Goal: Task Accomplishment & Management: Manage account settings

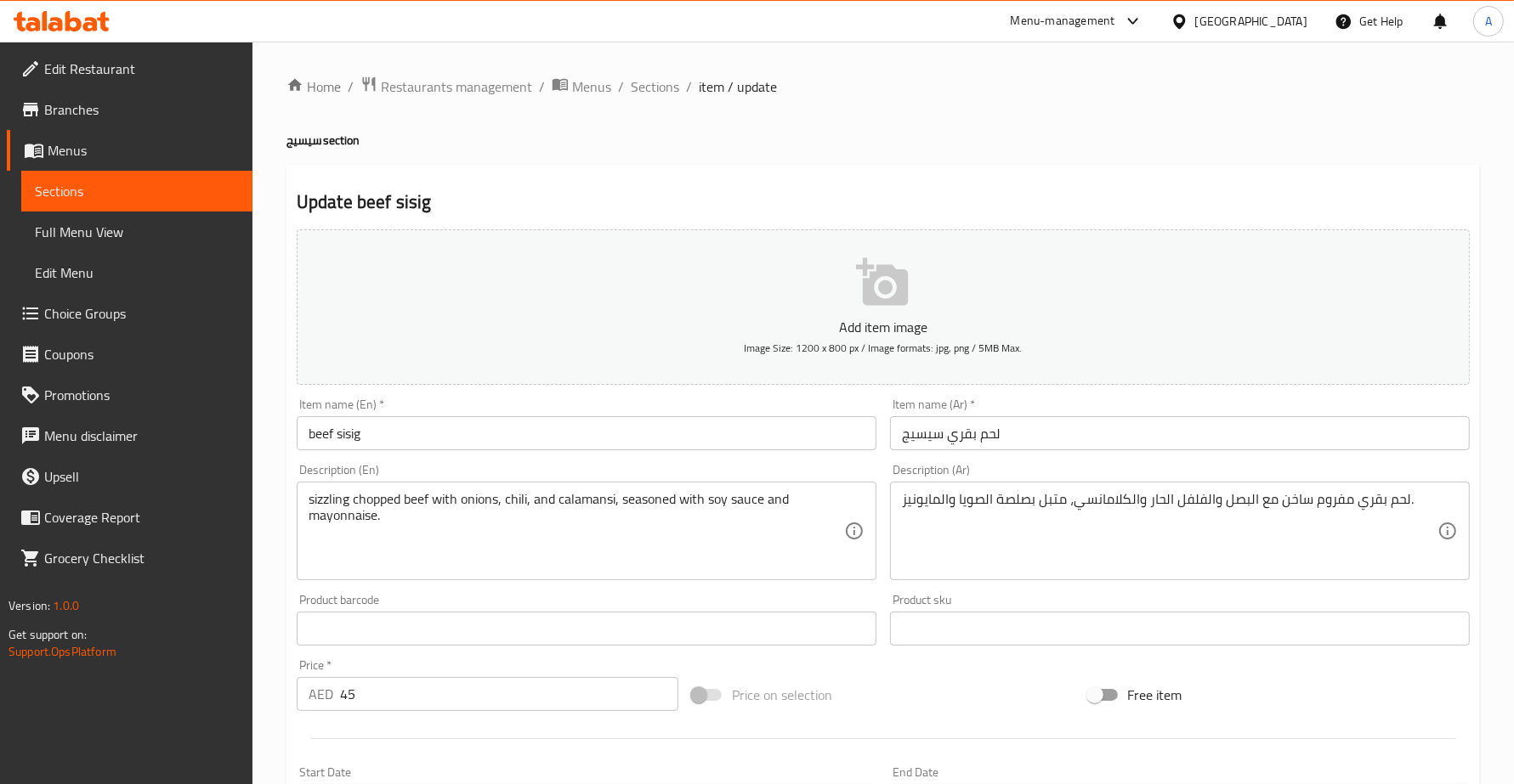
drag, startPoint x: 499, startPoint y: 498, endPoint x: 269, endPoint y: 482, distance: 230.6
click at [1295, 504] on textarea "وجبة إفطار مكونة من دجاج مقلي مقرمش، أرز مقلي بالثوم، وبيض مقلي." at bounding box center [1170, 531] width 535 height 81
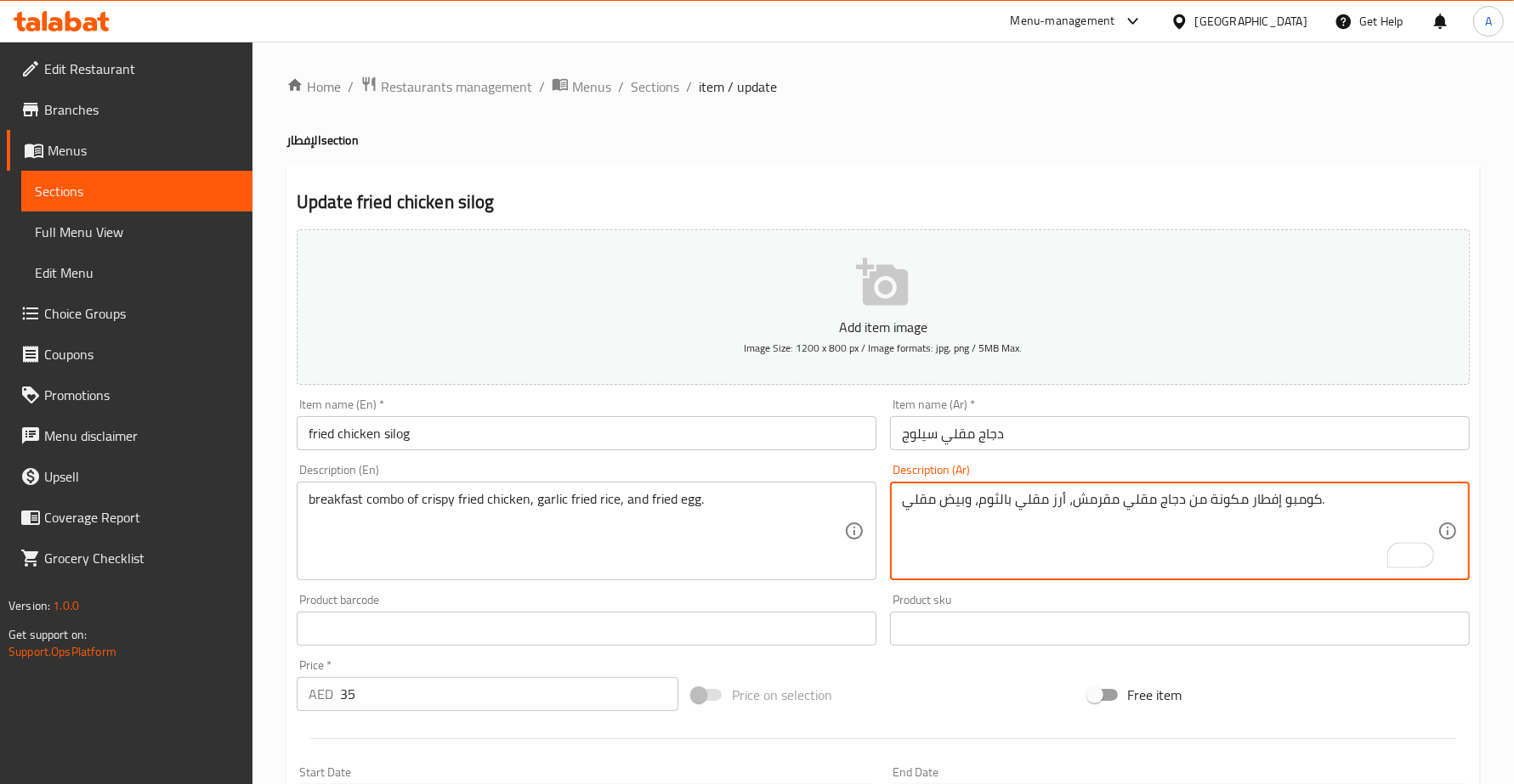
click at [1234, 494] on textarea "كومبو إفطار مكونة من دجاج مقلي مقرمش، أرز مقلي بالثوم، وبيض مقلي." at bounding box center [1170, 531] width 535 height 81
click at [1228, 500] on textarea "كومبو إفطار مكونة من دجاج مقلي مقرمش، أرز مقلي بالثوم، وبيض مقلي." at bounding box center [1170, 531] width 535 height 81
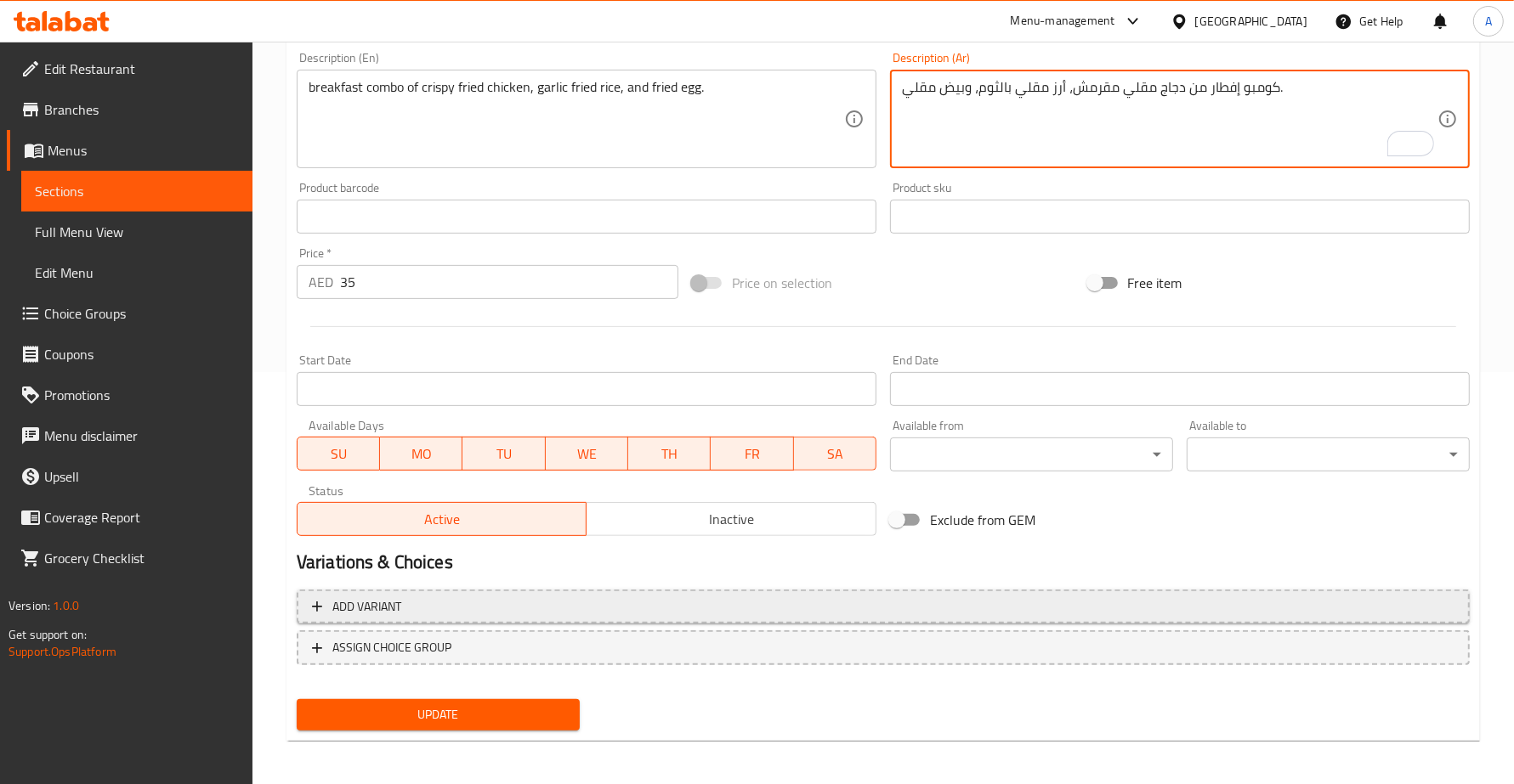
scroll to position [413, 0]
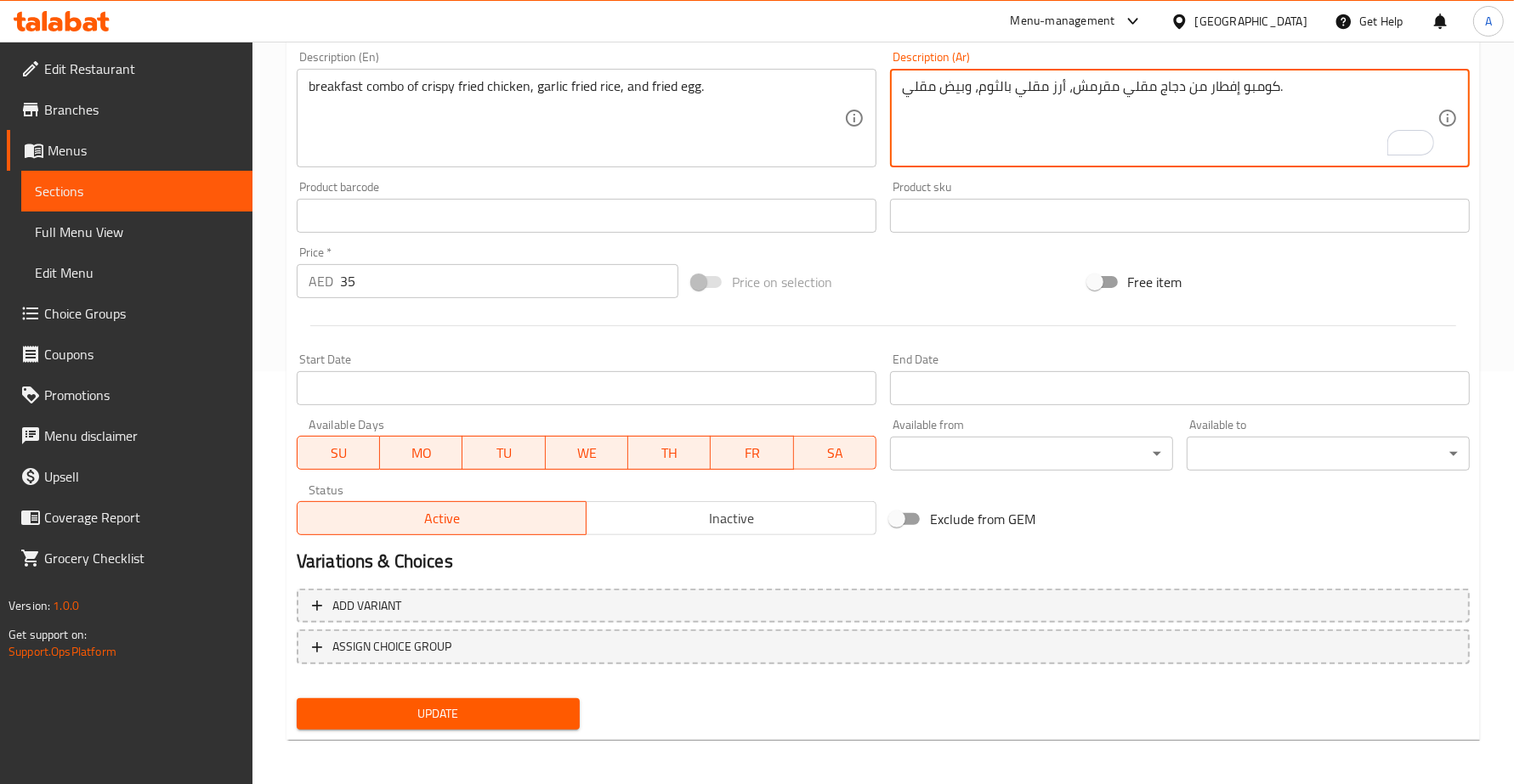
type textarea "كومبو إفطار من دجاج مقلي مقرمش، أرز مقلي بالثوم، وبيض مقلي."
click at [459, 699] on button "Update" at bounding box center [438, 714] width 283 height 31
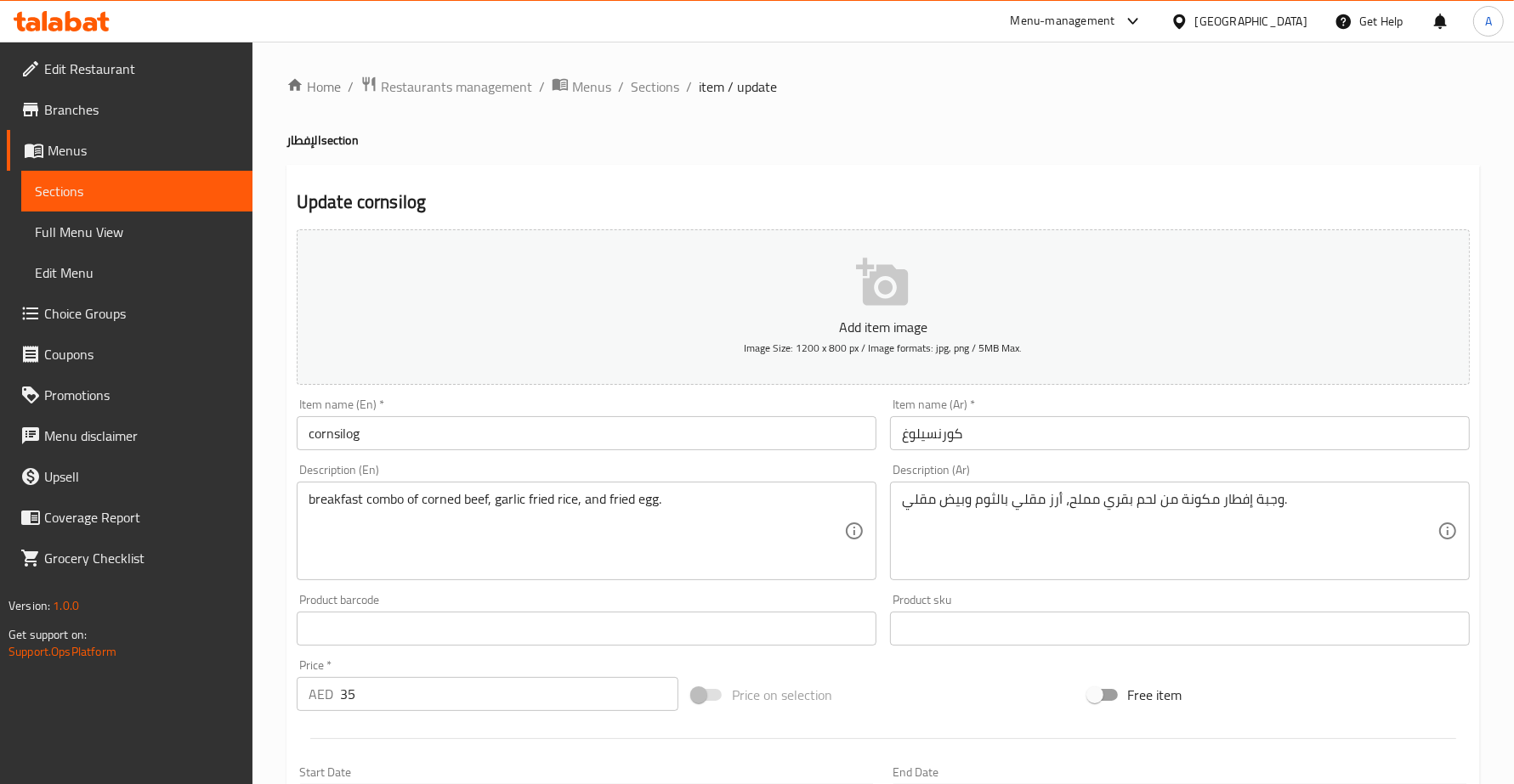
click at [1205, 502] on textarea "وجبة إفطار مكونة من لحم بقري مملح، أرز مقلي بالثوم وبيض مقلي." at bounding box center [1170, 531] width 535 height 81
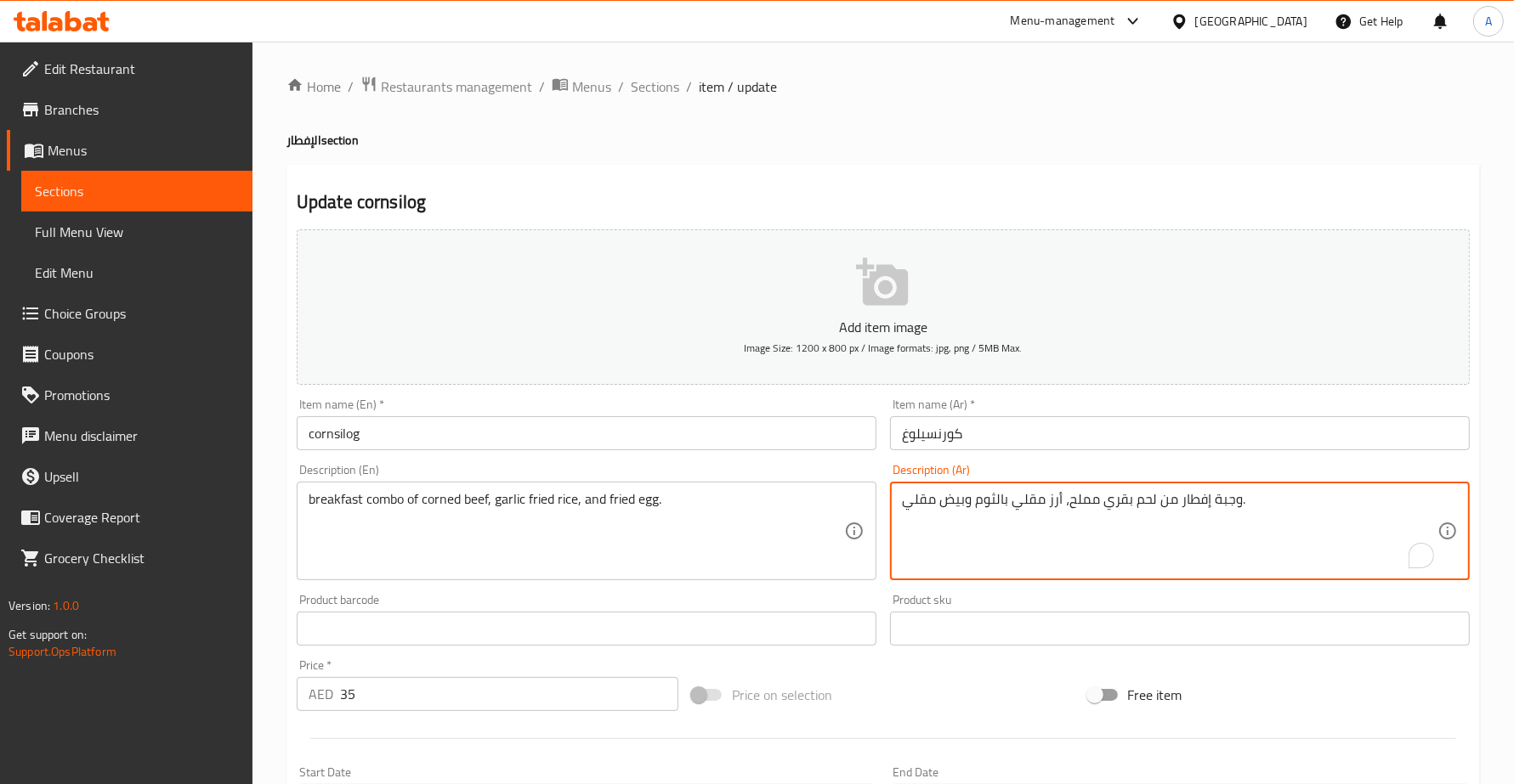
click at [1228, 502] on textarea "وجبة إفطار من لحم بقري مملح، أرز مقلي بالثوم وبيض مقلي." at bounding box center [1170, 531] width 535 height 81
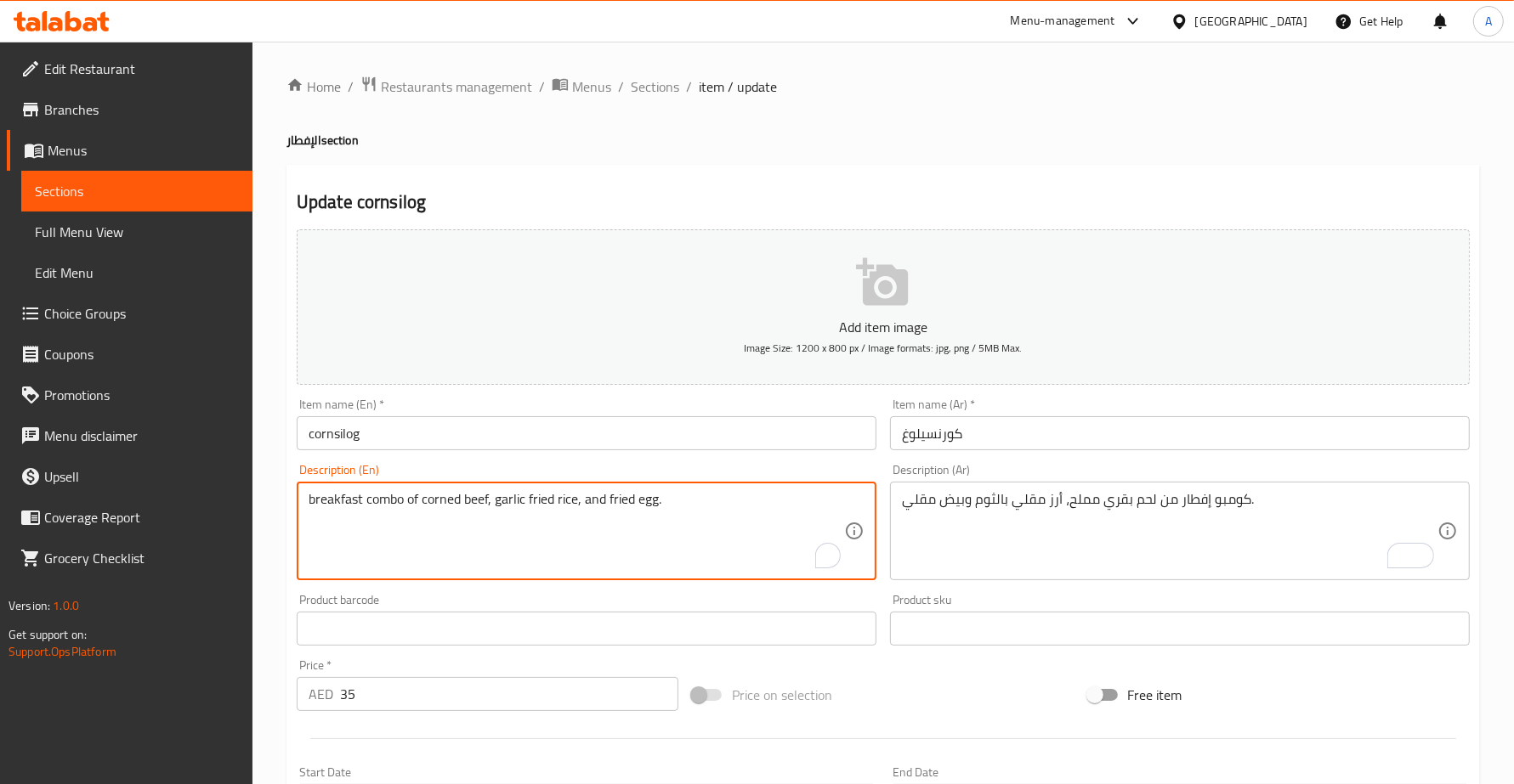
drag, startPoint x: 489, startPoint y: 500, endPoint x: 421, endPoint y: 493, distance: 68.4
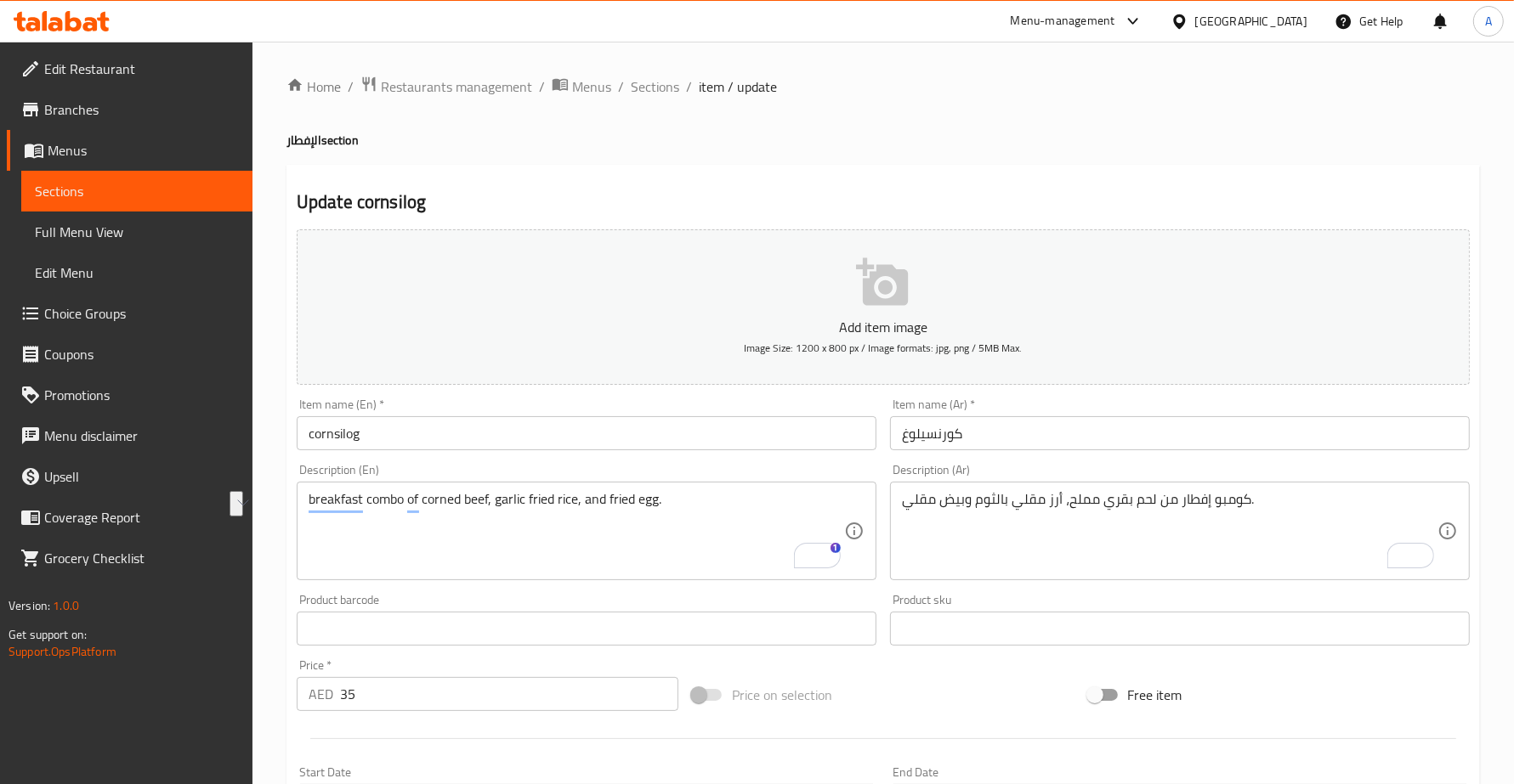
drag, startPoint x: 987, startPoint y: 1, endPoint x: 919, endPoint y: 170, distance: 182.2
click at [919, 170] on div "Update cornsilog Add item image Image Size: 1200 x 800 px / Image formats: jpg,…" at bounding box center [882, 659] width 1194 height 989
drag, startPoint x: 1174, startPoint y: 6, endPoint x: 817, endPoint y: 193, distance: 403.0
click at [817, 193] on h2 "Update cornsilog" at bounding box center [882, 203] width 1173 height 26
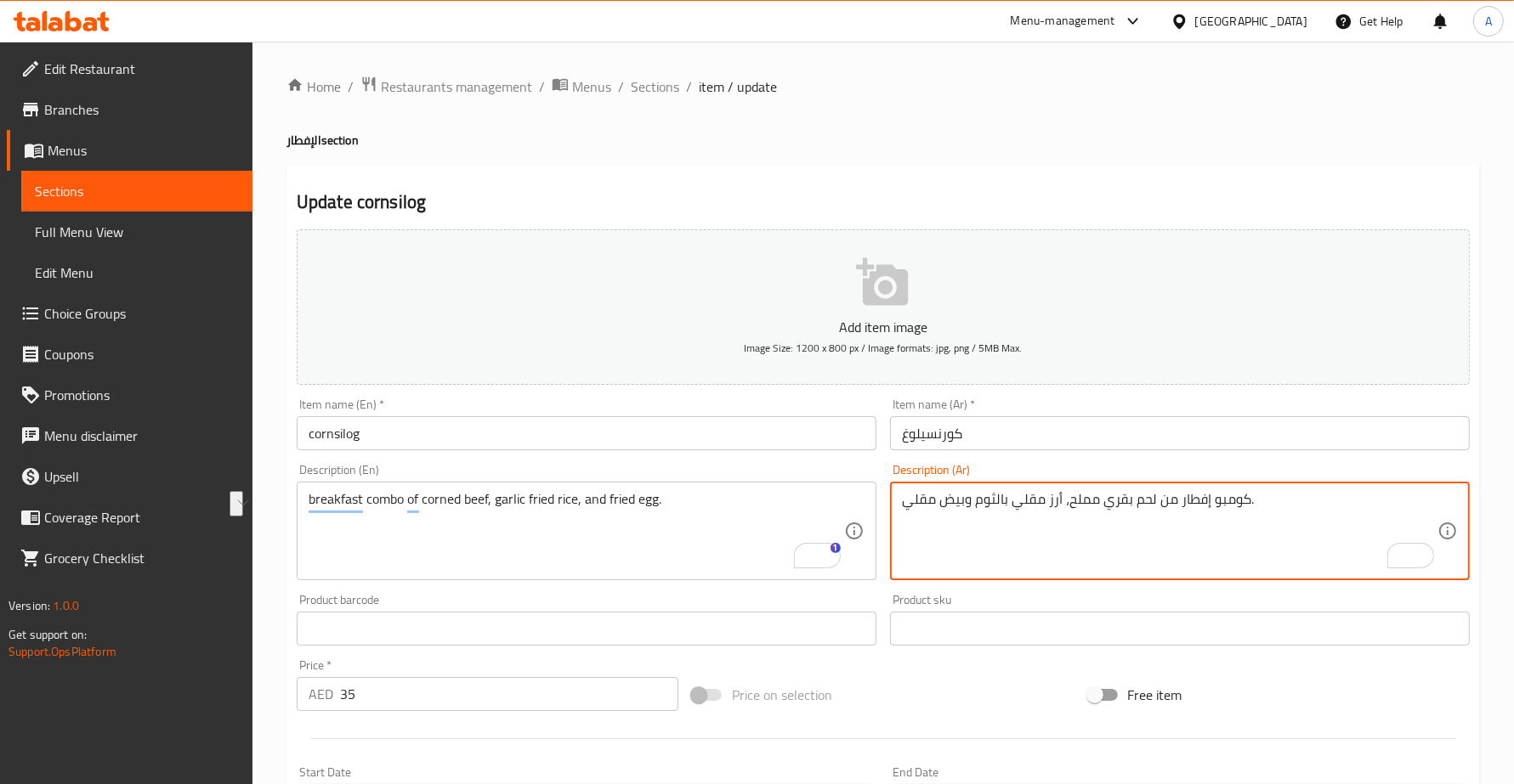
drag, startPoint x: 1152, startPoint y: 492, endPoint x: 1065, endPoint y: 491, distance: 87.0
paste textarea "بلوبيف"
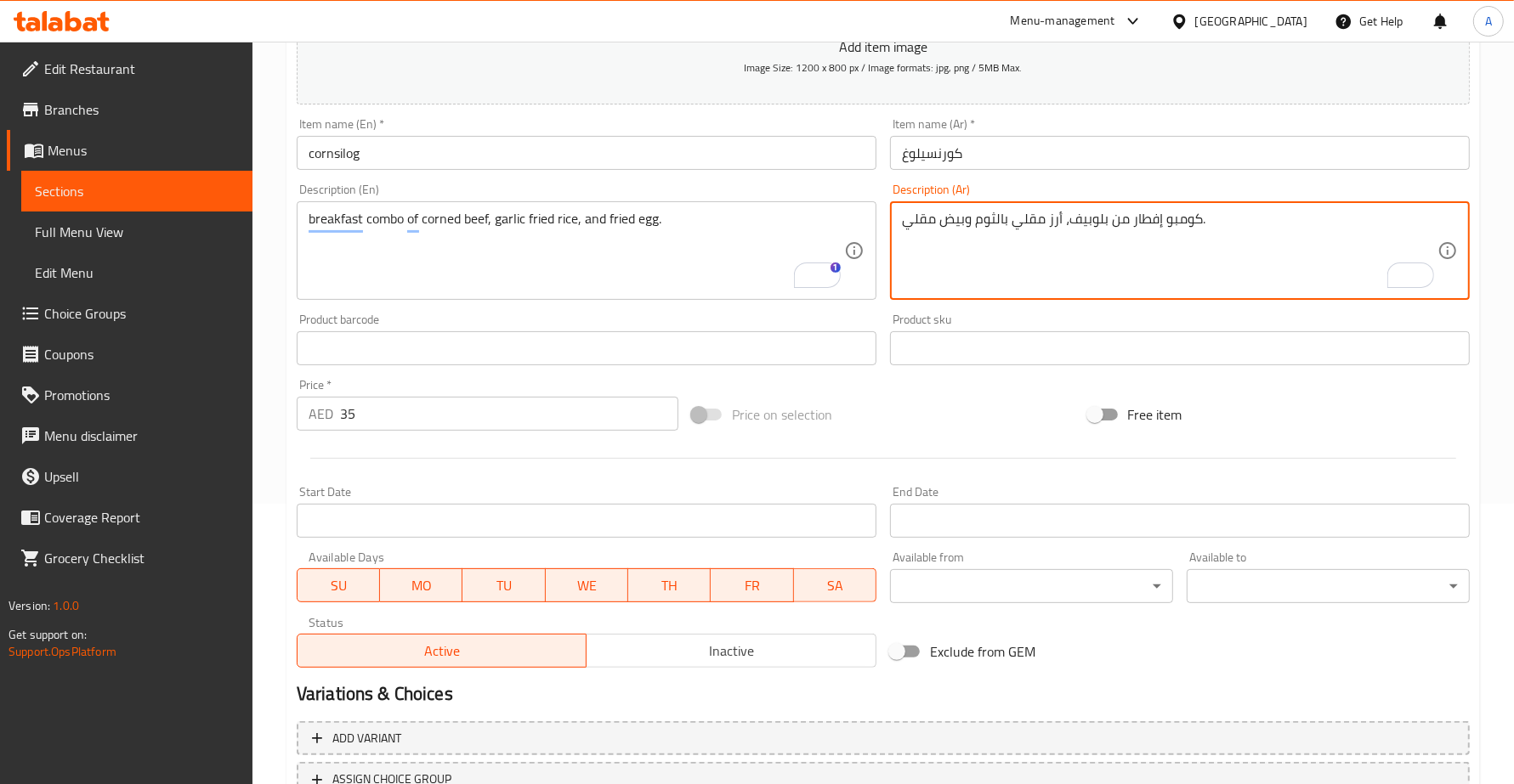
scroll to position [413, 0]
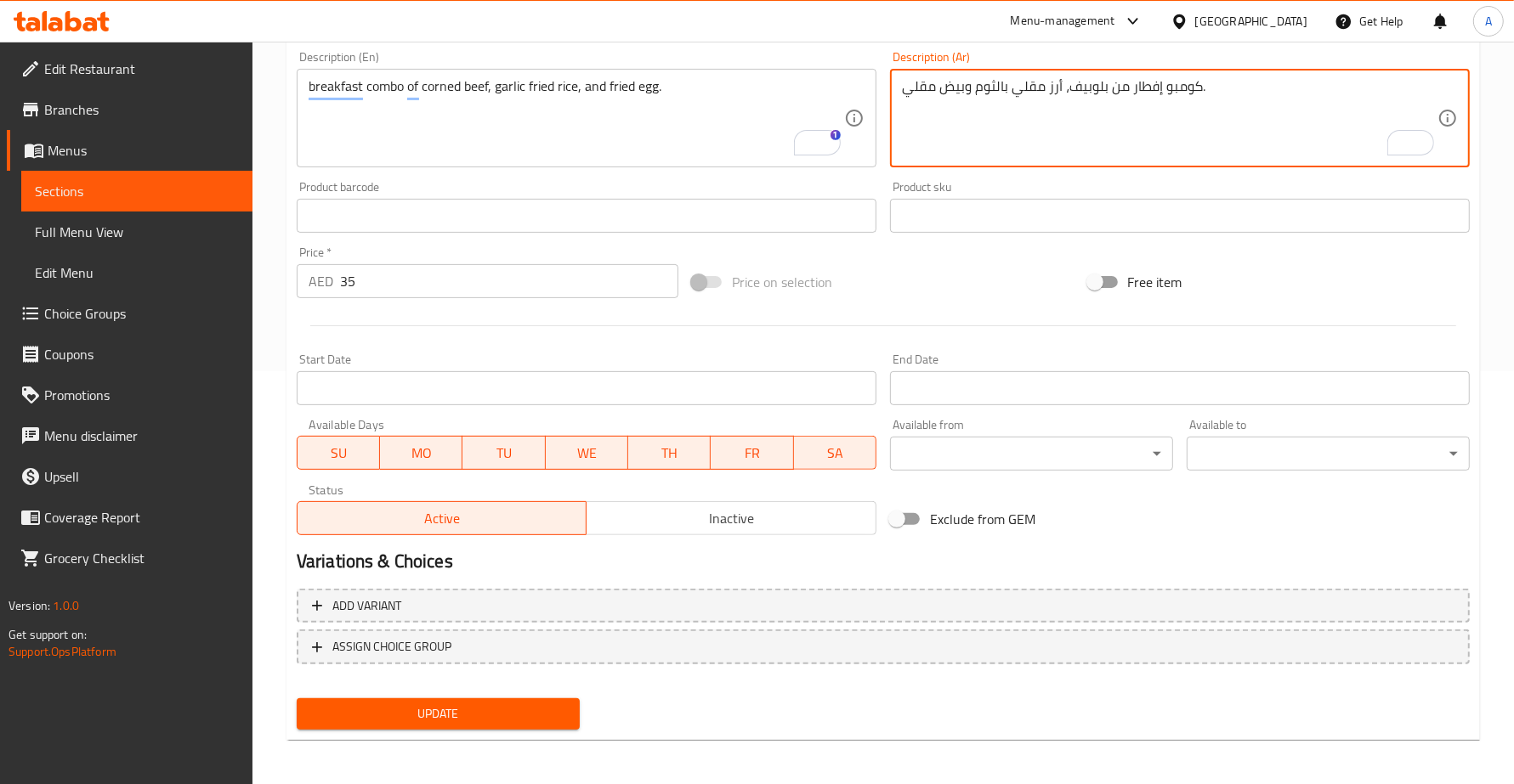
type textarea "كومبو إفطار من بلوبيف، أرز مقلي بالثوم وبيض مقلي."
click at [541, 712] on span "Update" at bounding box center [438, 714] width 256 height 21
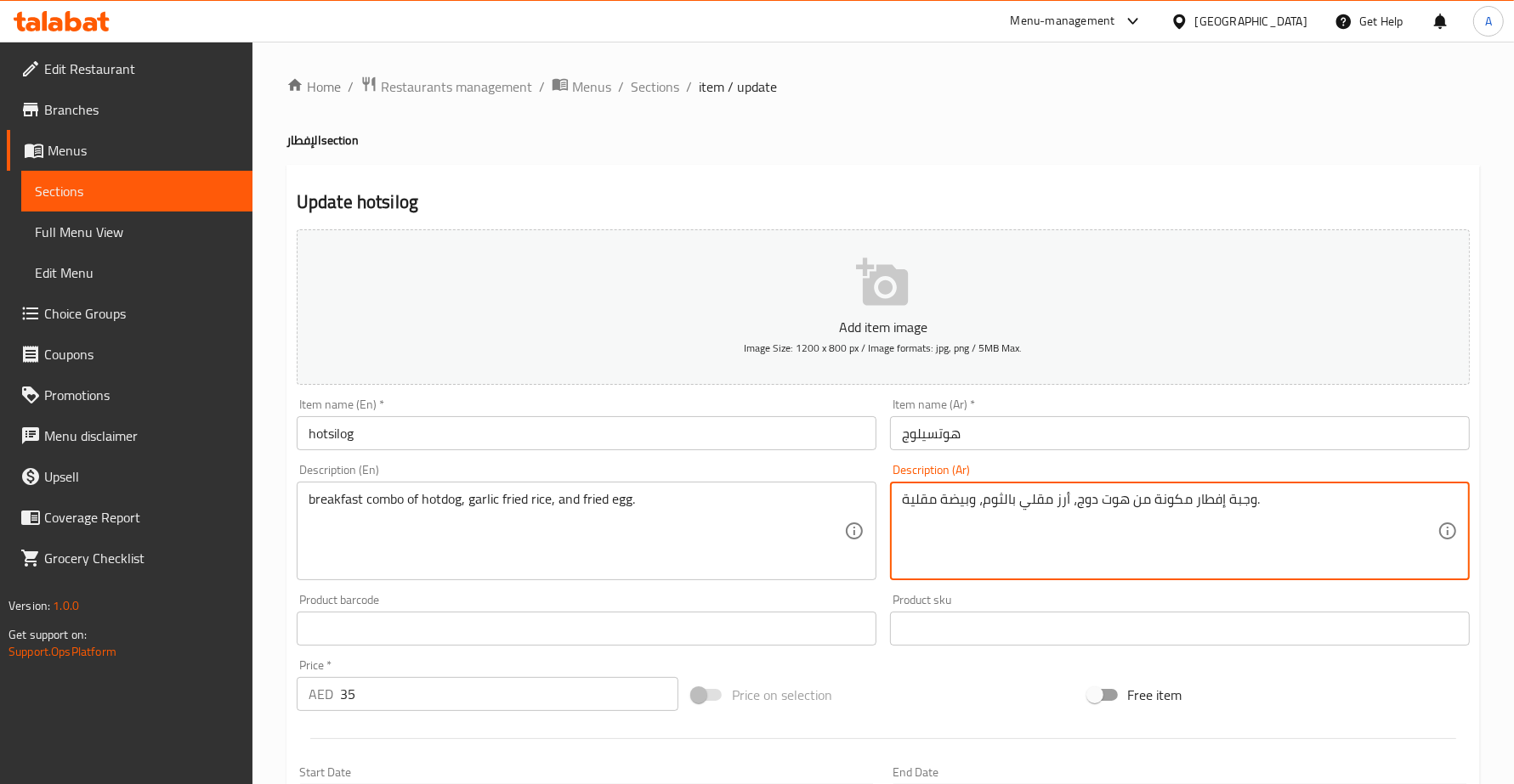
click at [1174, 508] on textarea "وجبة إفطار مكونة من هوت دوج، أرز مقلي بالثوم، وبيضة مقلية." at bounding box center [1170, 531] width 535 height 81
click at [1209, 500] on textarea "وجبة إفطار من هوت دوج، أرز مقلي بالثوم، وبيضة مقلية." at bounding box center [1170, 531] width 535 height 81
click at [1196, 500] on textarea "وجبة إفطار من هوت دوج، أرز مقلي بالثوم، وبيضة مقلية." at bounding box center [1170, 531] width 535 height 81
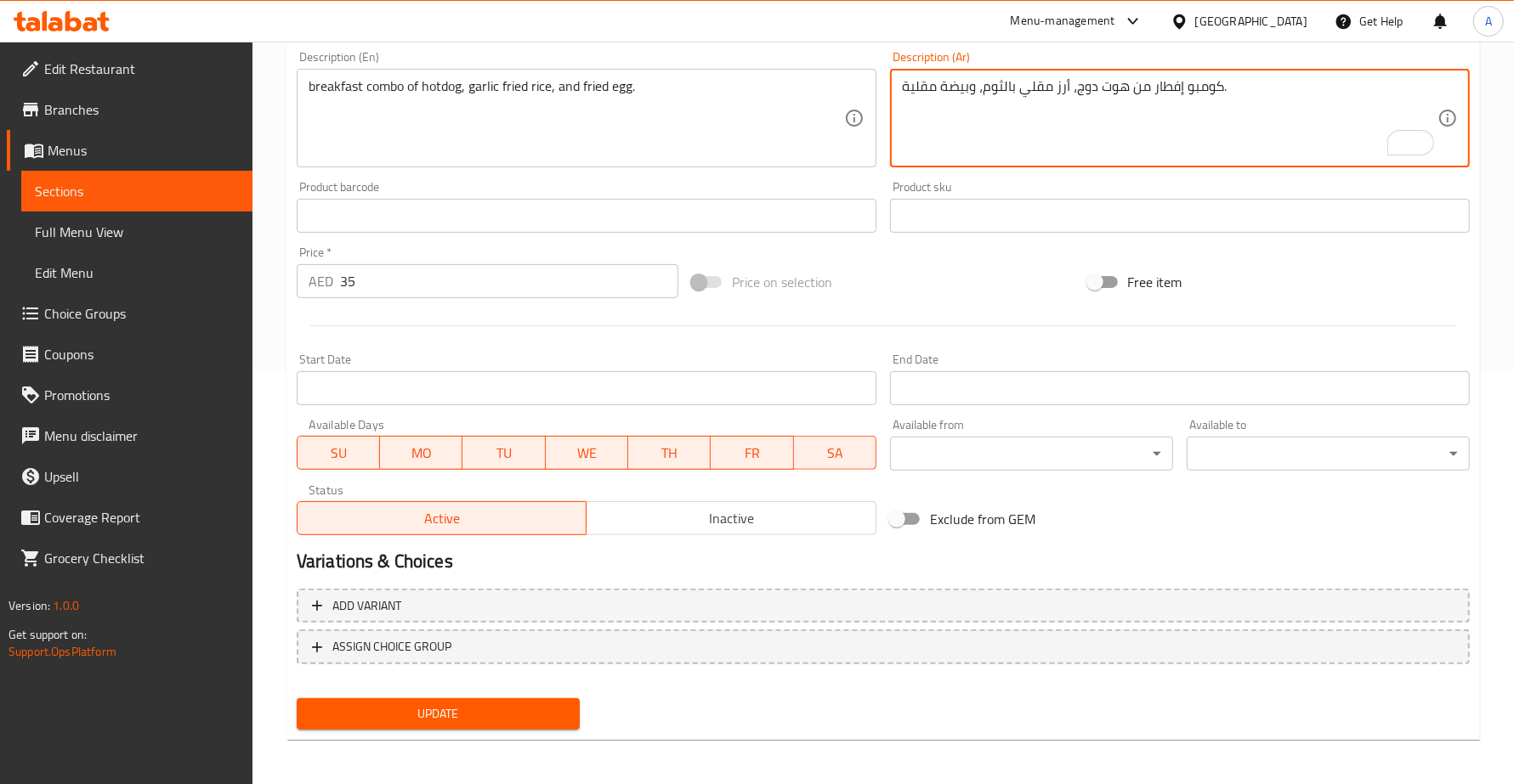
type textarea "كومبو إفطار من هوت دوج، أرز مقلي بالثوم، وبيضة مقلية."
click at [443, 715] on span "Update" at bounding box center [438, 714] width 256 height 21
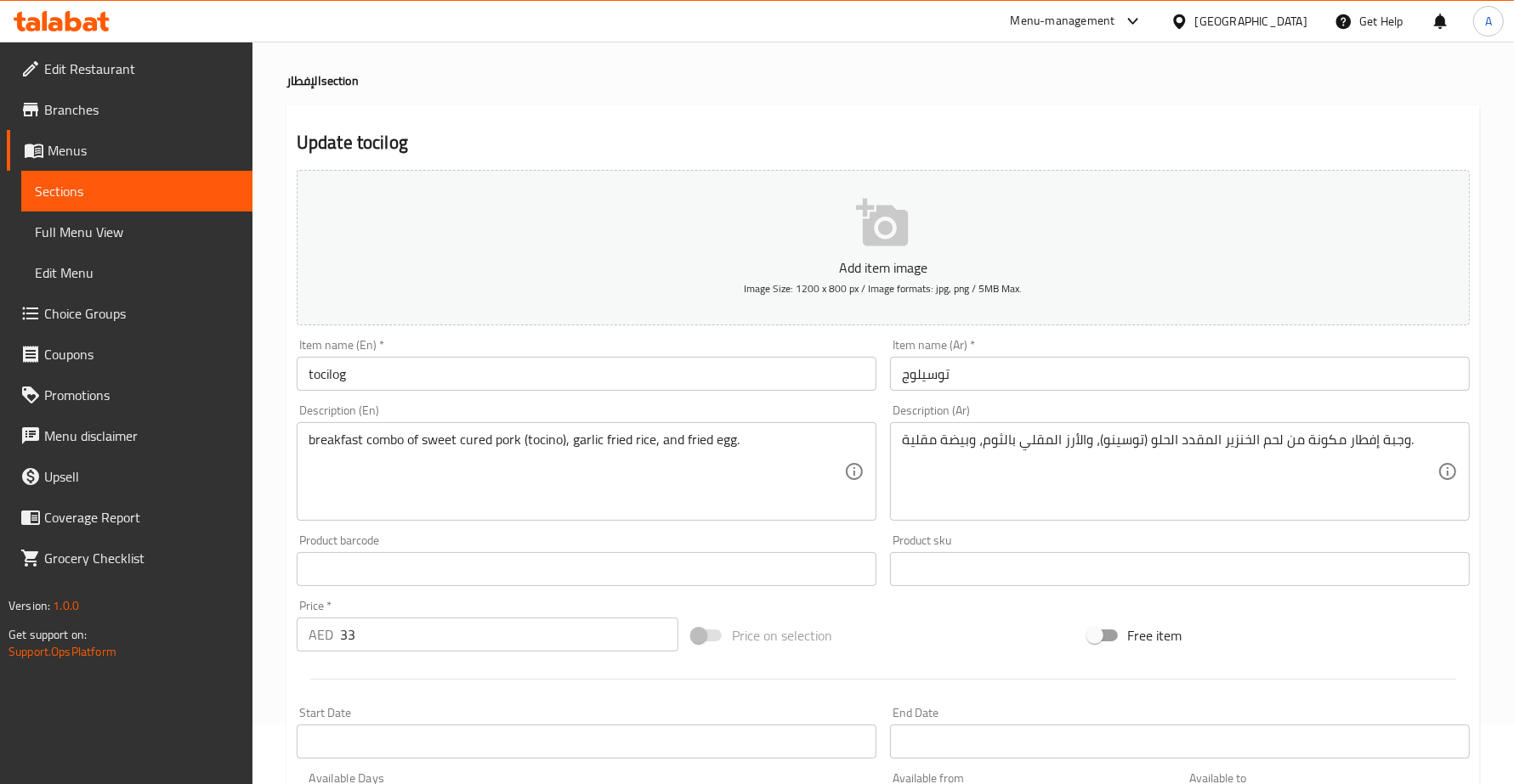
scroll to position [106, 0]
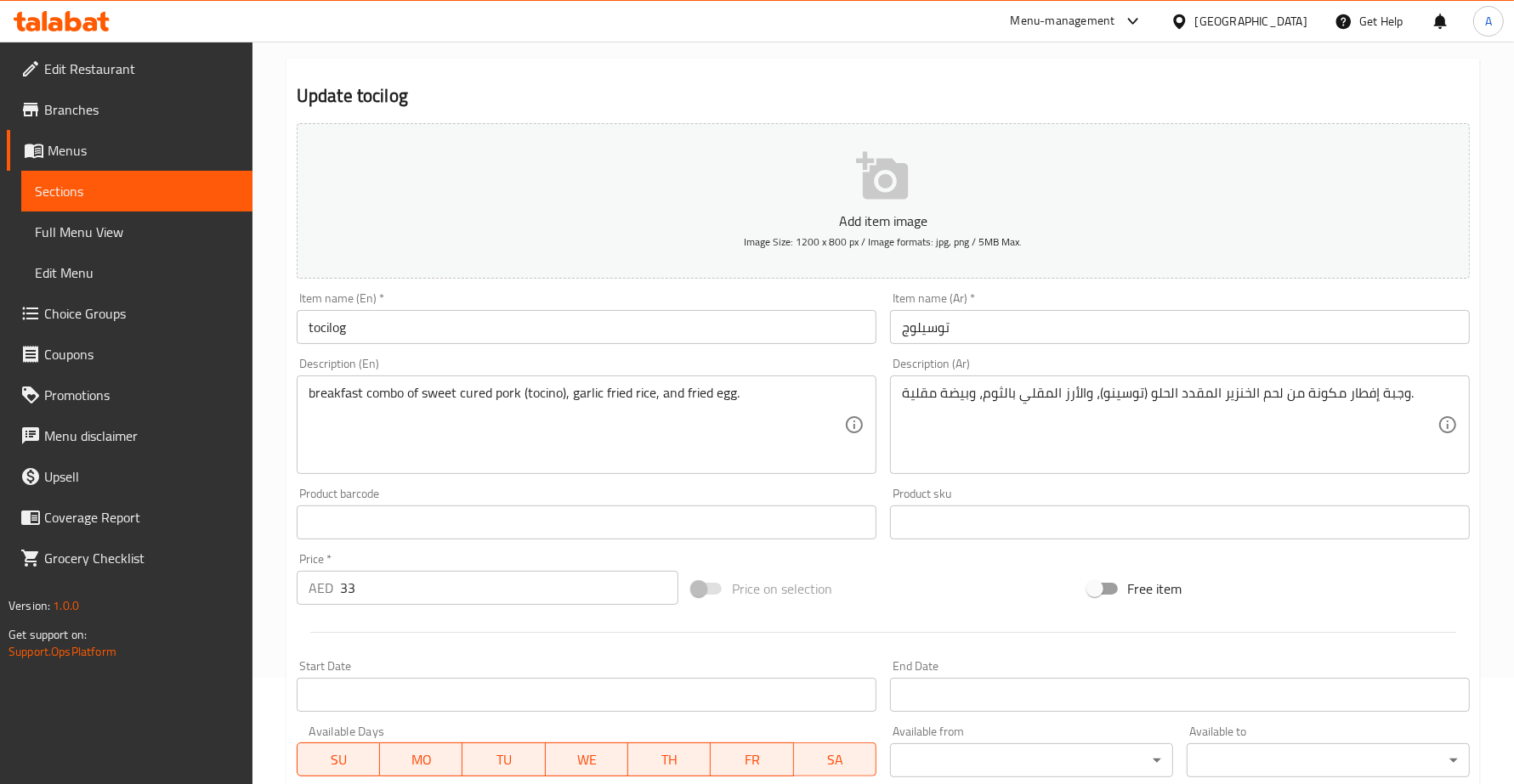
click at [1395, 400] on textarea "وجبة إفطار مكونة من لحم الخنزير المقدد الحلو (توسينو)، والأرز المقلي بالثوم، وب…" at bounding box center [1170, 425] width 535 height 81
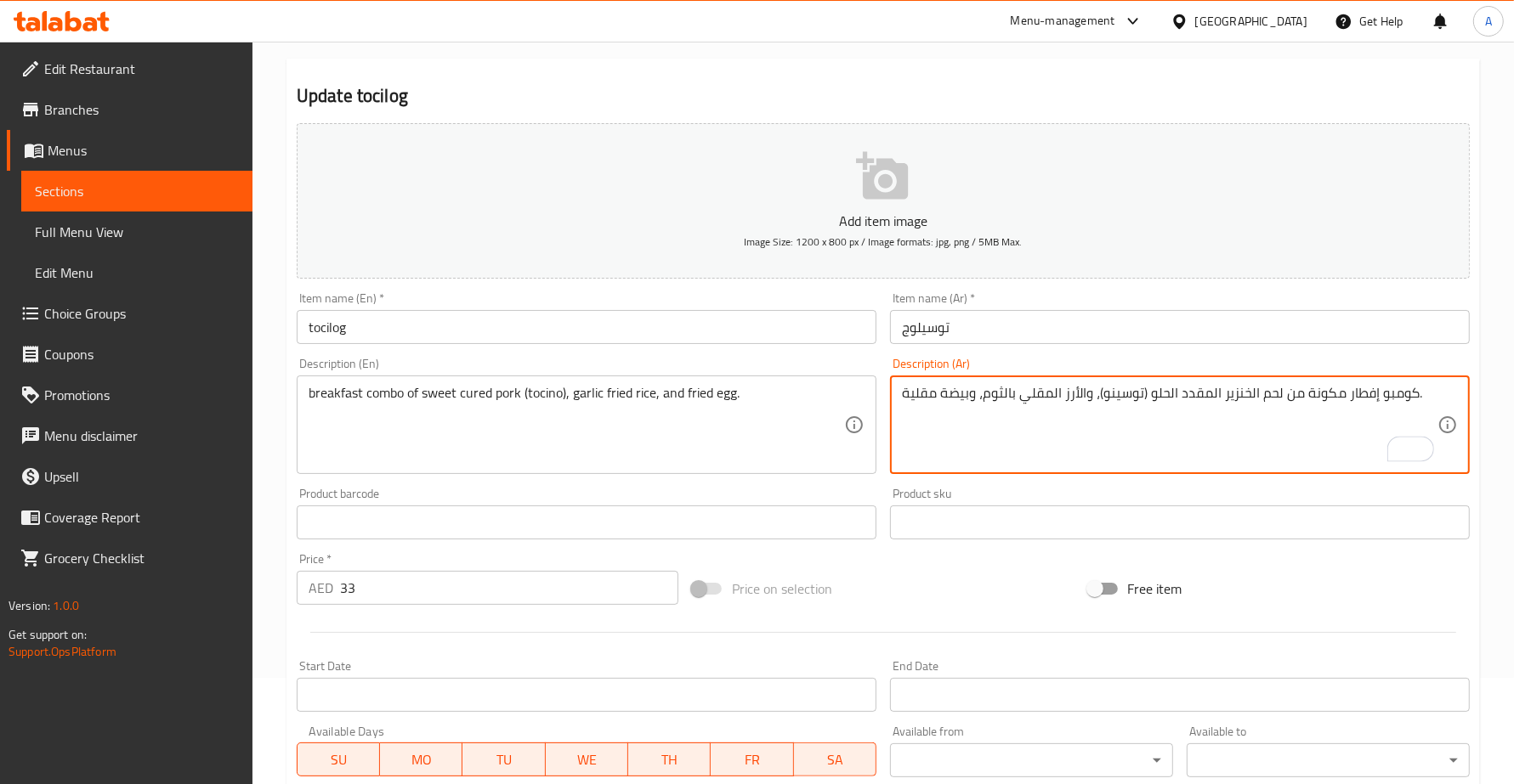
click at [1319, 389] on textarea "كومبو إفطار مكونة من لحم الخنزير المقدد الحلو (توسينو)، والأرز المقلي بالثوم، و…" at bounding box center [1170, 425] width 535 height 81
type textarea "كومبو إفطار من لحم الخنزير المقدد الحلو (توسينو)، والأرز المقلي بالثوم، وبيضة م…"
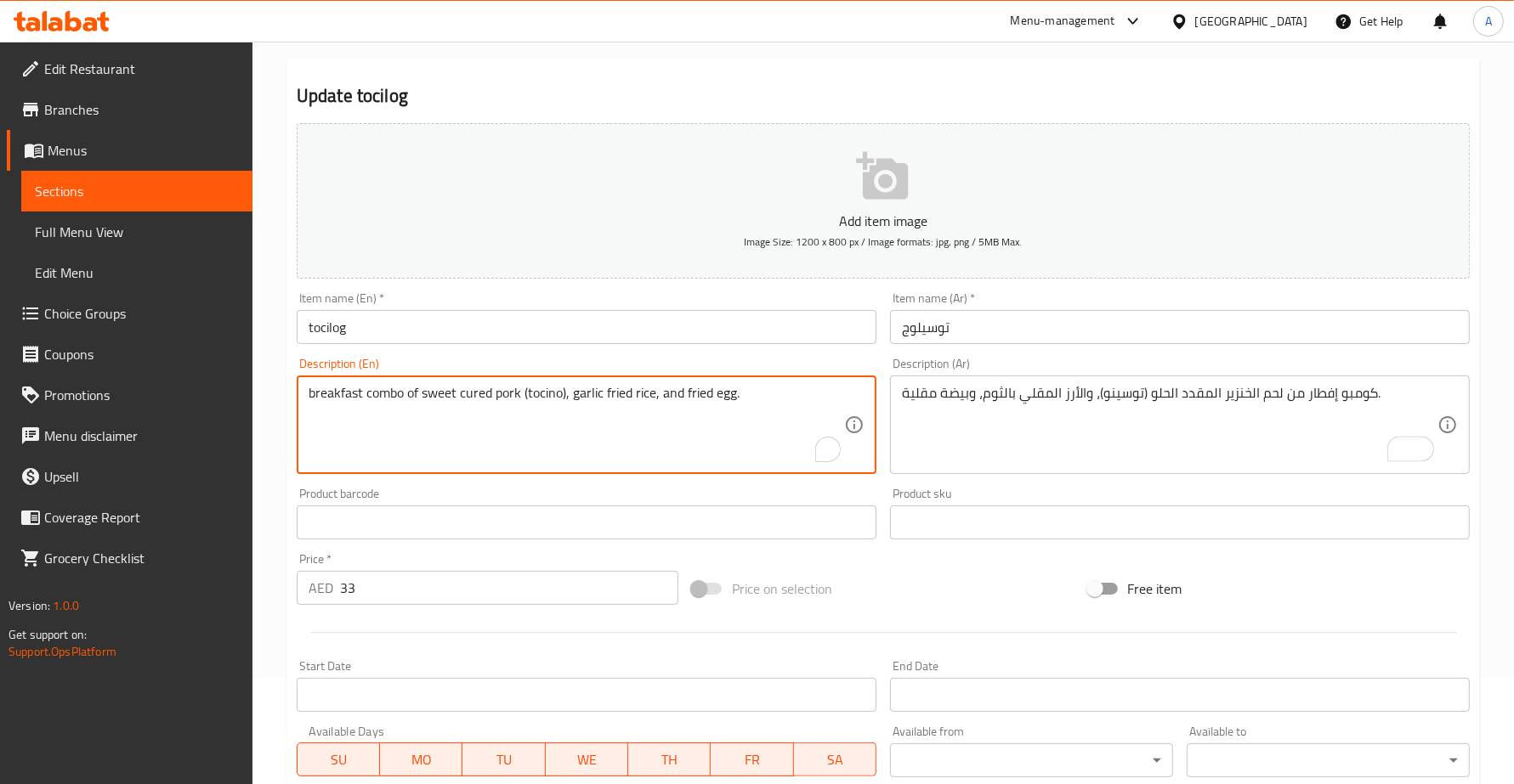
click at [469, 393] on textarea "breakfast combo of sweet cured pork (tocino), garlic fried rice, and fried egg." at bounding box center [576, 425] width 535 height 81
click at [523, 395] on textarea "breakfast combo of sweet cured pork (tocino), garlic fried rice, and fried egg." at bounding box center [576, 425] width 535 height 81
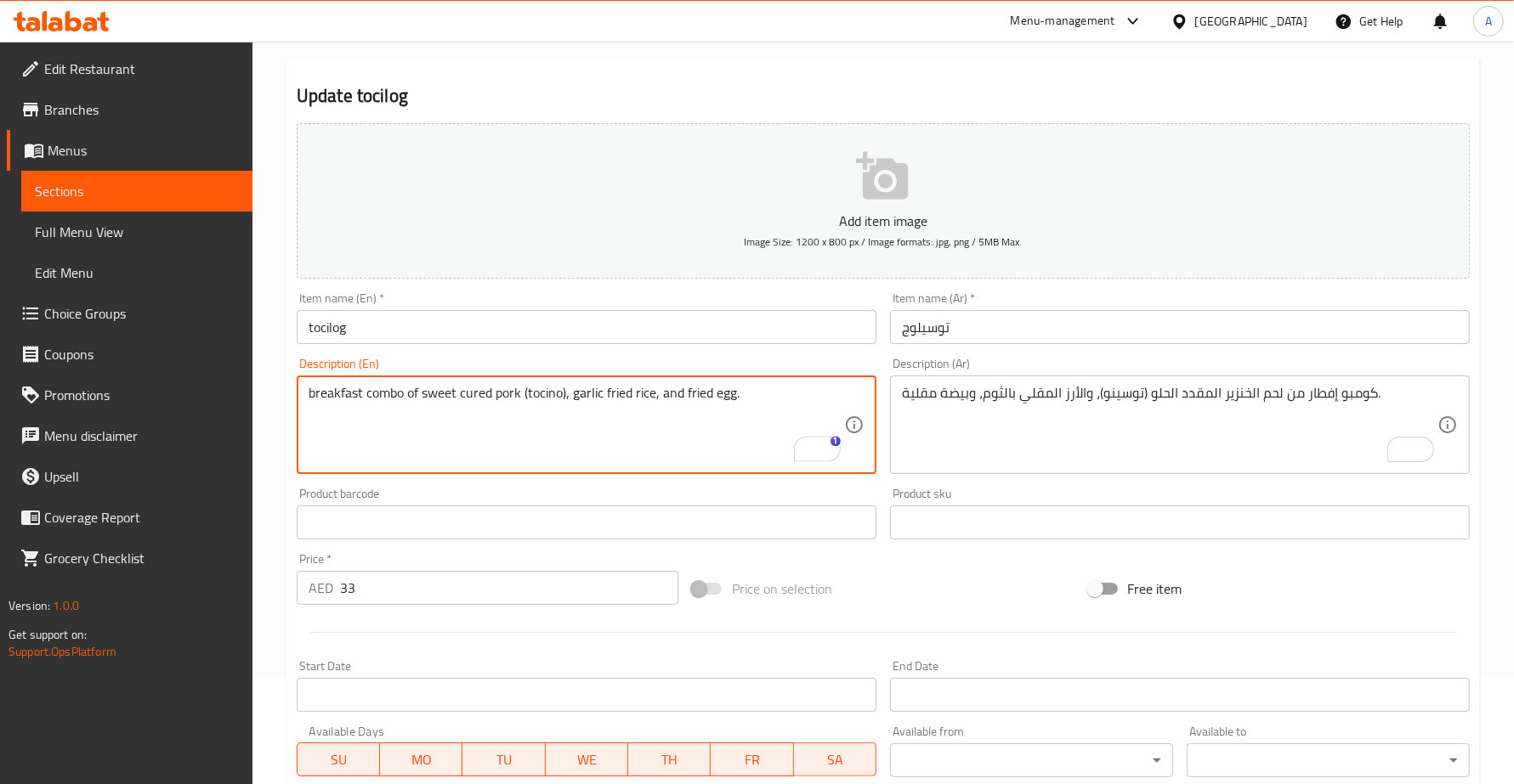
click at [523, 395] on textarea "breakfast combo of sweet cured pork (tocino), garlic fried rice, and fried egg." at bounding box center [576, 425] width 535 height 81
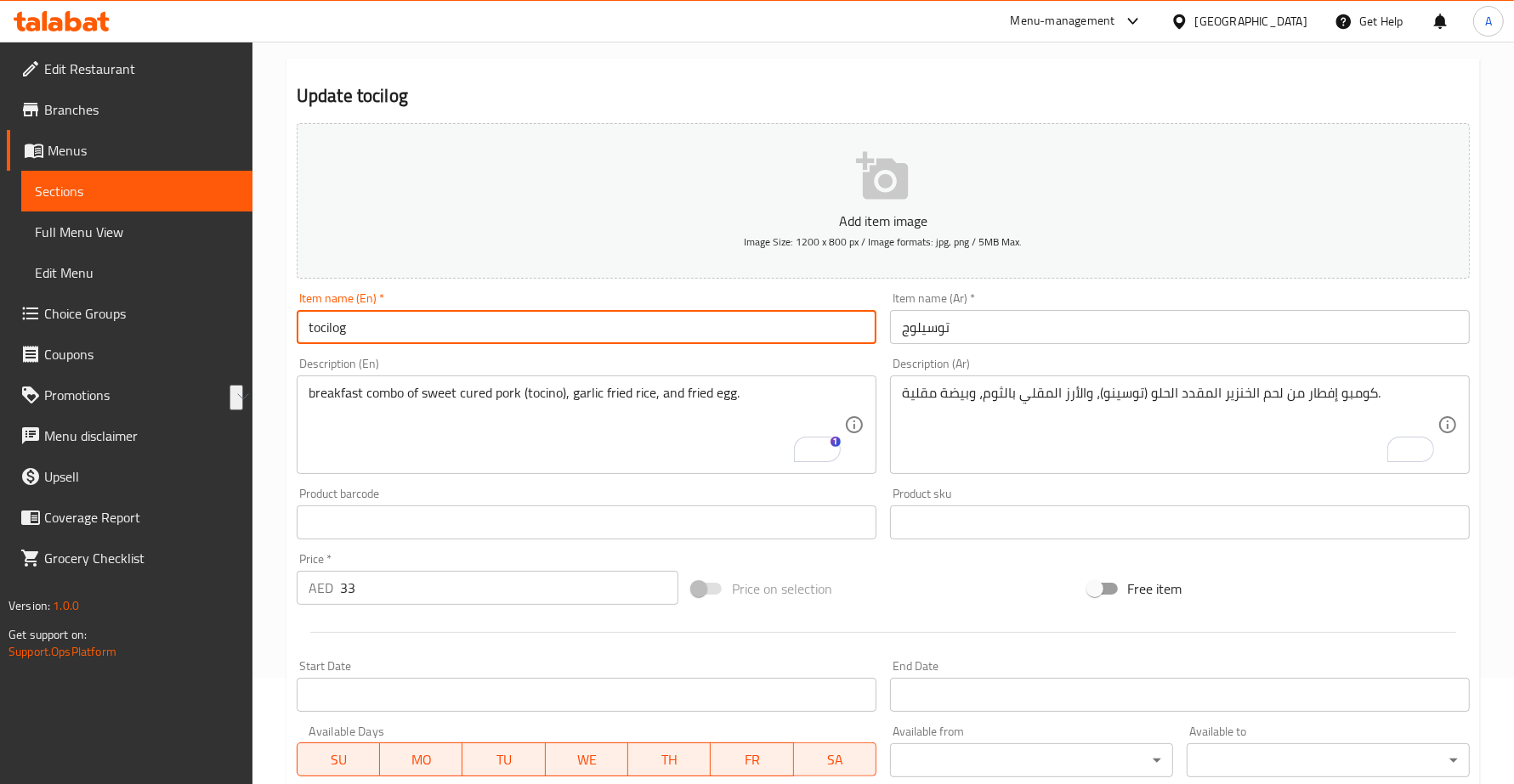
click at [336, 331] on input "tocilog" at bounding box center [586, 327] width 580 height 34
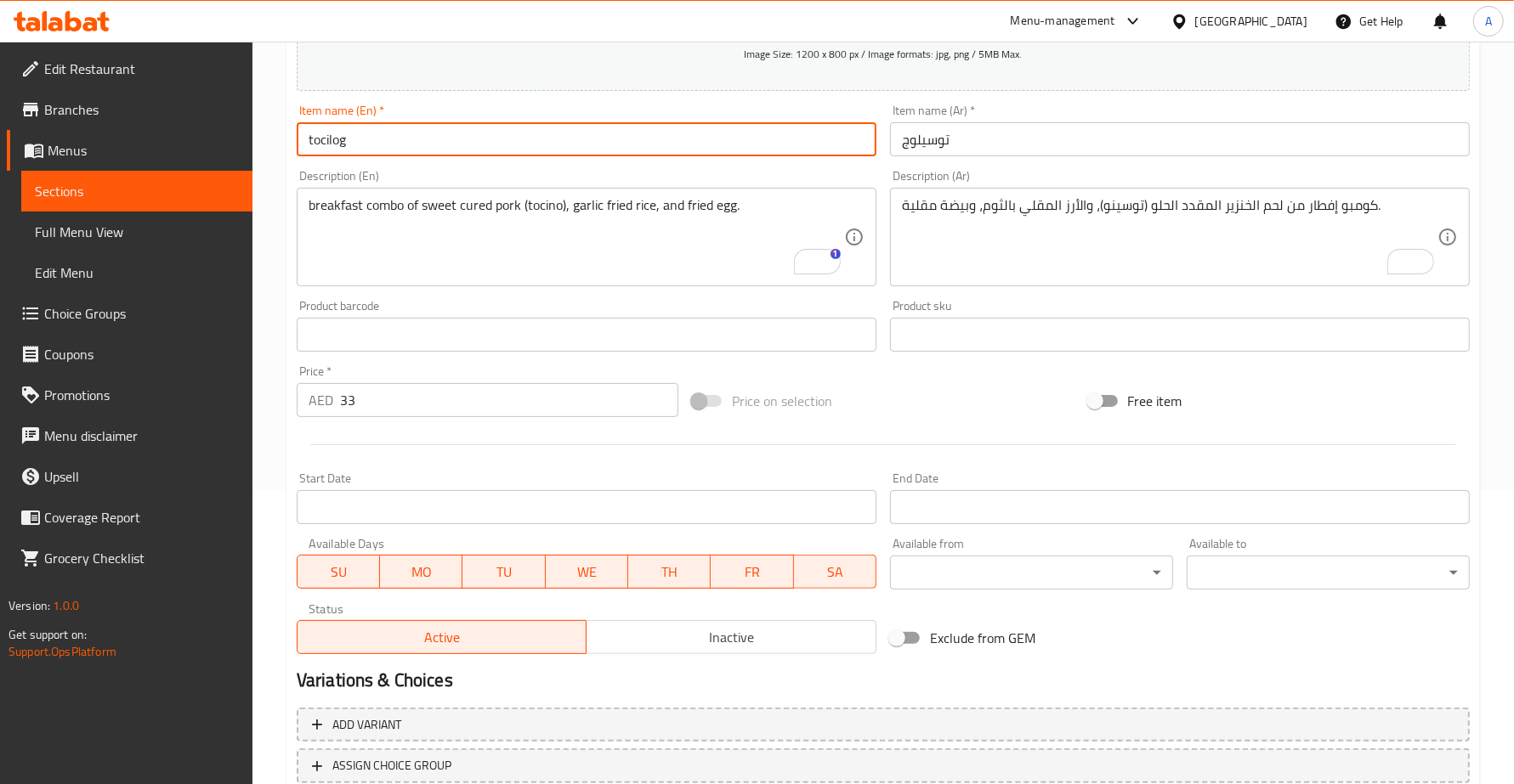
scroll to position [0, 0]
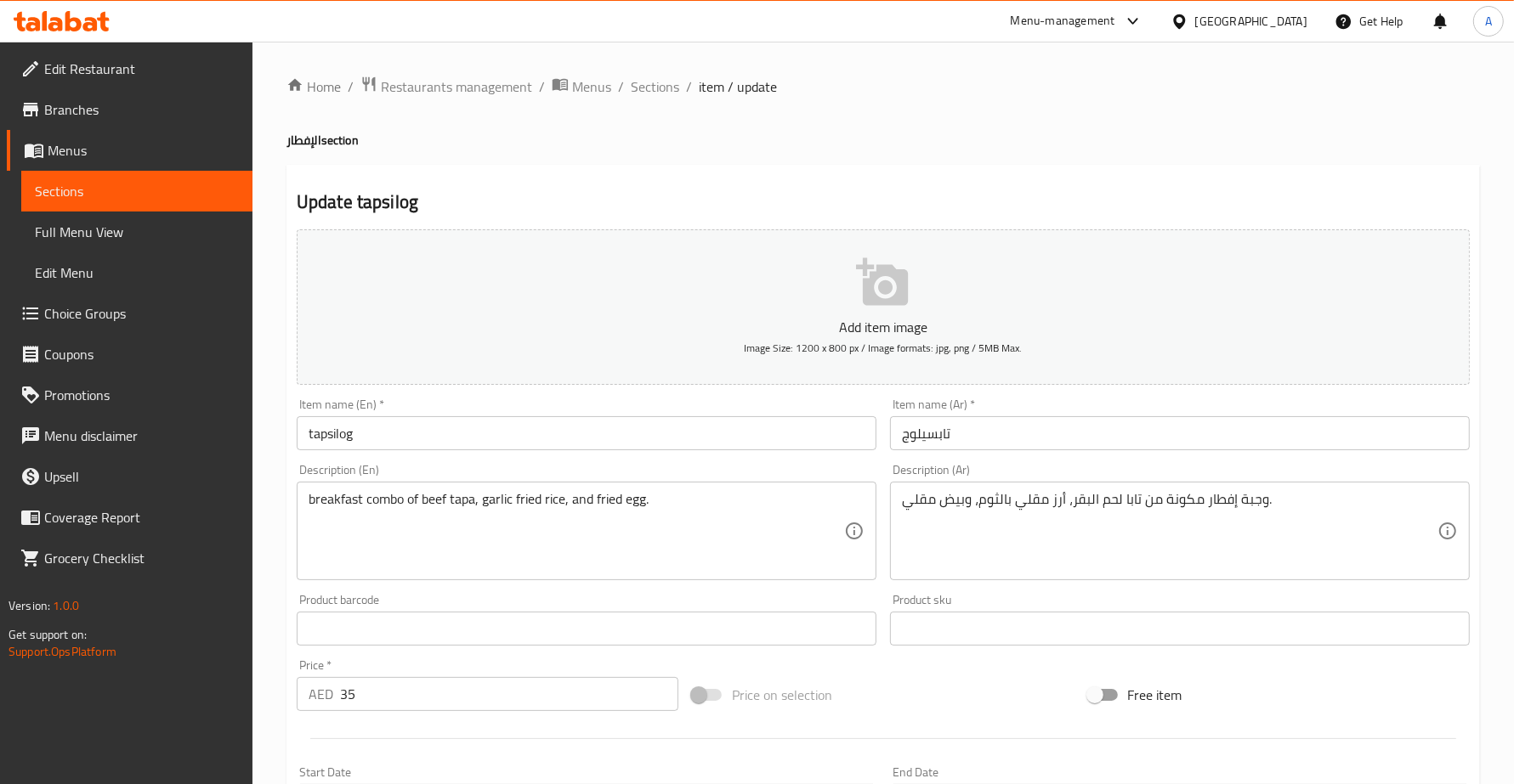
click at [1195, 498] on textarea "وجبة إفطار مكونة من تابا لحم البقر، أرز مقلي بالثوم، وبيض مقلي." at bounding box center [1170, 531] width 535 height 81
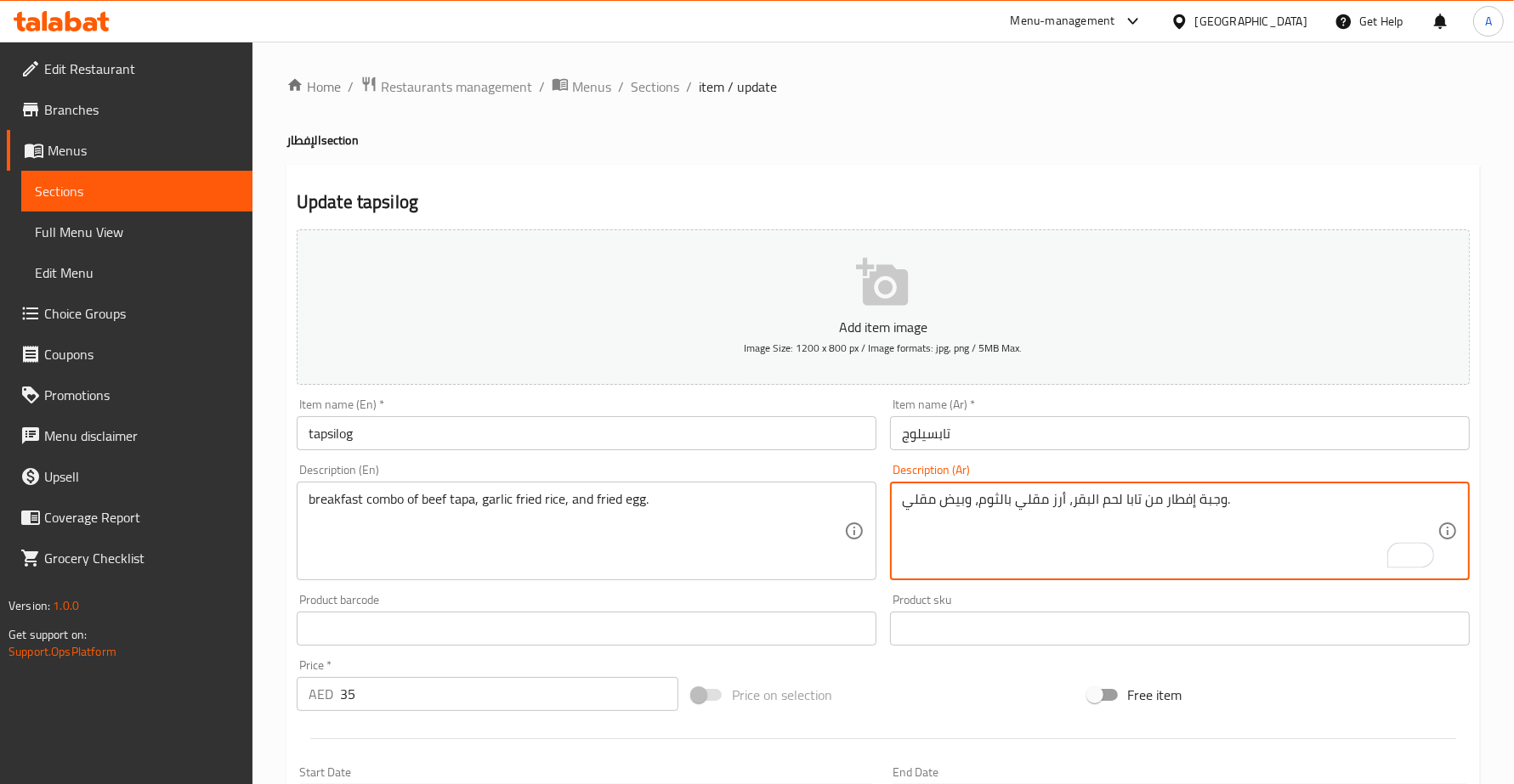
click at [1212, 495] on textarea "وجبة إفطار من تابا لحم البقر، أرز مقلي بالثوم، وبيض مقلي." at bounding box center [1170, 531] width 535 height 81
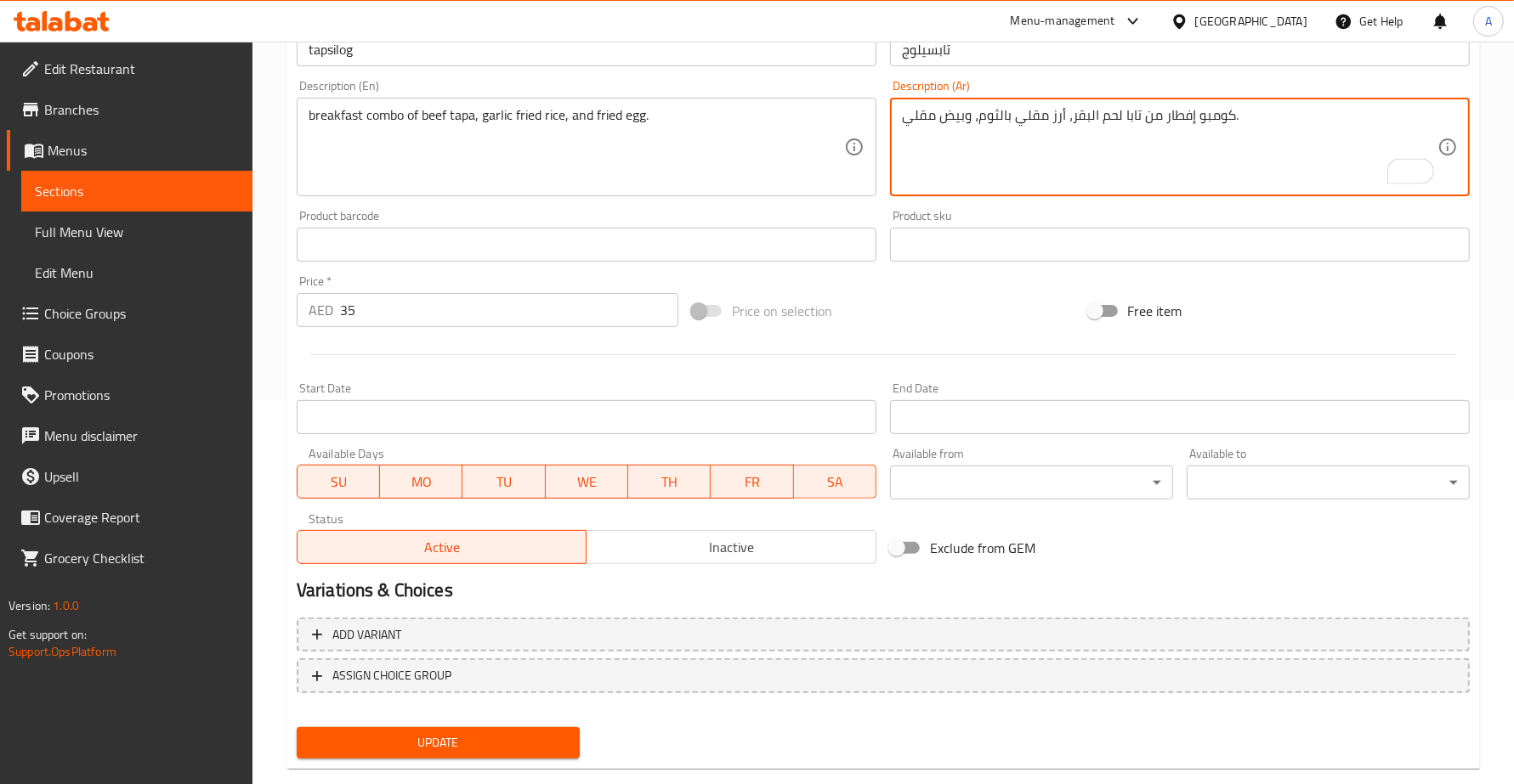
scroll to position [413, 0]
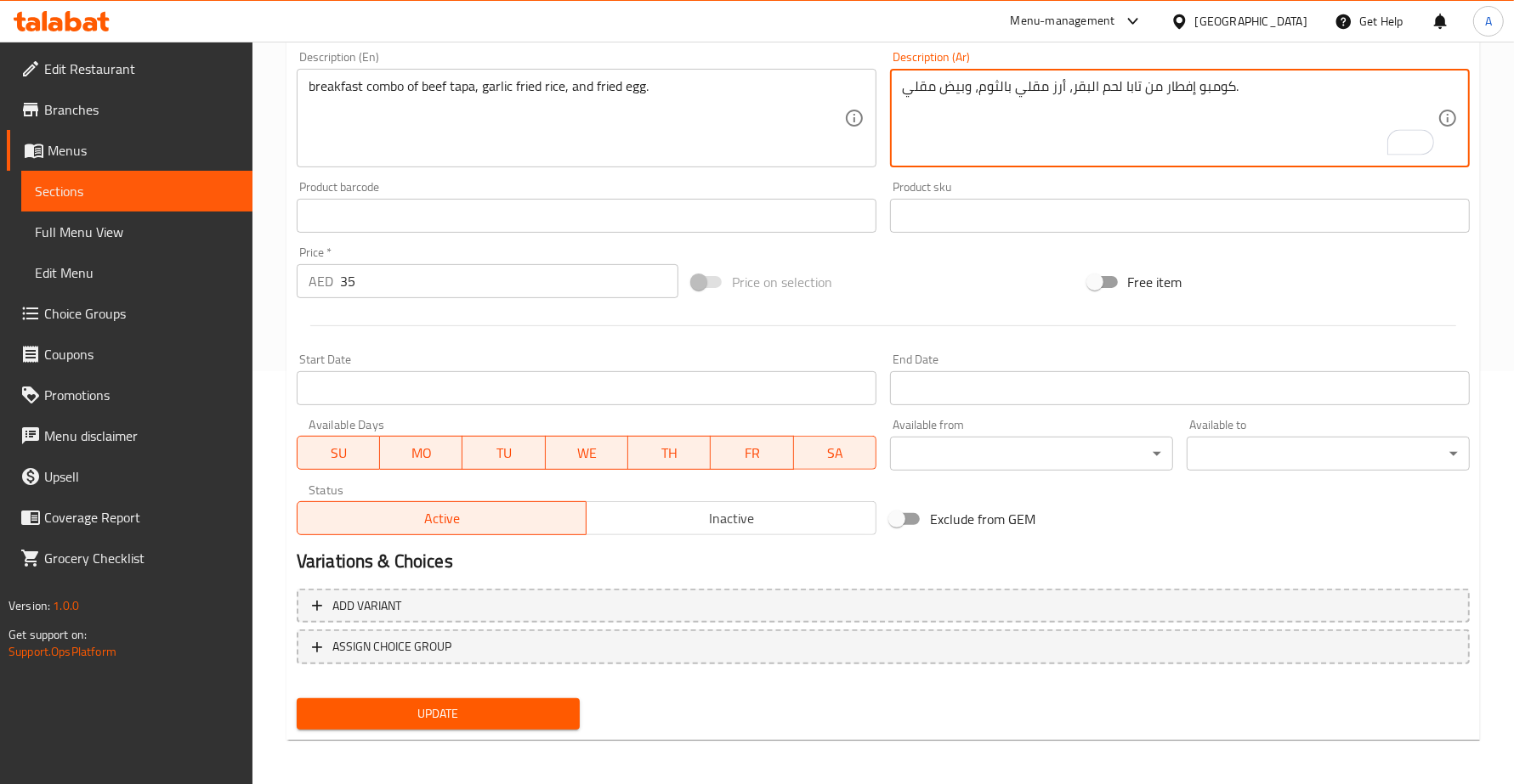
type textarea "كومبو إفطار من تابا لحم البقر، أرز مقلي بالثوم، وبيض مقلي."
click at [484, 691] on div "Update" at bounding box center [438, 714] width 296 height 45
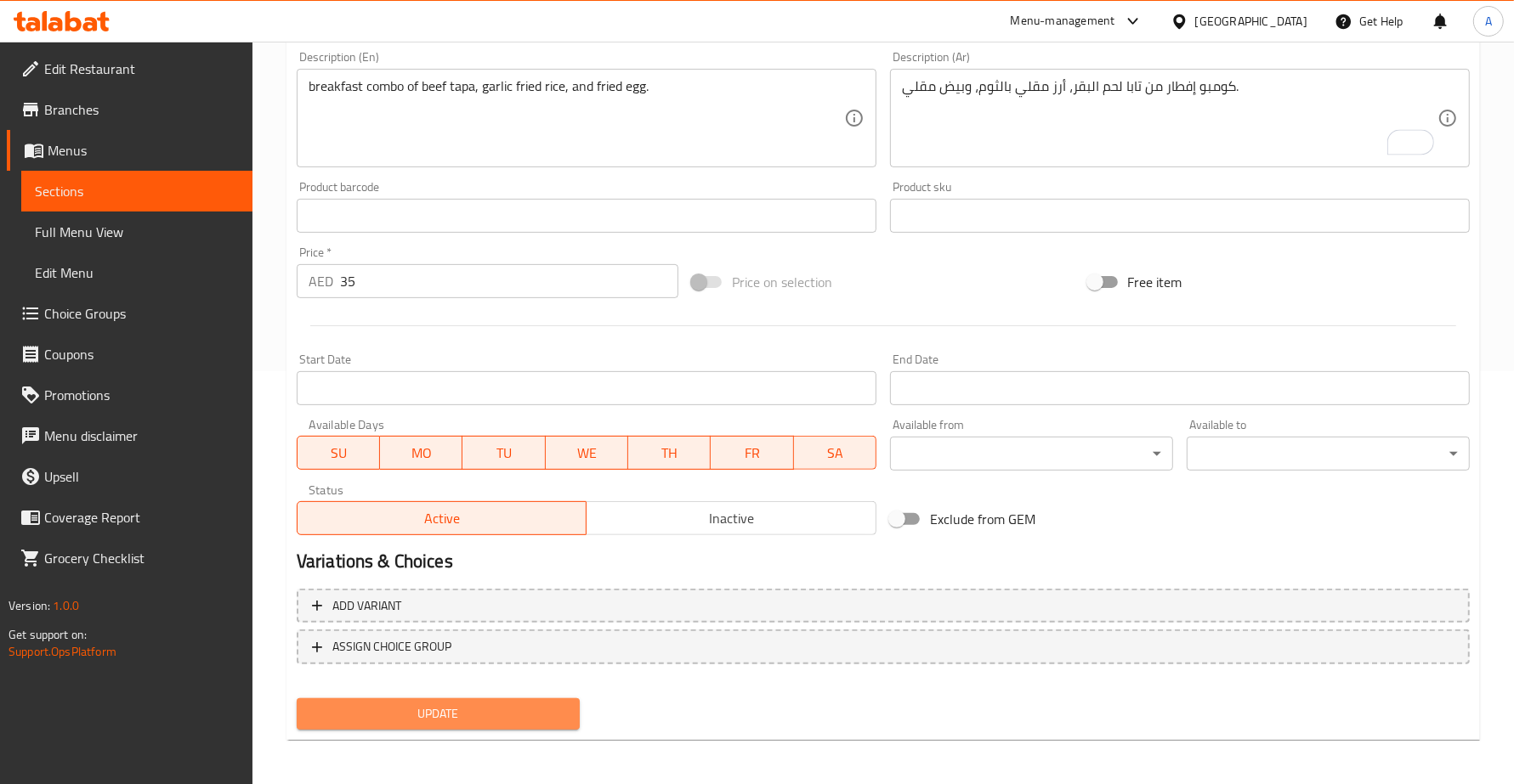
click at [474, 710] on span "Update" at bounding box center [438, 714] width 256 height 21
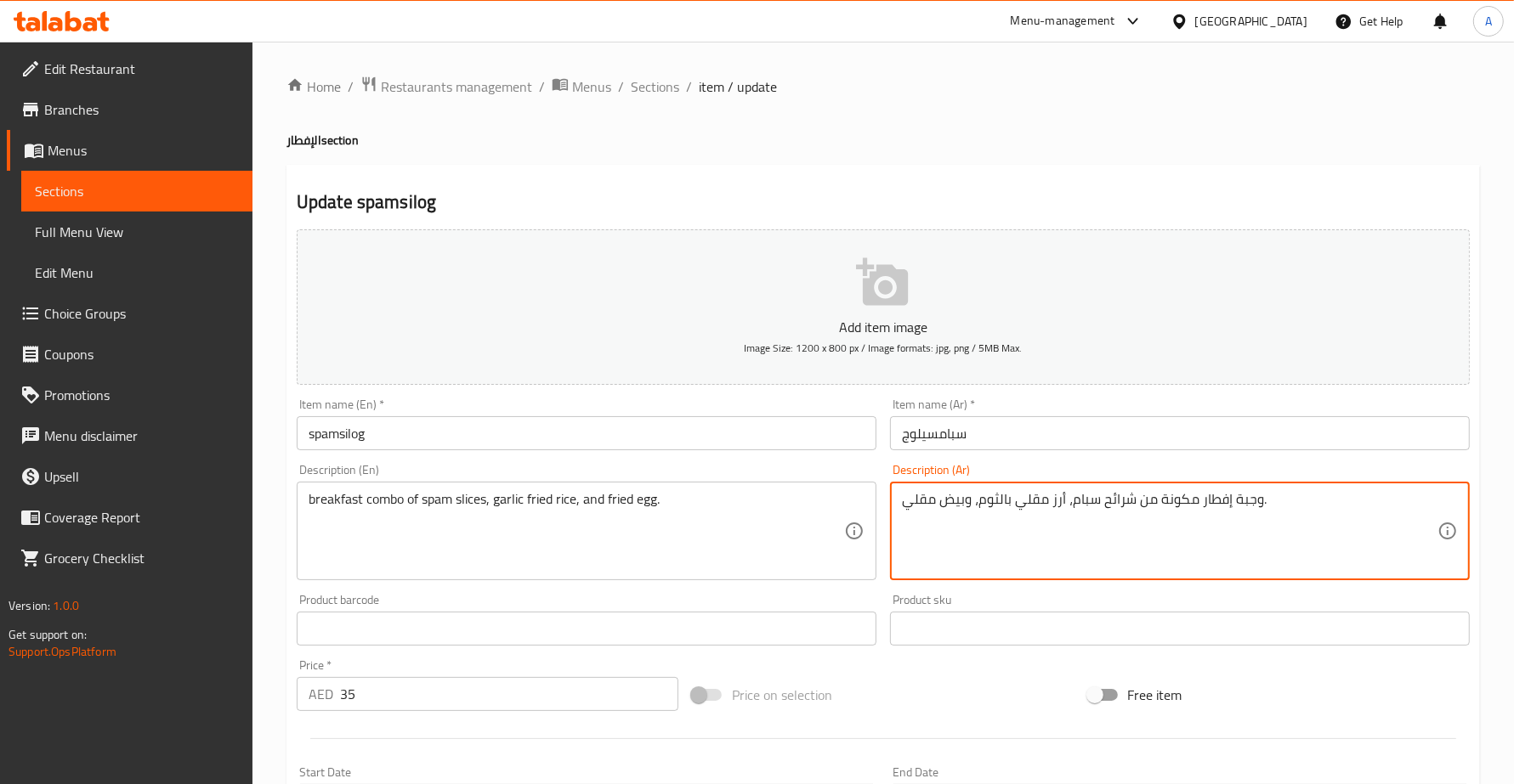
click at [1245, 507] on textarea "وجبة إفطار مكونة من شرائح سبام، أرز مقلي بالثوم، وبيض مقلي." at bounding box center [1170, 531] width 535 height 81
click at [1182, 495] on textarea "كومبو إفطار مكونة من شرائح سبام، أرز مقلي بالثوم، وبيض مقلي." at bounding box center [1170, 531] width 535 height 81
type textarea "كومبو إفطار من شرائح سبام، أرز مقلي بالثوم، وبيض مقلي."
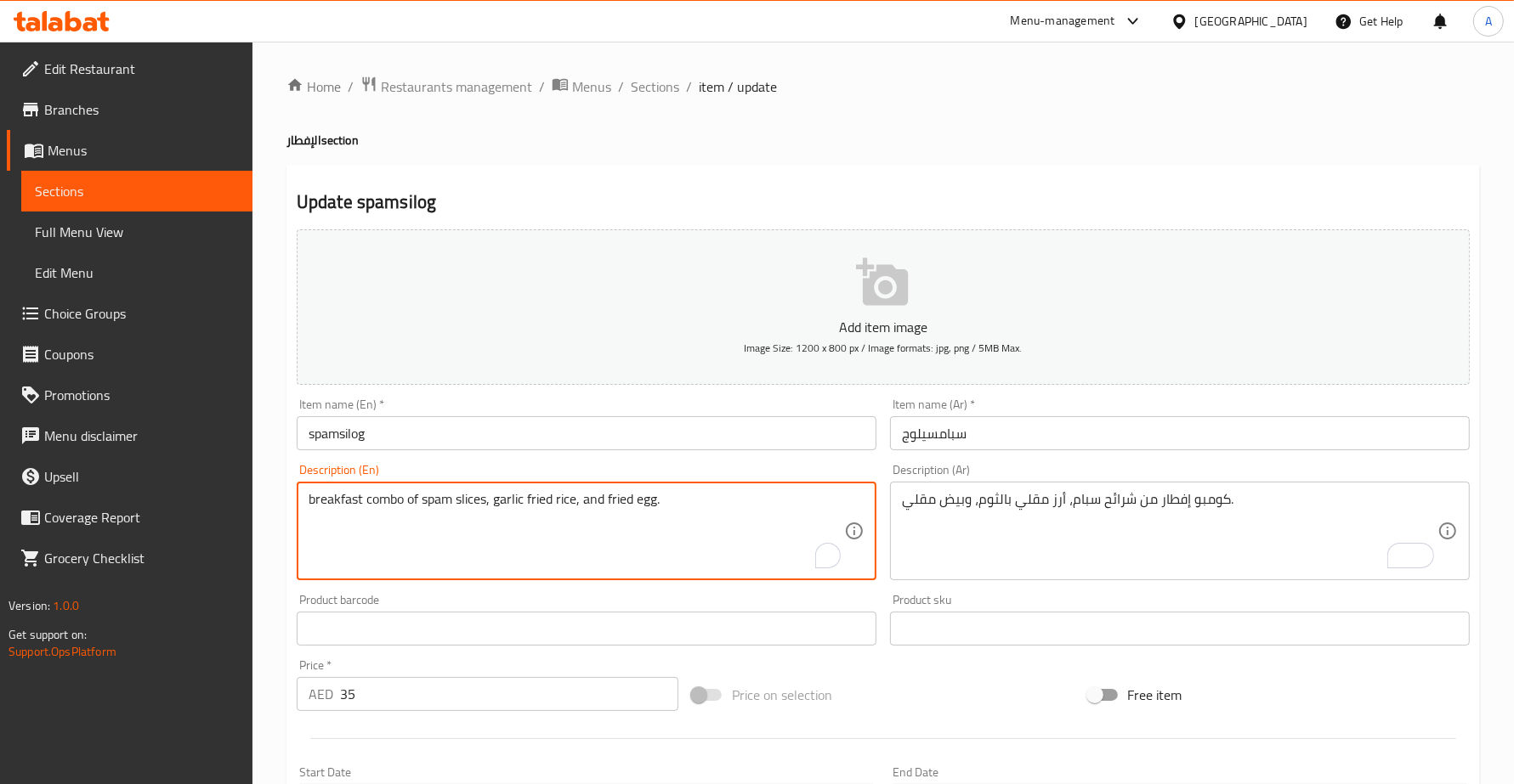
click at [430, 503] on textarea "breakfast combo of spam slices, garlic fried rice, and fried egg." at bounding box center [576, 531] width 535 height 81
drag, startPoint x: 484, startPoint y: 499, endPoint x: 423, endPoint y: 495, distance: 61.1
click at [423, 495] on textarea "breakfast combo of spam slices, garlic fried rice, and fried egg." at bounding box center [576, 531] width 535 height 81
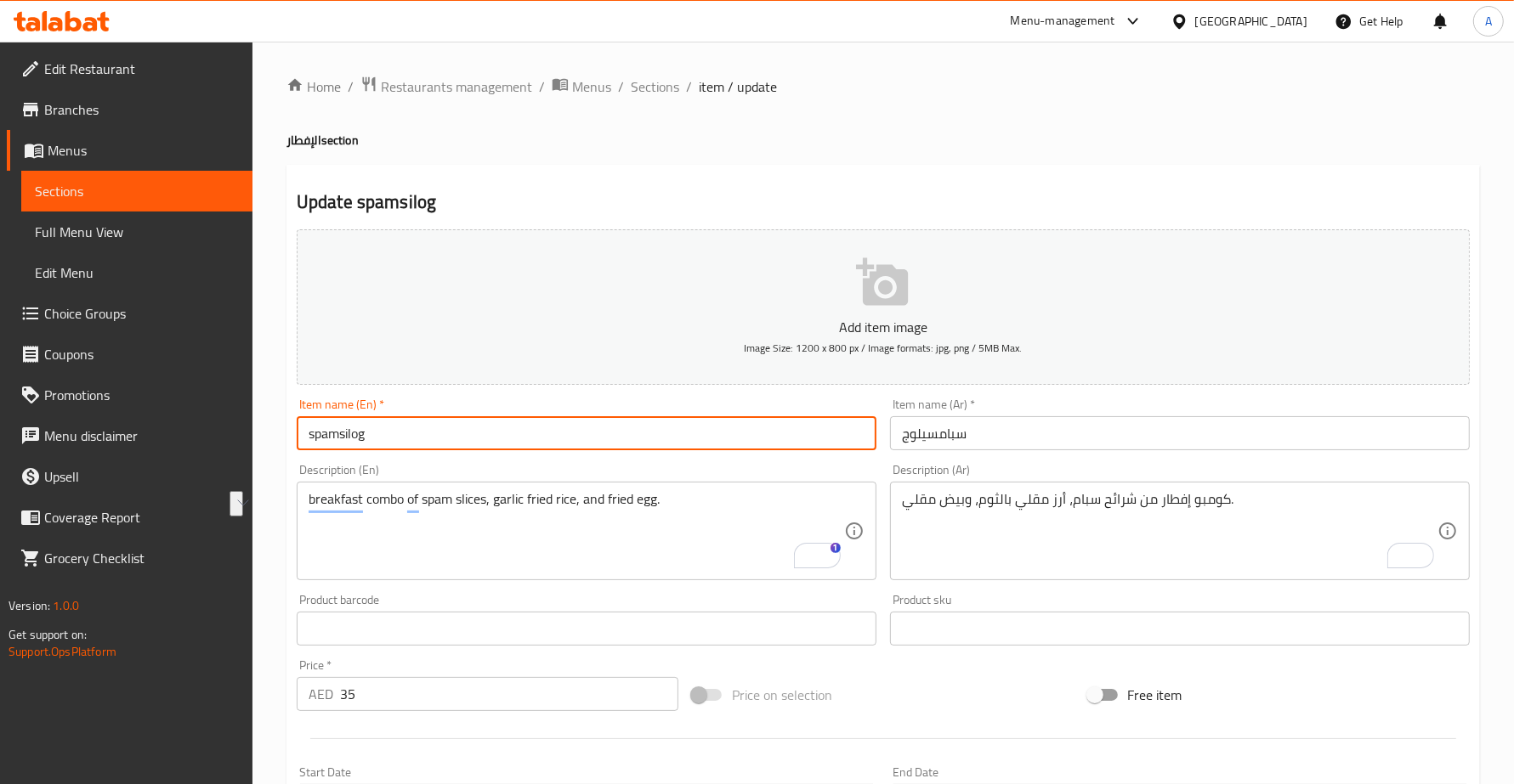
click at [407, 428] on input "spamsilog" at bounding box center [586, 433] width 580 height 34
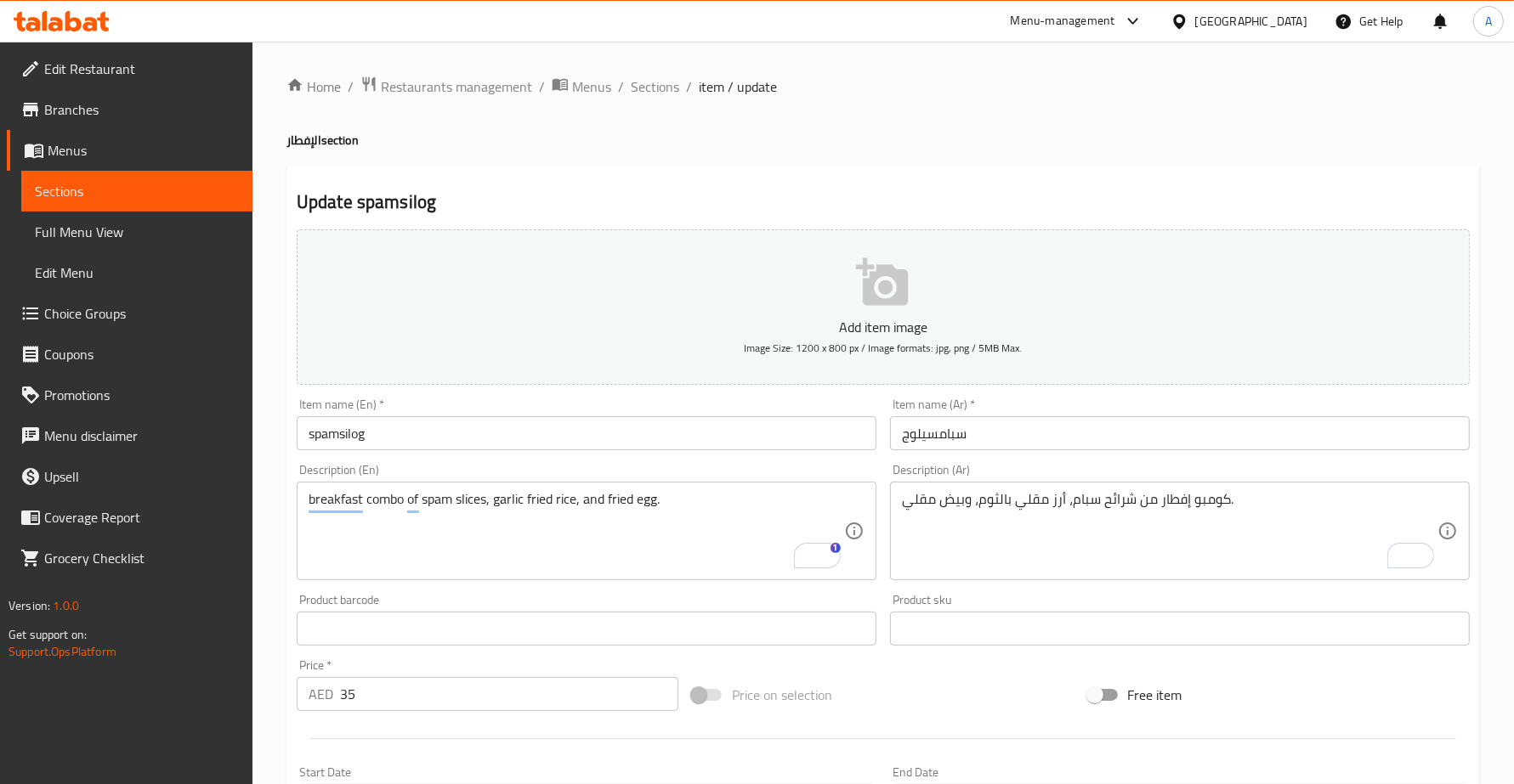
click at [354, 434] on input "spamsilog" at bounding box center [586, 433] width 580 height 34
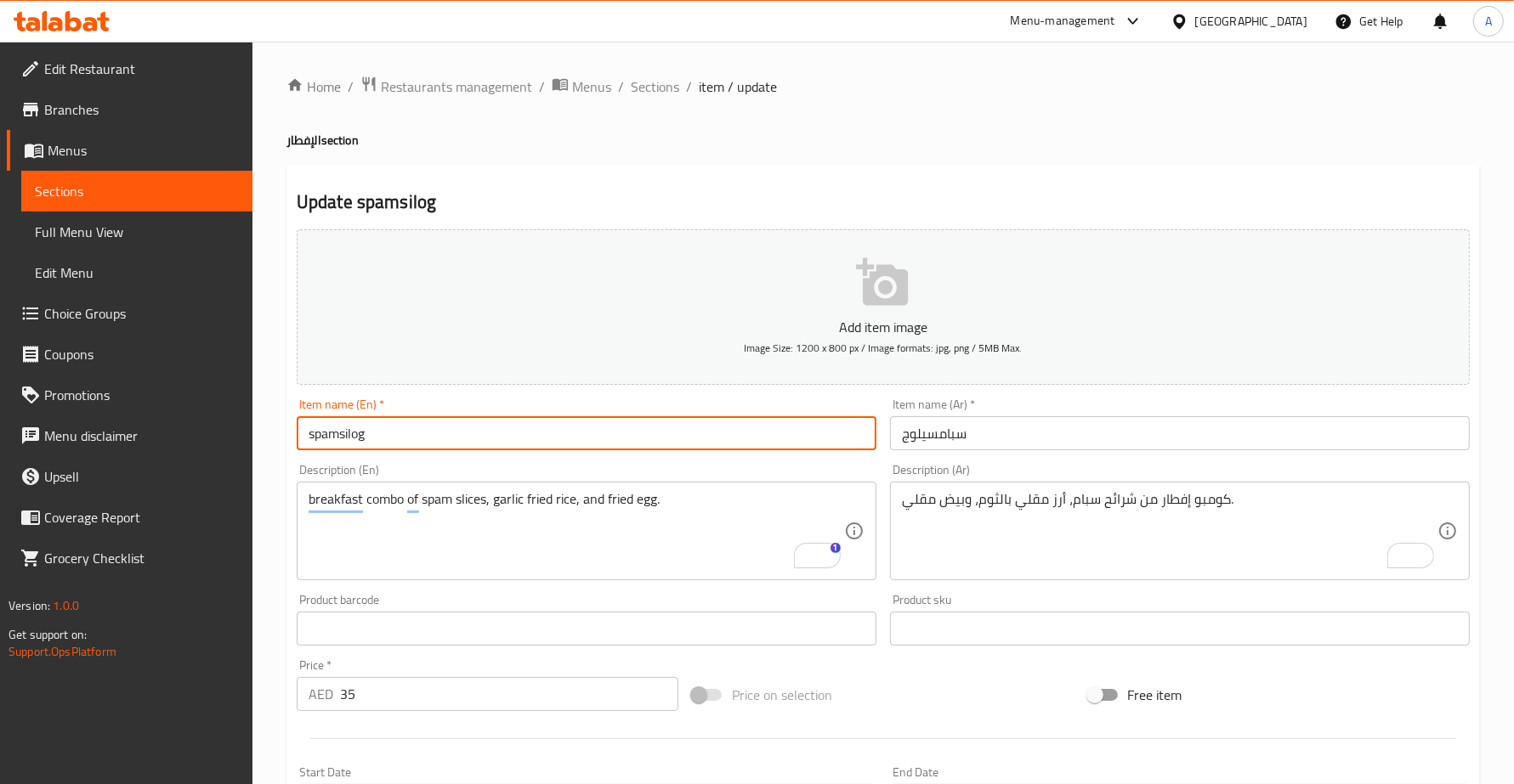
click at [354, 434] on input "spamsilog" at bounding box center [586, 433] width 580 height 34
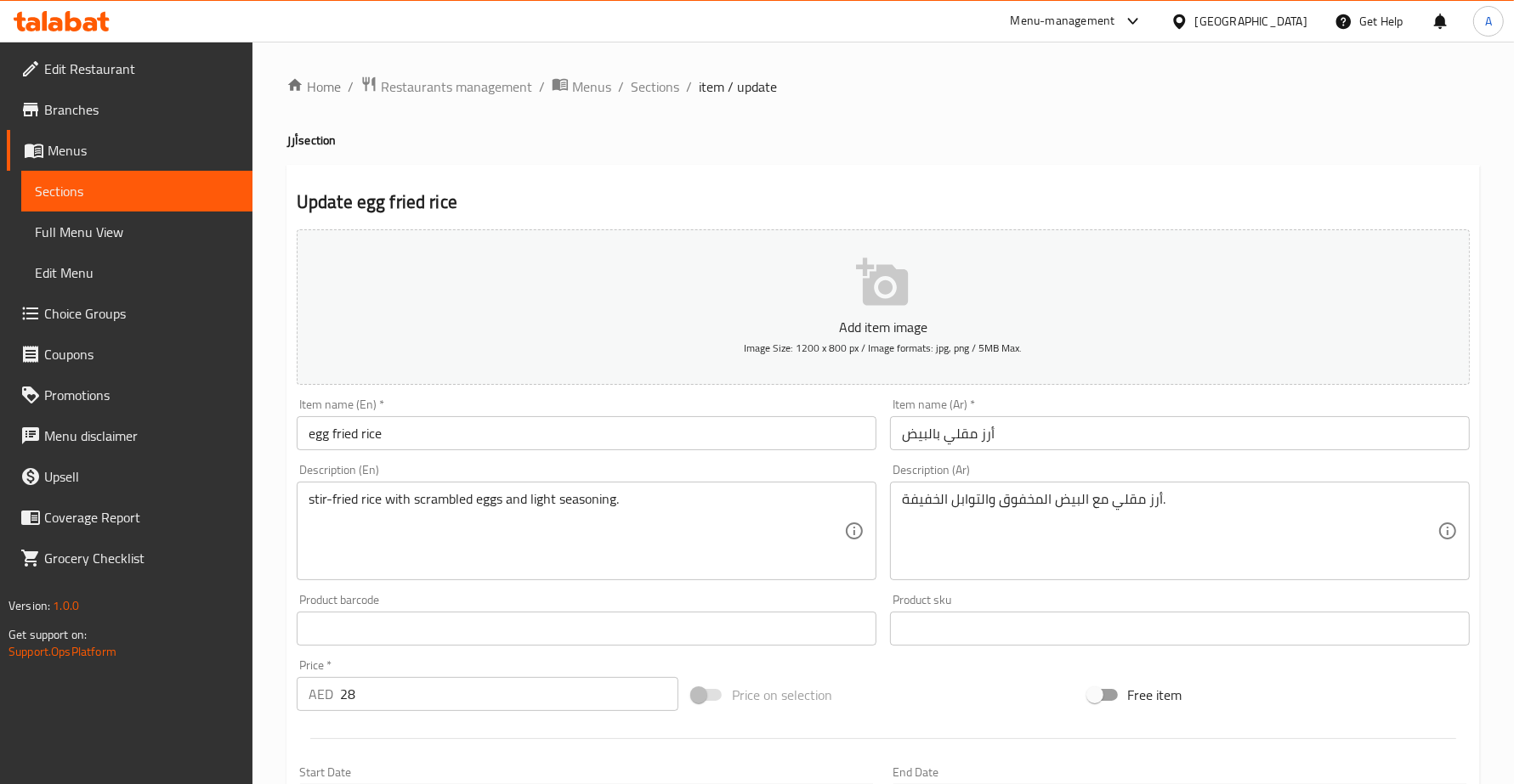
click at [319, 502] on textarea "stir-fried rice with scrambled eggs and light seasoning." at bounding box center [576, 531] width 535 height 81
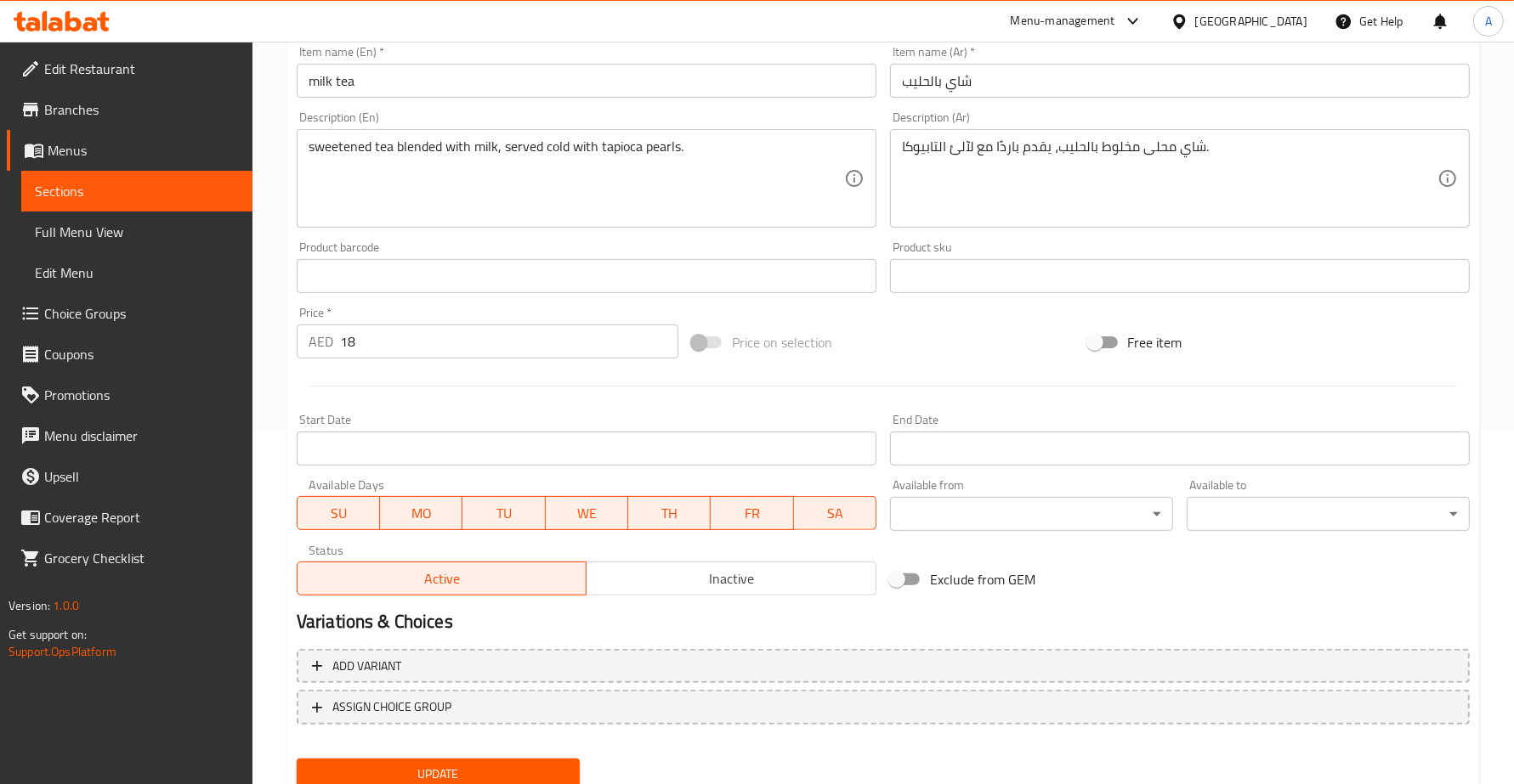
scroll to position [413, 0]
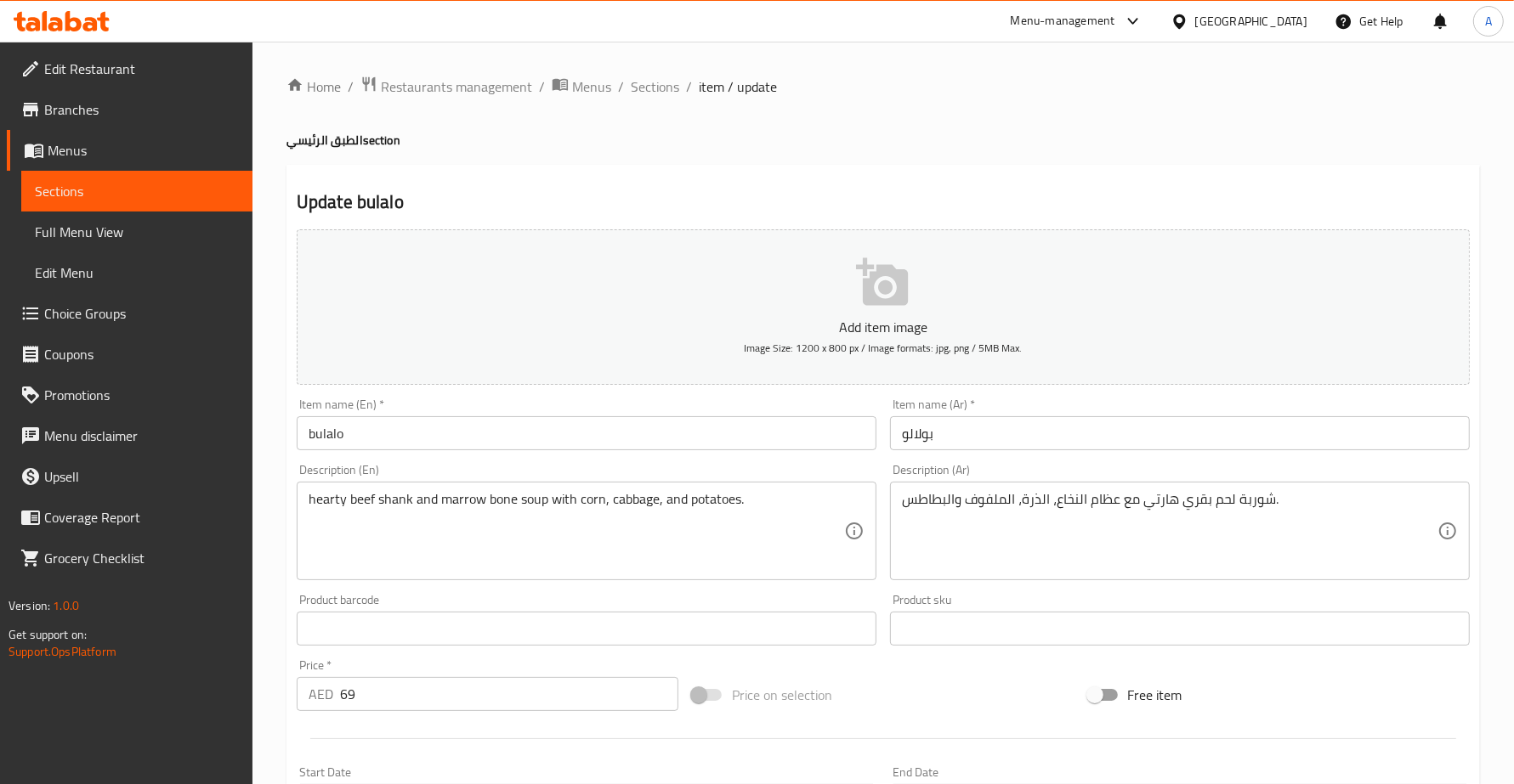
click at [1154, 489] on div "شوربة لحم بقري هارتي مع عظام النخاع، الذرة، الملفوف والبطاطس. Description (Ar)" at bounding box center [1180, 530] width 580 height 98
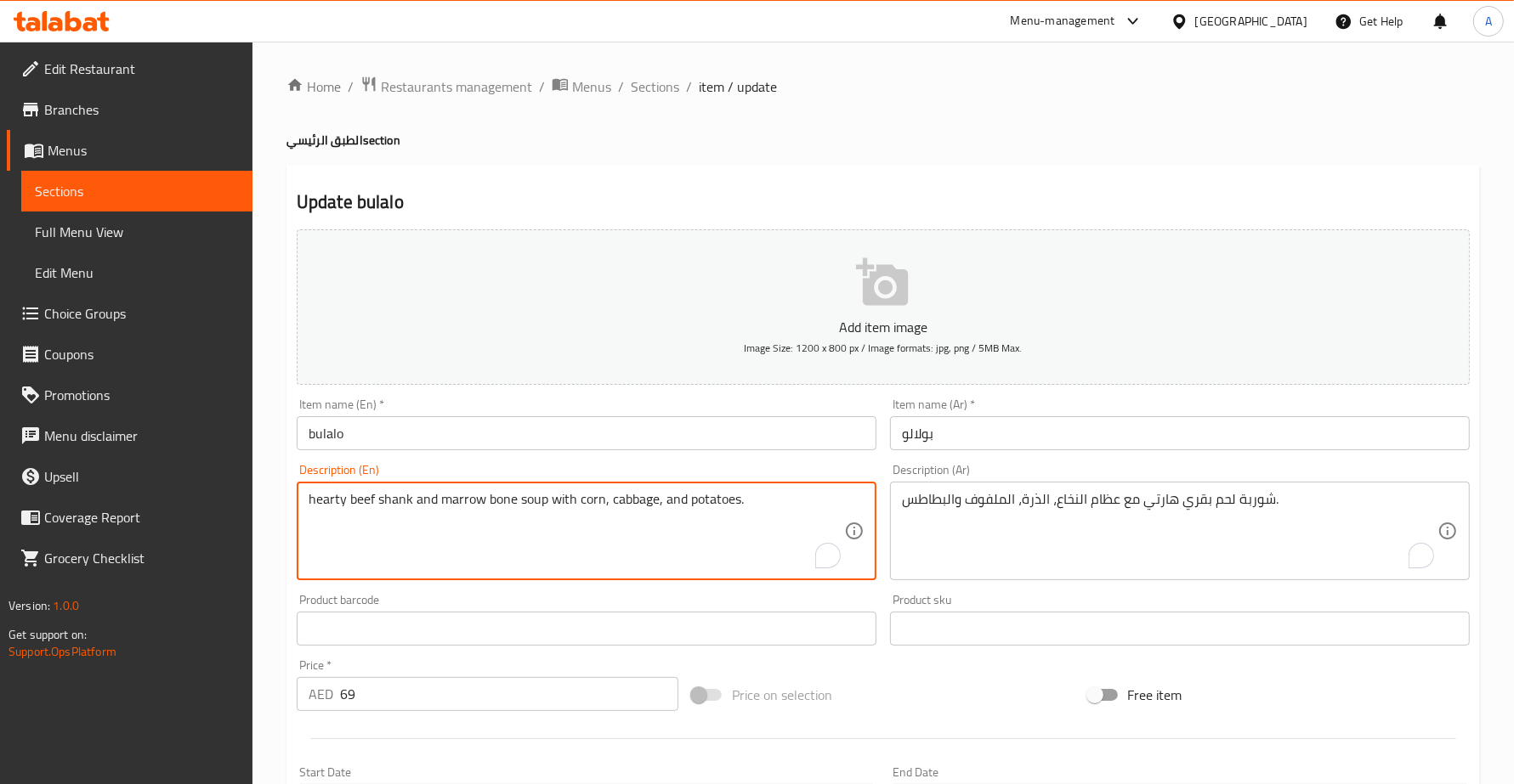
click at [320, 493] on textarea "hearty beef shank and marrow bone soup with corn, cabbage, and potatoes." at bounding box center [576, 531] width 535 height 81
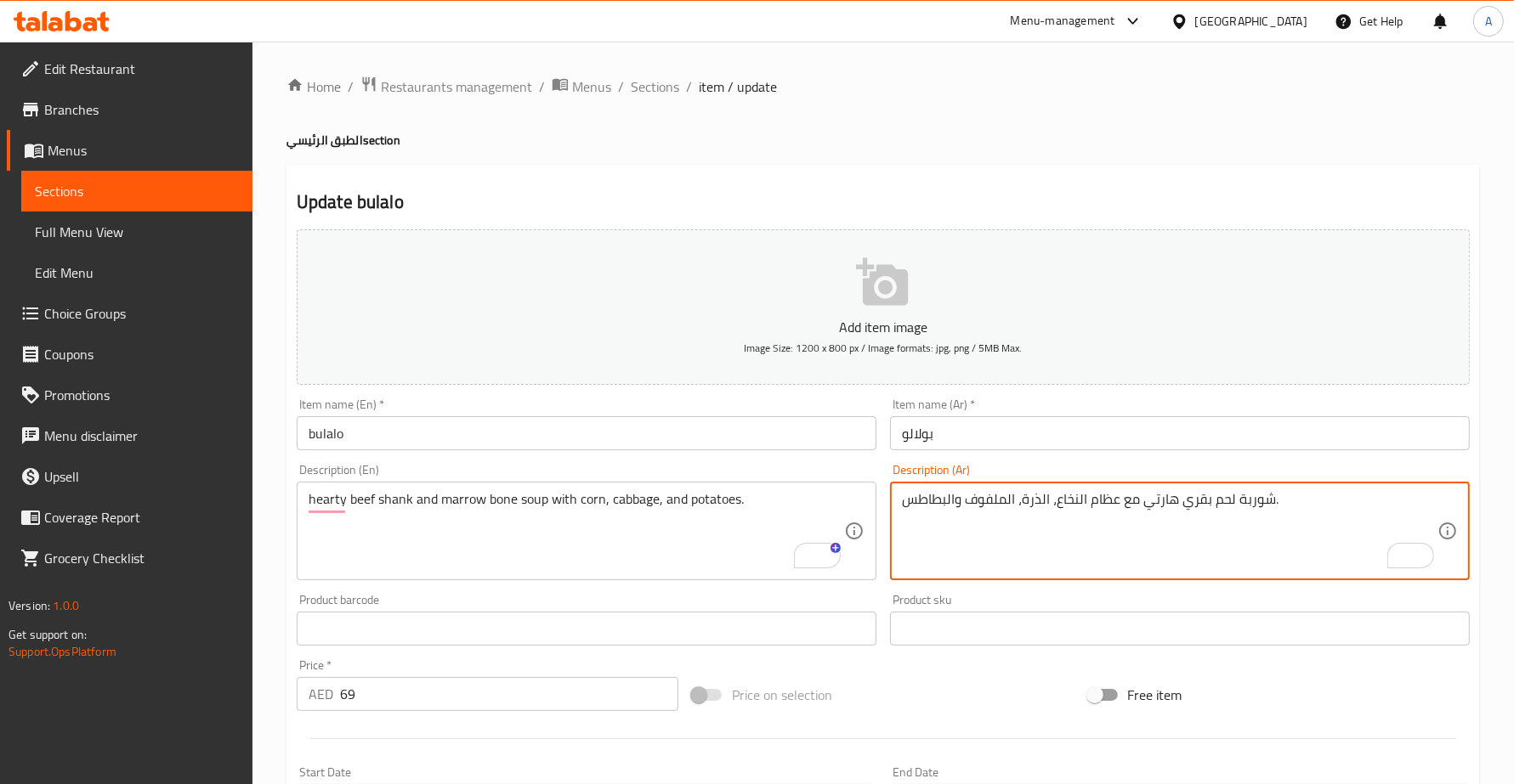
click at [1152, 495] on textarea "شوربة لحم بقري هارتي مع عظام النخاع، الذرة، الملفوف والبطاطس." at bounding box center [1170, 531] width 535 height 81
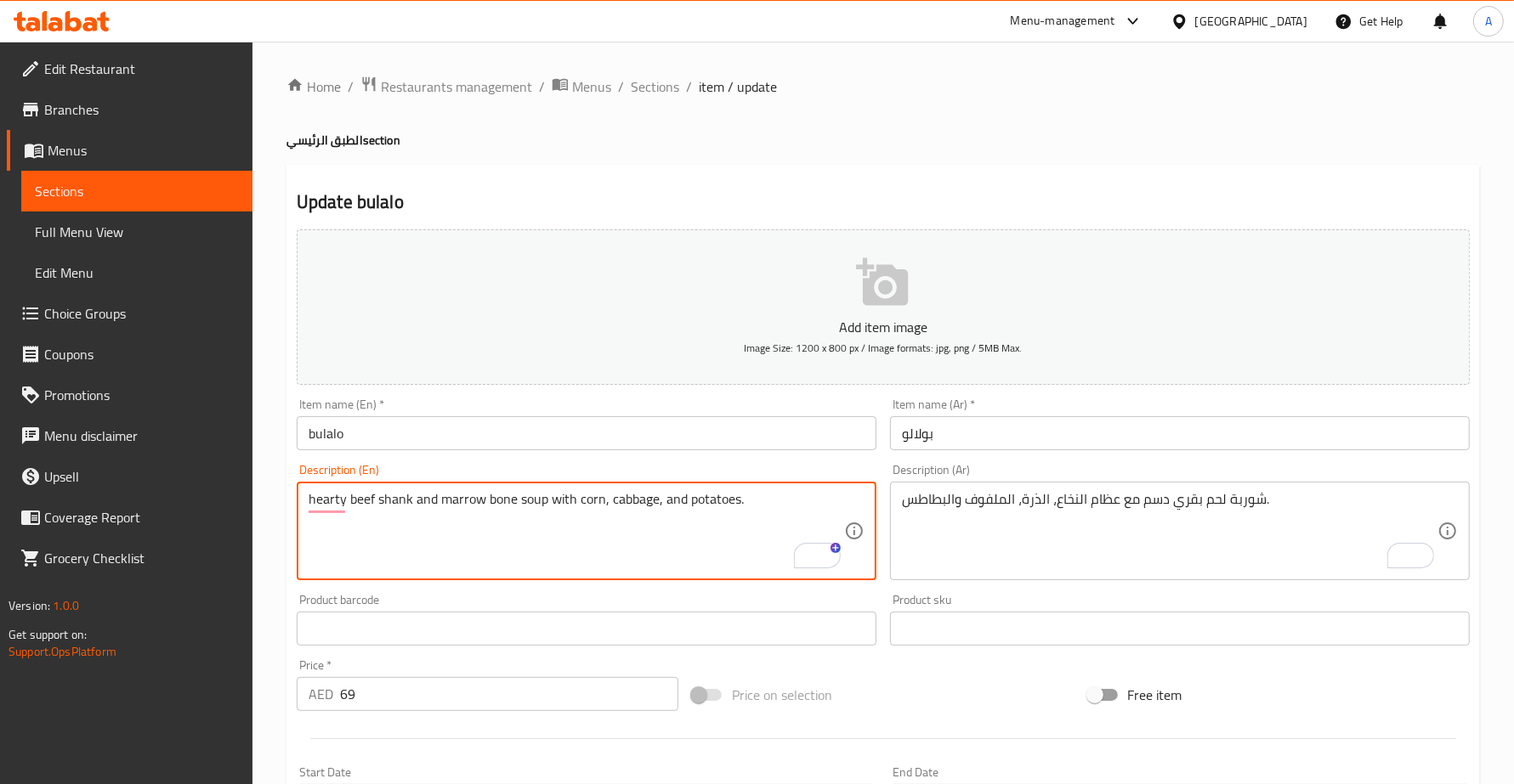
click at [357, 503] on textarea "hearty beef shank and marrow bone soup with corn, cabbage, and potatoes." at bounding box center [576, 531] width 535 height 81
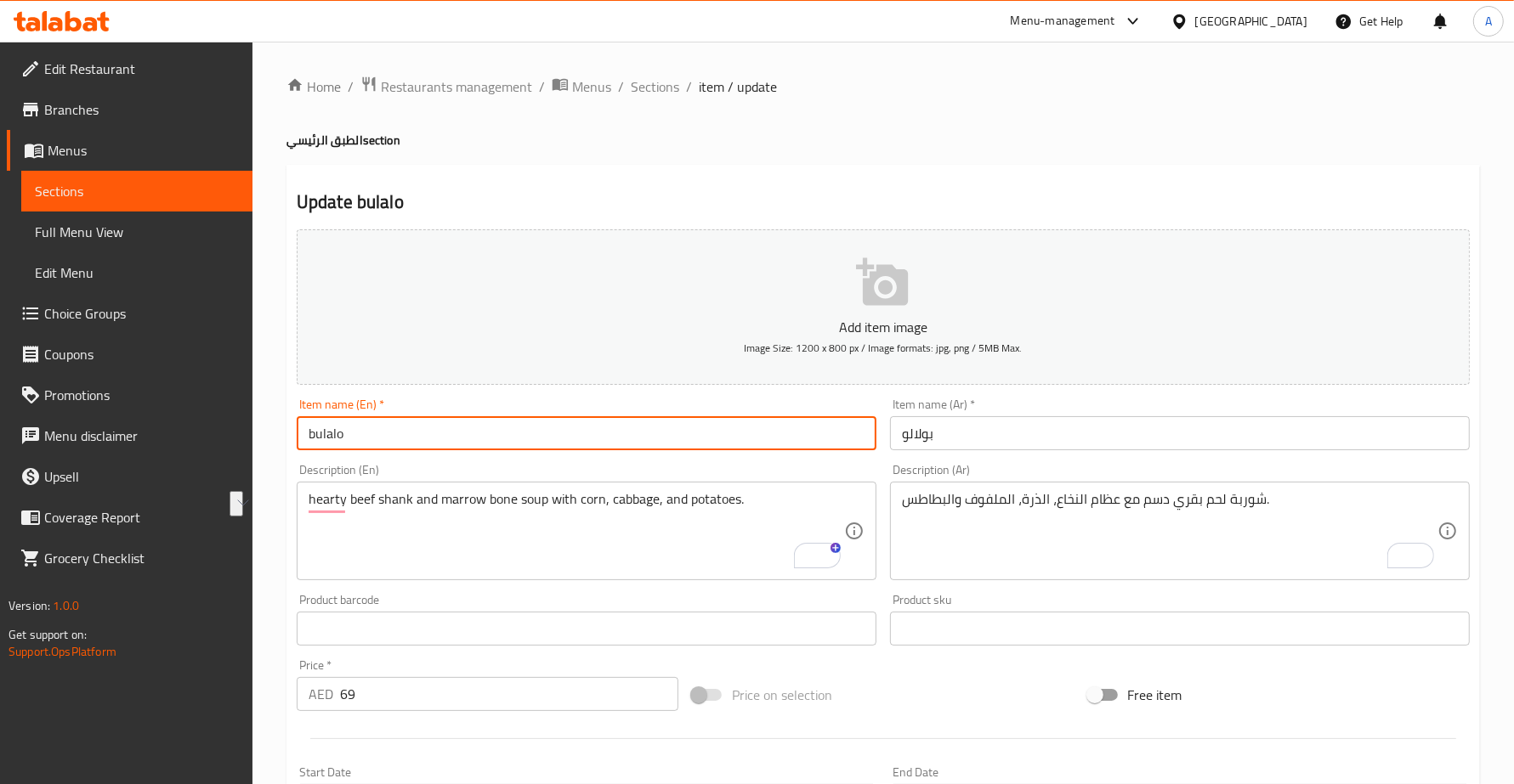
click at [370, 431] on input "bulalo" at bounding box center [586, 433] width 580 height 34
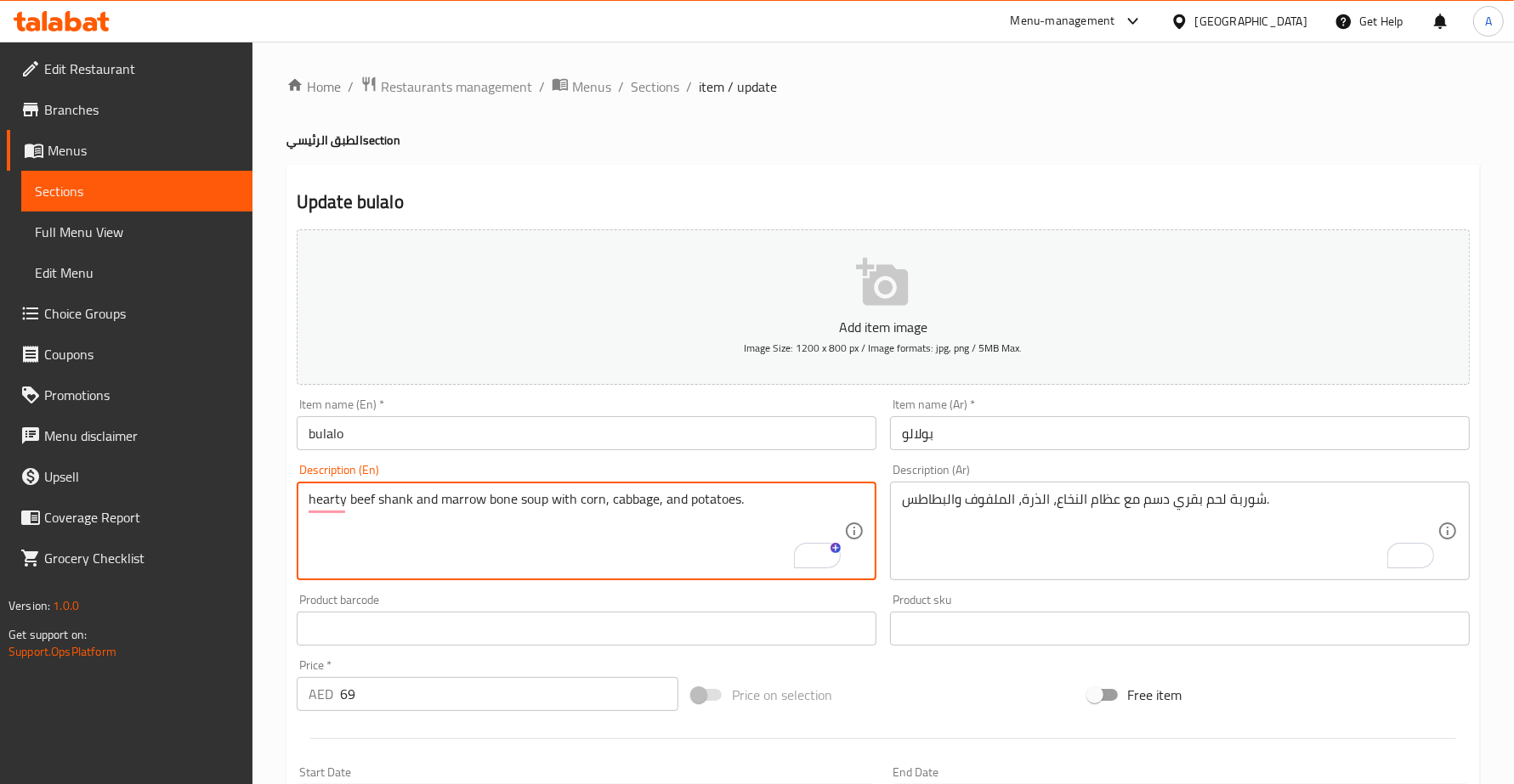
click at [395, 499] on textarea "hearty beef shank and marrow bone soup with corn, cabbage, and potatoes." at bounding box center [576, 531] width 535 height 81
click at [388, 507] on textarea "hearty beef shank and marrow bone soup with corn, cabbage, and potatoes." at bounding box center [576, 531] width 535 height 81
drag, startPoint x: 351, startPoint y: 497, endPoint x: 412, endPoint y: 507, distance: 61.8
click at [412, 507] on textarea "hearty beef shank and marrow bone soup with corn, cabbage, and potatoes." at bounding box center [576, 531] width 535 height 81
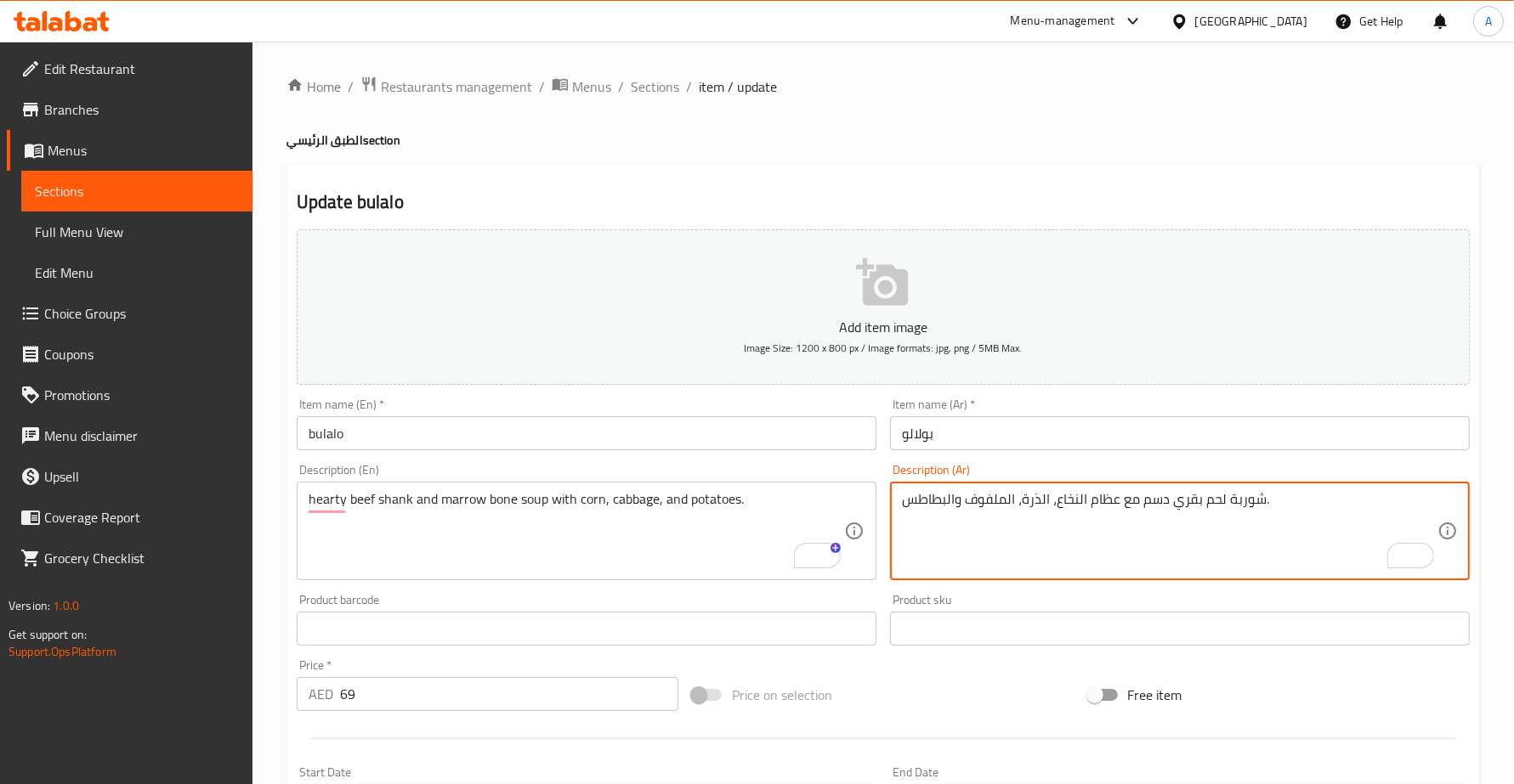
click at [1247, 495] on textarea "شوربة لحم بقري دسم مع عظام النخاع، الذرة، الملفوف والبطاطس." at bounding box center [1170, 531] width 535 height 81
click at [1221, 500] on textarea "لحم بقري دسم مع عظام النخاع، الذرة، الملفوف والبطاطس." at bounding box center [1170, 531] width 535 height 81
click at [1228, 500] on textarea "لحم بقري دسم مع عظام النخاع، الذرة، الملفوف والبطاطس." at bounding box center [1170, 531] width 535 height 81
click at [1218, 502] on textarea "لحم بقري دسم مع عظام النخاع، الذرة، الملفوف والبطاطس." at bounding box center [1170, 531] width 535 height 81
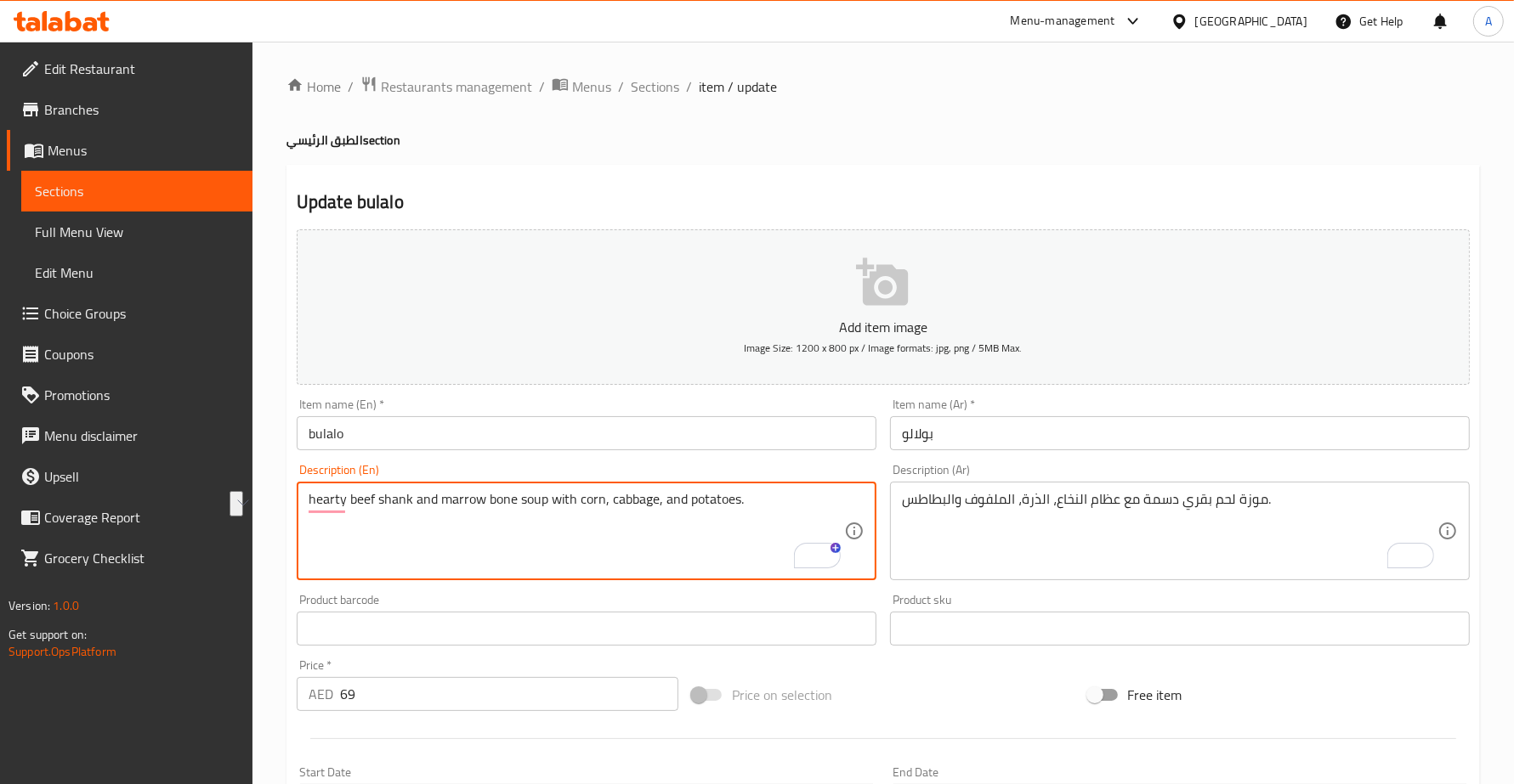
drag, startPoint x: 440, startPoint y: 500, endPoint x: 545, endPoint y: 506, distance: 105.2
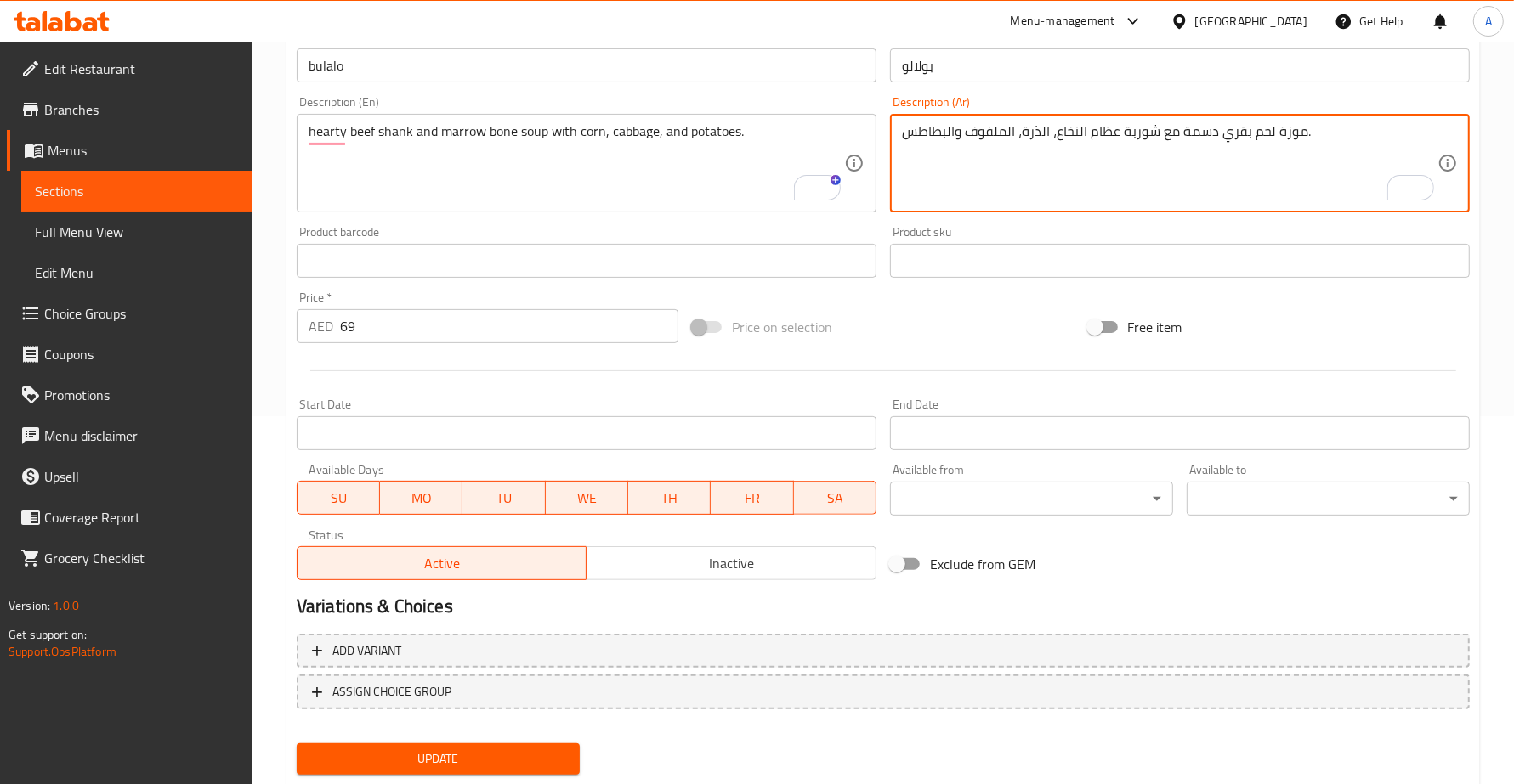
scroll to position [413, 0]
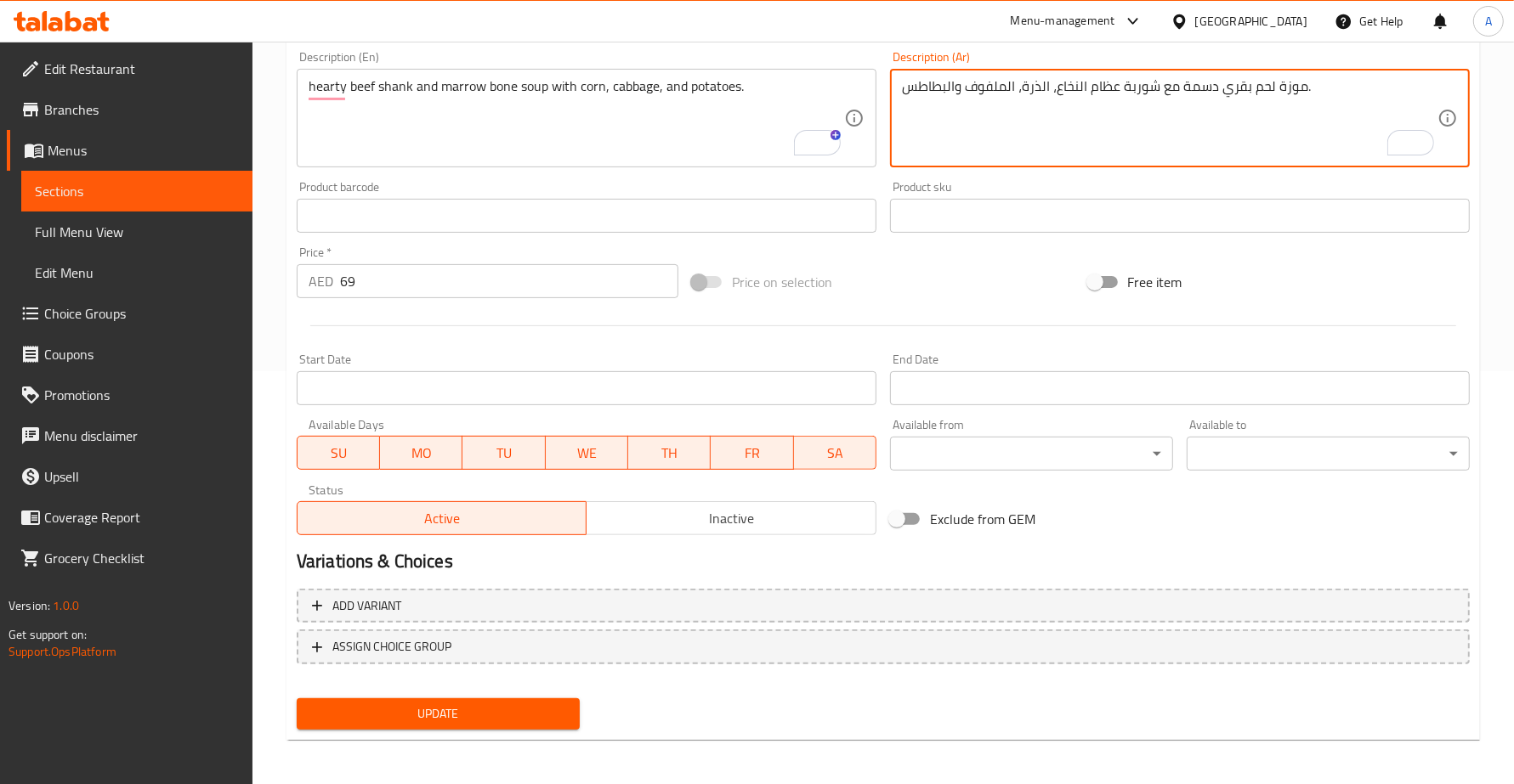
type textarea "موزة لحم بقري دسمة مع شوربة عظام النخاع، الذرة، الملفوف والبطاطس."
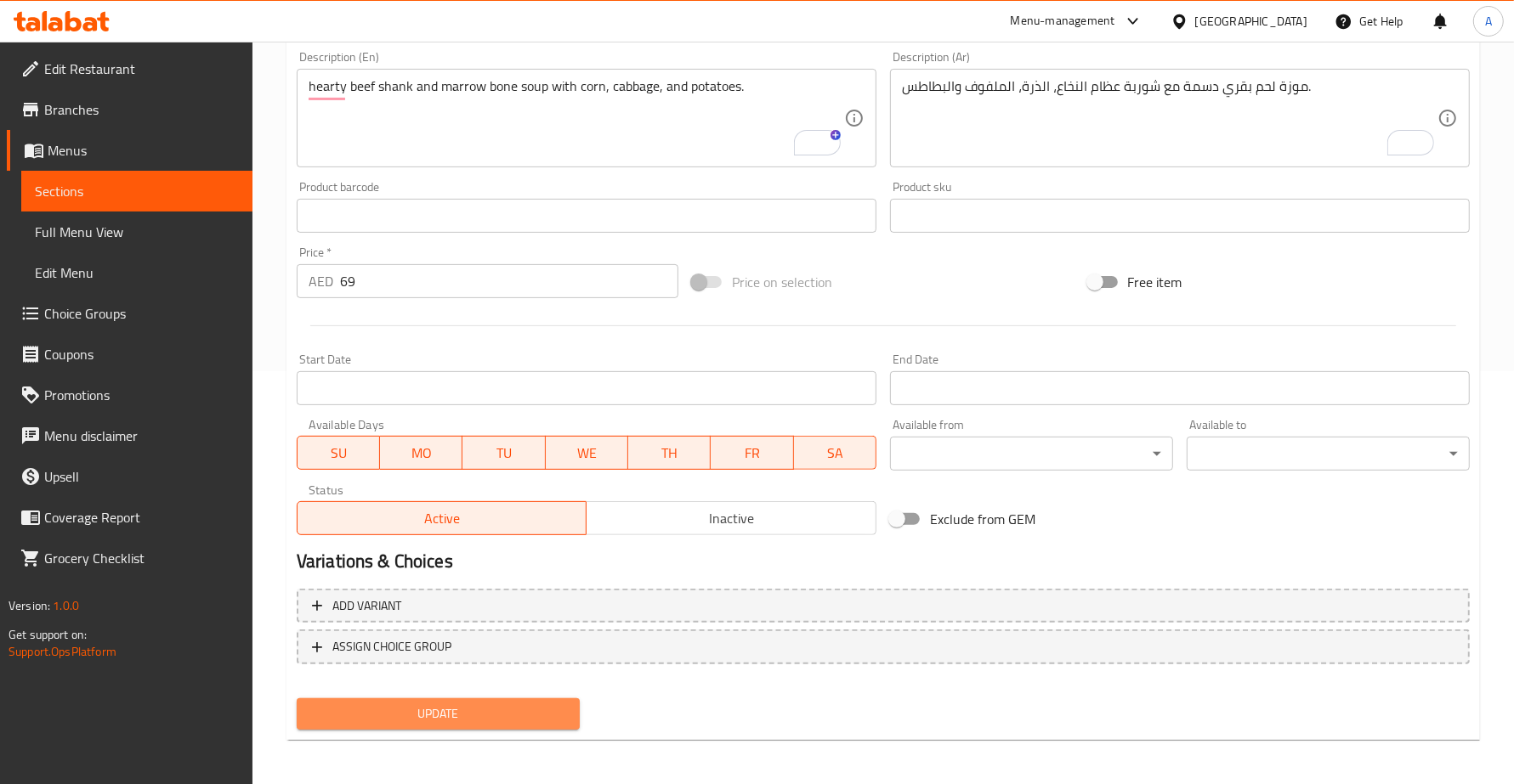
click at [482, 712] on span "Update" at bounding box center [438, 714] width 256 height 21
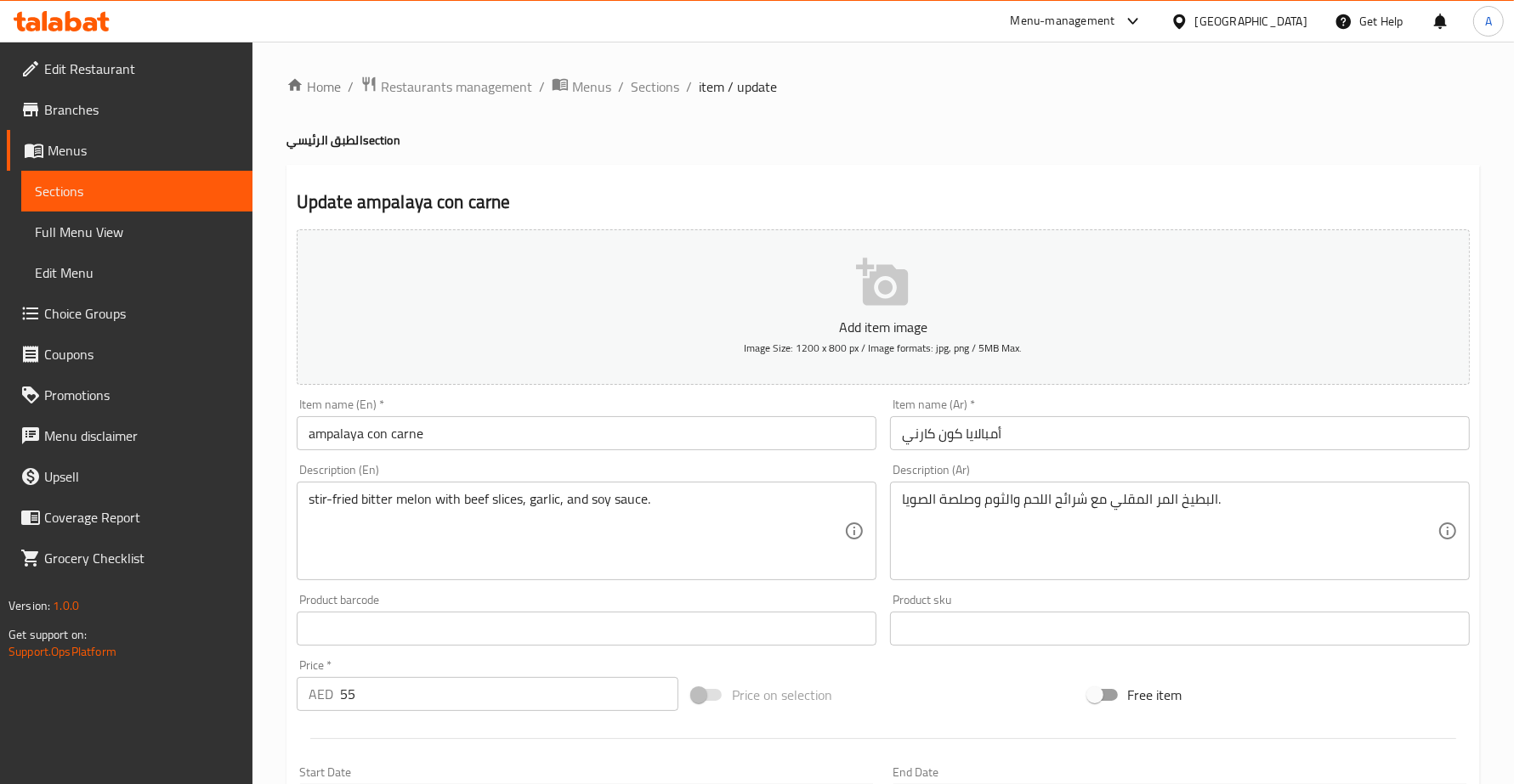
click at [1188, 500] on textarea "البطيخ المر المقلي مع شرائح اللحم والثوم وصلصة الصويا." at bounding box center [1170, 531] width 535 height 81
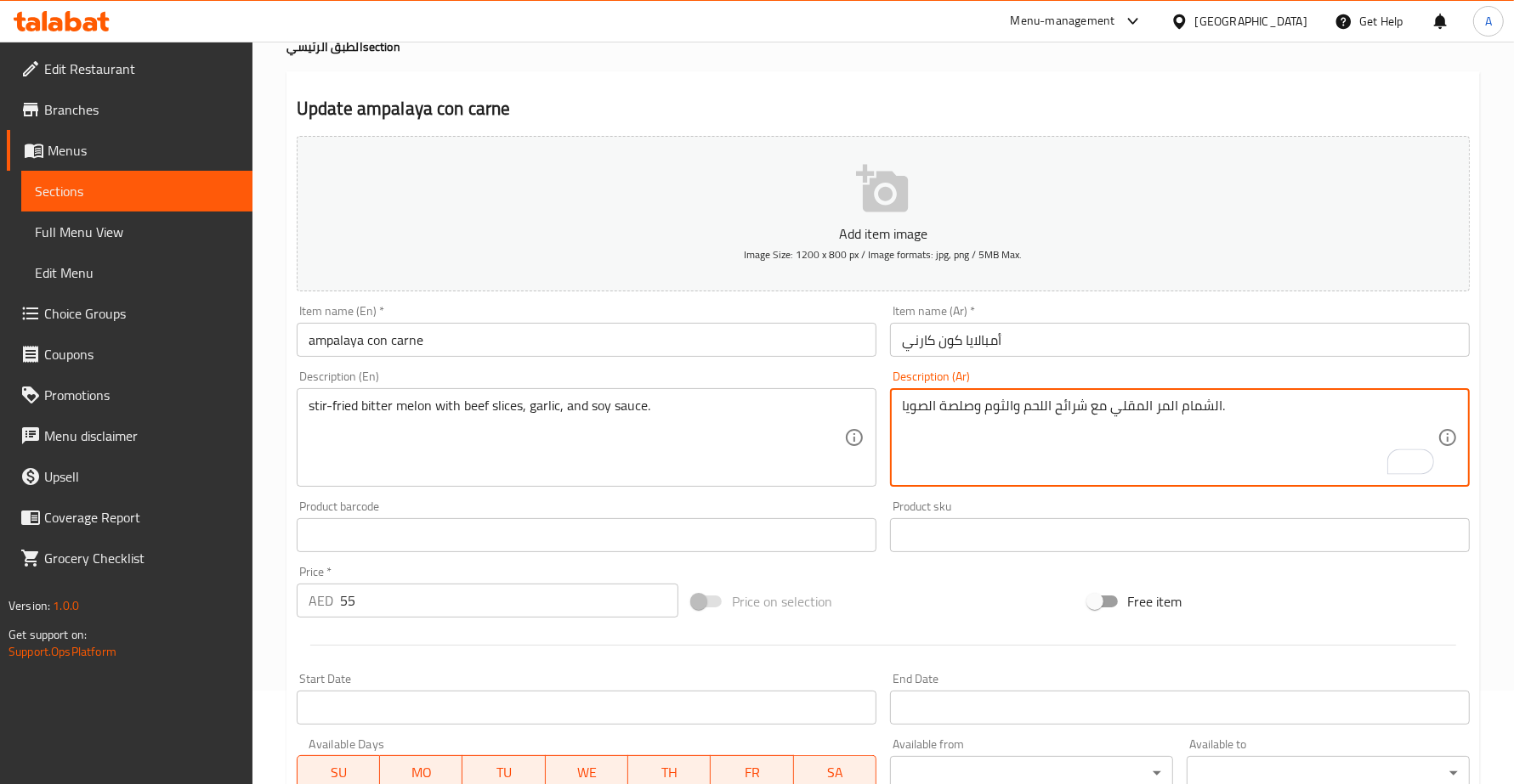
scroll to position [413, 0]
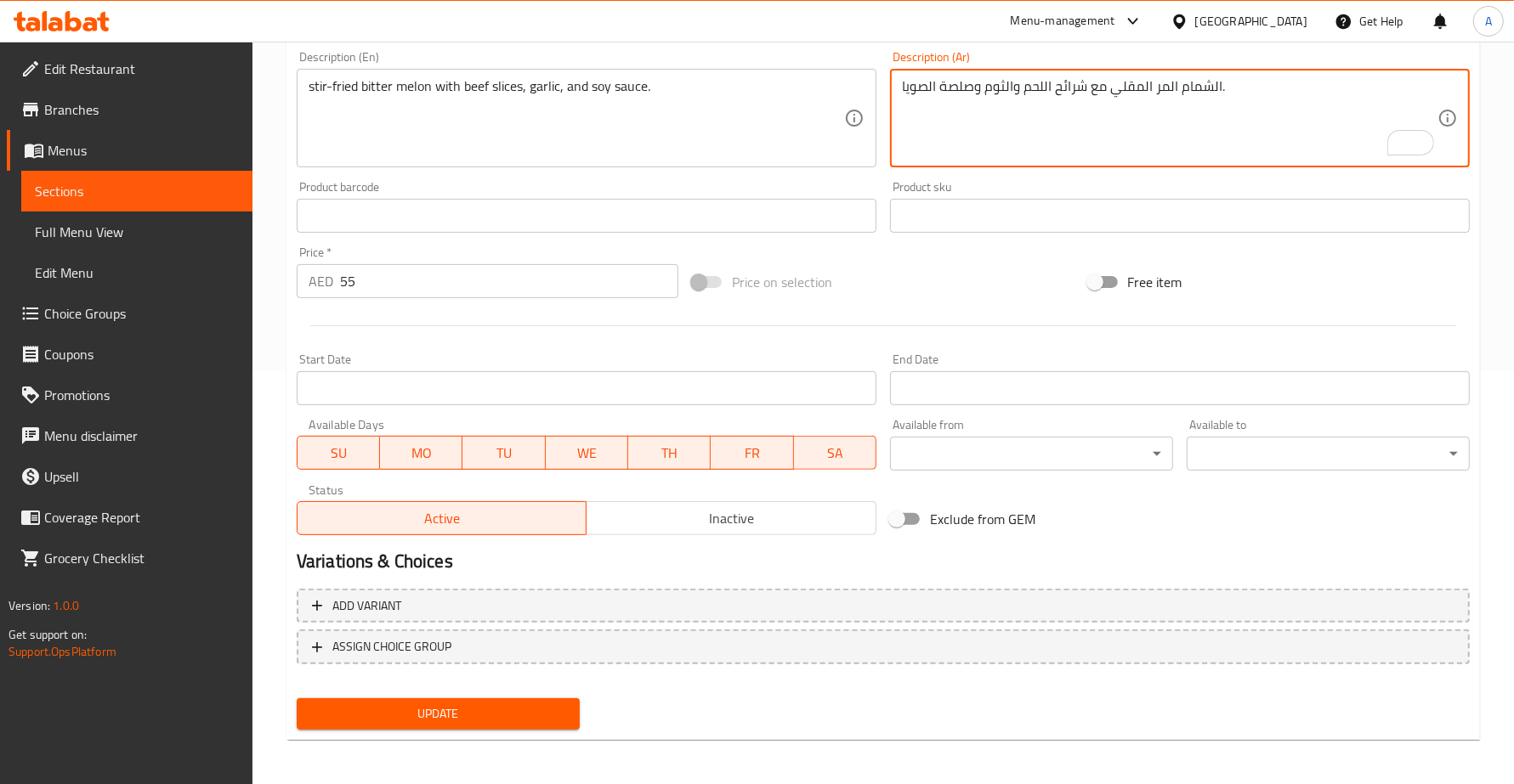
type textarea "الشمام المر المقلي مع شرائح اللحم والثوم وصلصة الصويا."
click at [412, 699] on button "Update" at bounding box center [438, 714] width 283 height 31
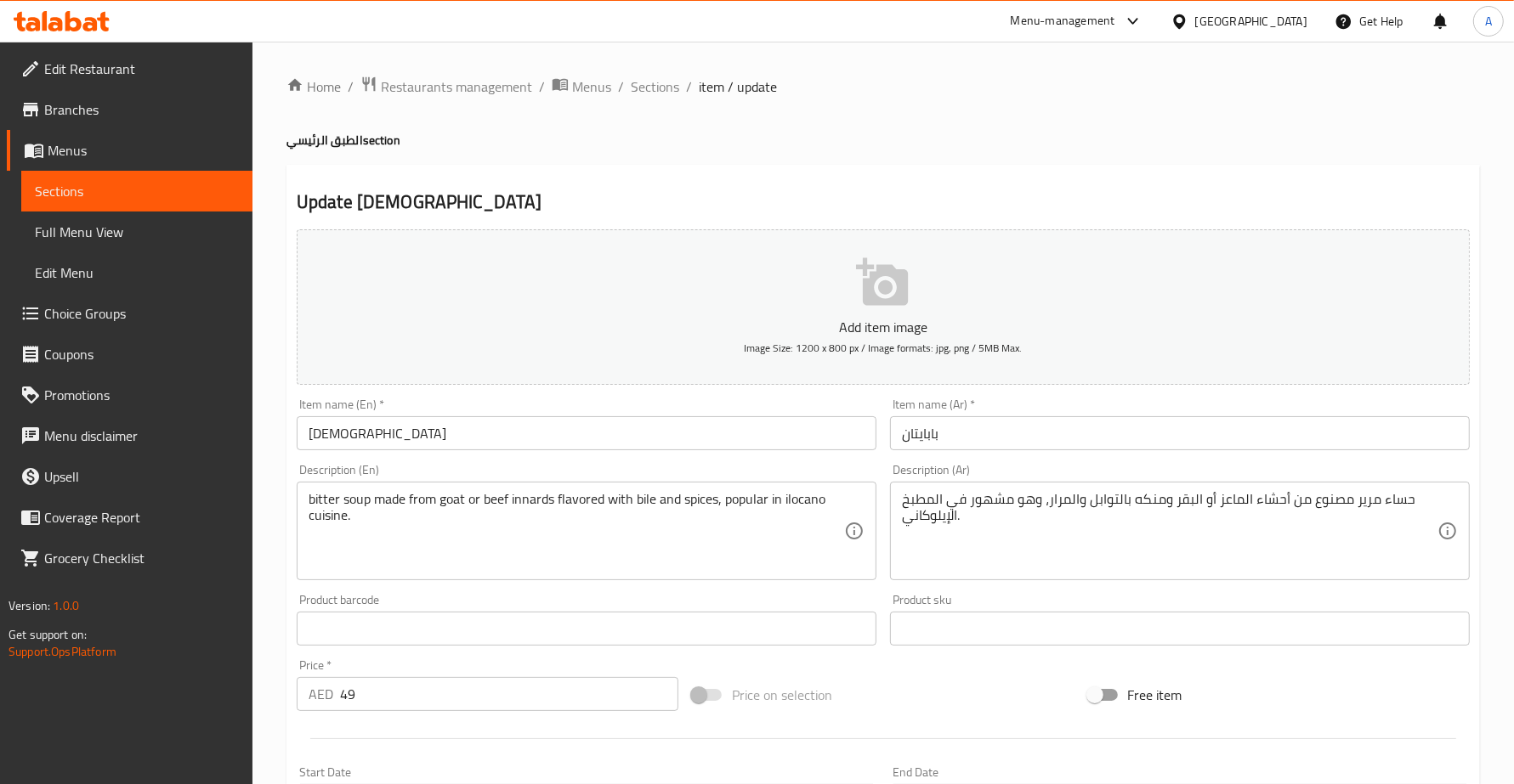
click at [316, 497] on textarea "bitter soup made from goat or beef innards flavored with bile and spices, popul…" at bounding box center [576, 531] width 535 height 81
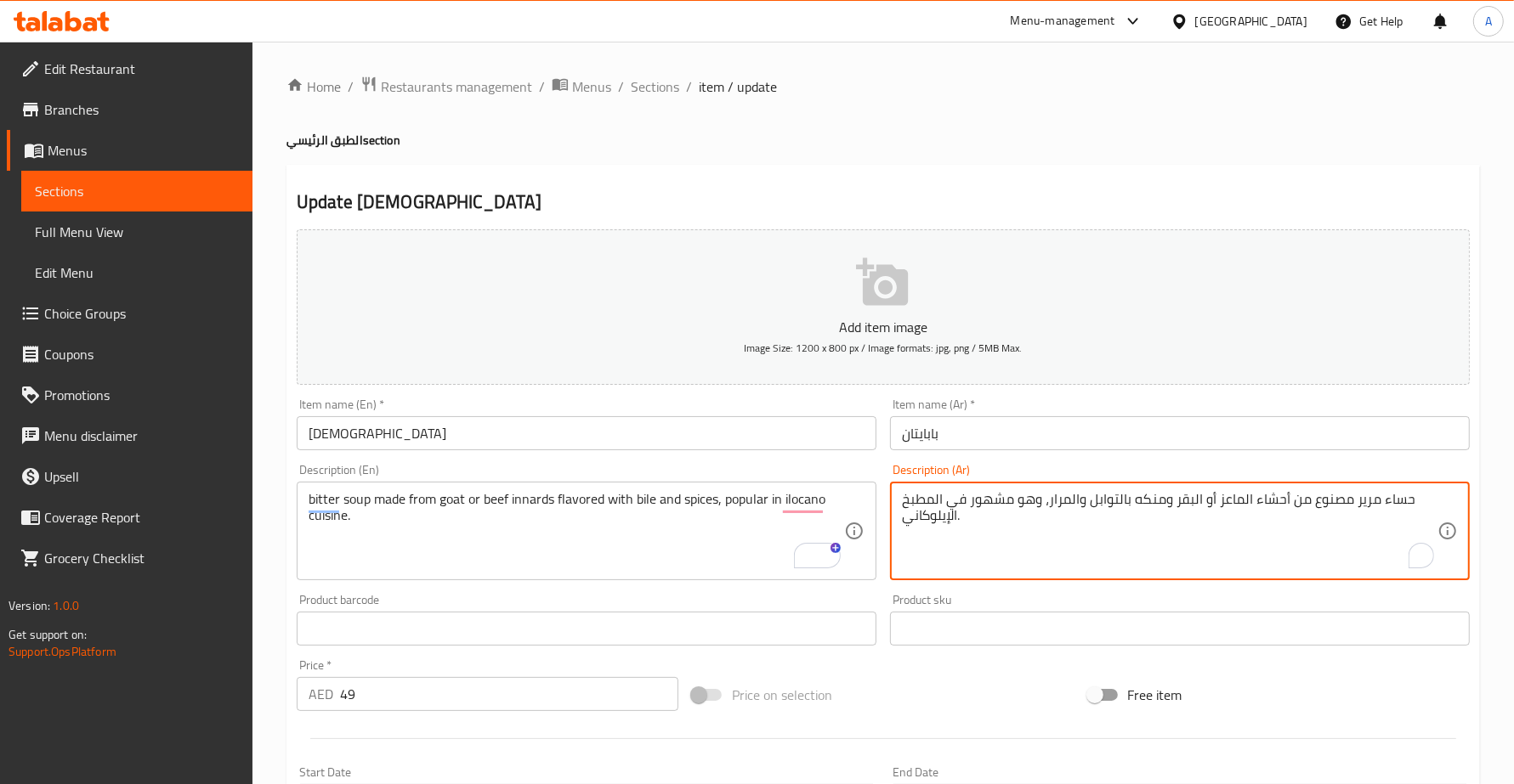
click at [1370, 505] on textarea "حساء مرير مصنوع من أحشاء الماعز أو البقر ومنكه بالتوابل والمرار، وهو مشهور في ا…" at bounding box center [1170, 531] width 535 height 81
type textarea "حساء مر مصنوع من أحشاء الماعز أو البقر ومنكه بالتوابل والمرار، وهو مشهور في الم…"
click at [333, 442] on input "papaitan" at bounding box center [586, 433] width 580 height 34
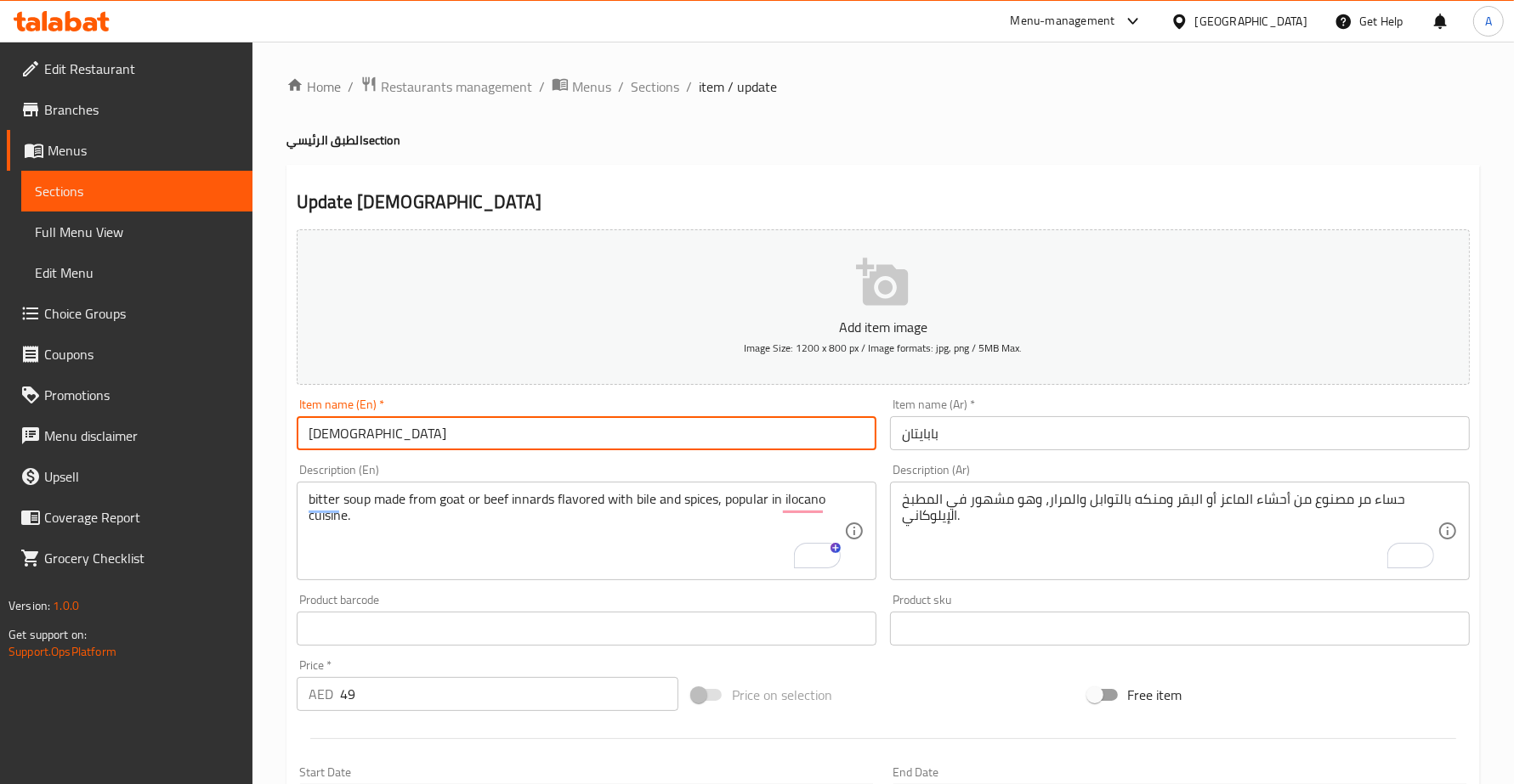
click at [333, 442] on input "papaitan" at bounding box center [586, 433] width 580 height 34
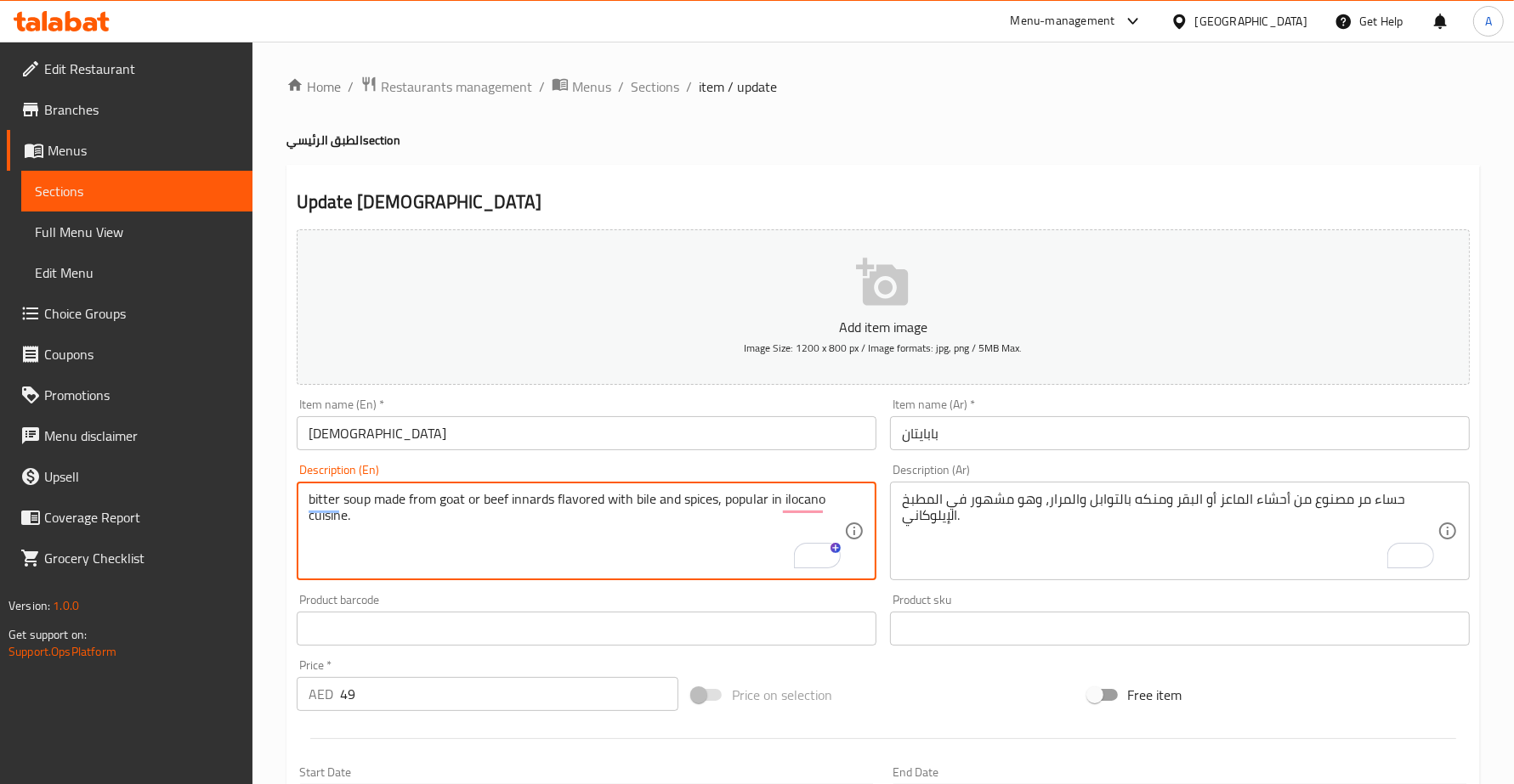
click at [646, 497] on textarea "bitter soup made from goat or beef innards flavored with bile and spices, popul…" at bounding box center [576, 531] width 535 height 81
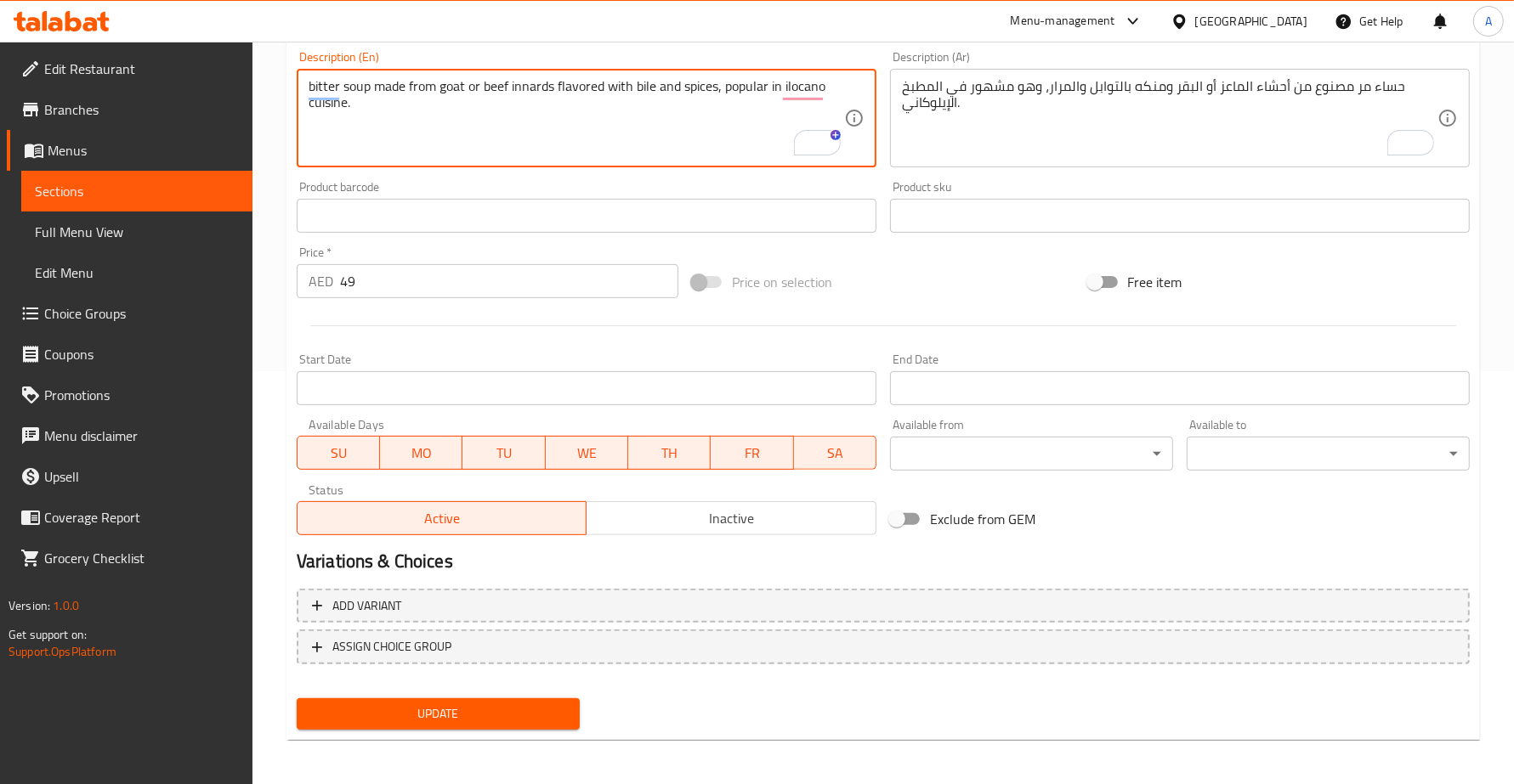
click at [415, 714] on span "Update" at bounding box center [438, 714] width 256 height 21
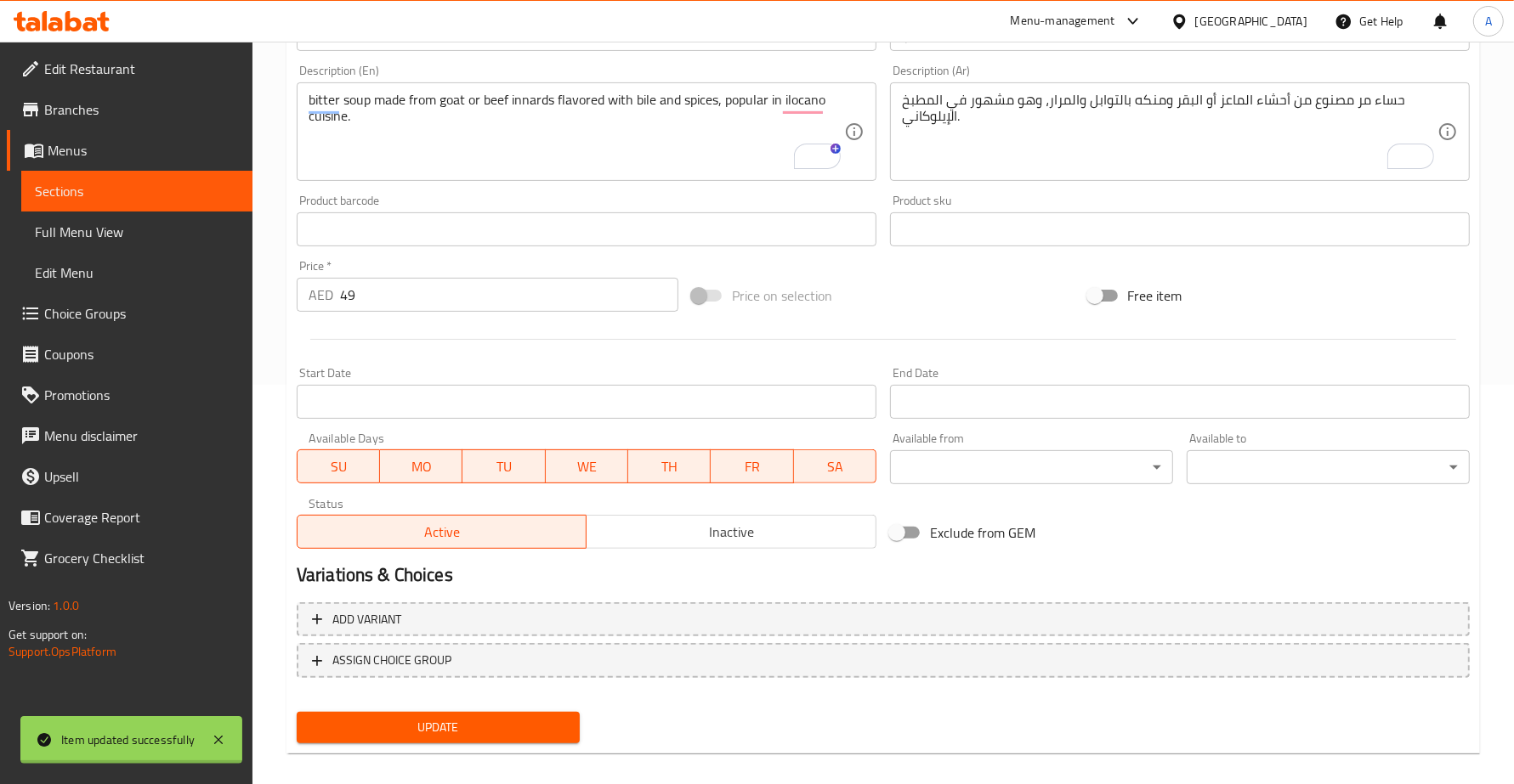
scroll to position [0, 0]
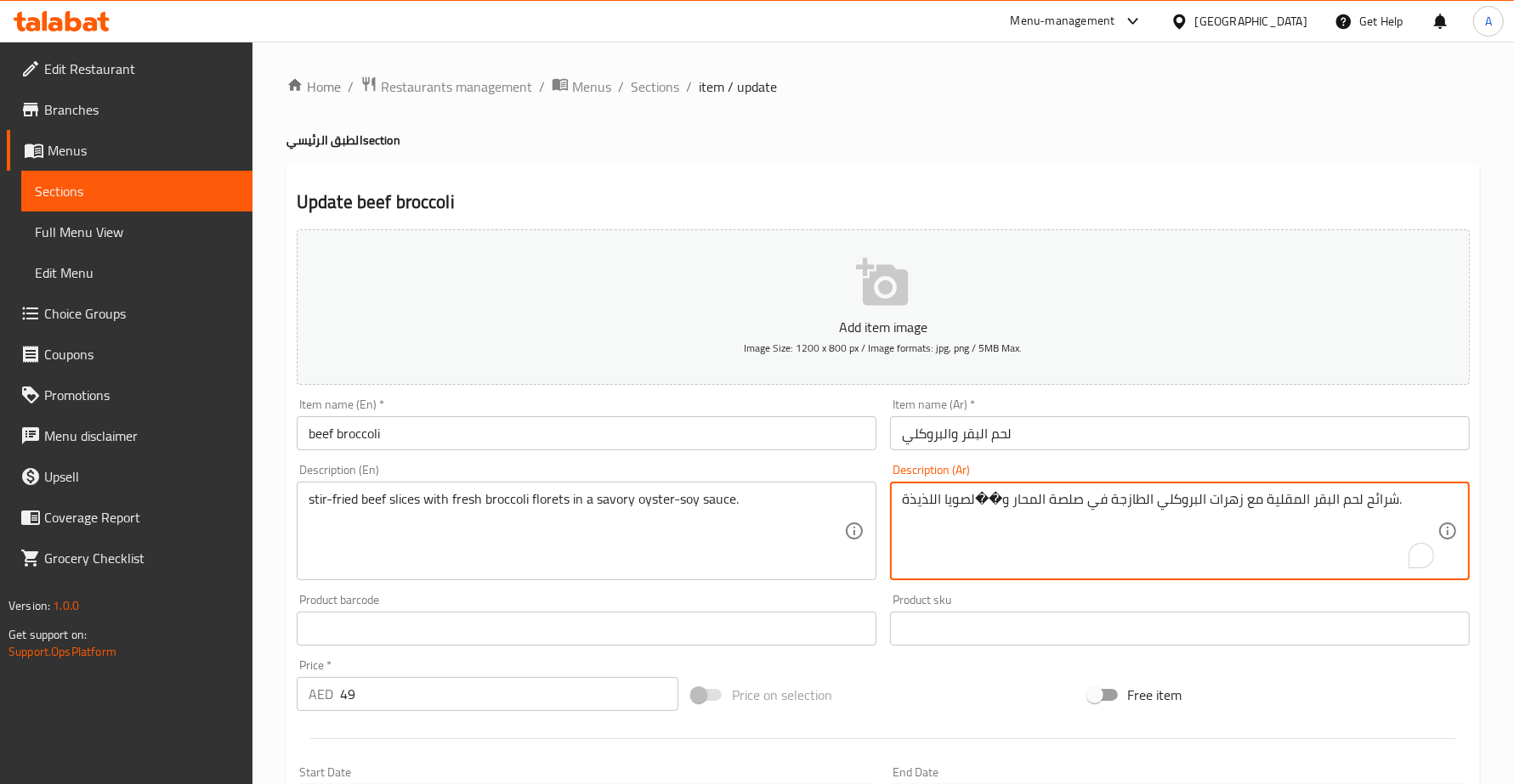
drag, startPoint x: 978, startPoint y: 500, endPoint x: 995, endPoint y: 503, distance: 17.3
click at [926, 504] on textarea "شرائح لحم البقر المقلية مع زهرات البروكلي الطازجة في صلصة المحار والصويا اللذيذ…" at bounding box center [1170, 531] width 535 height 81
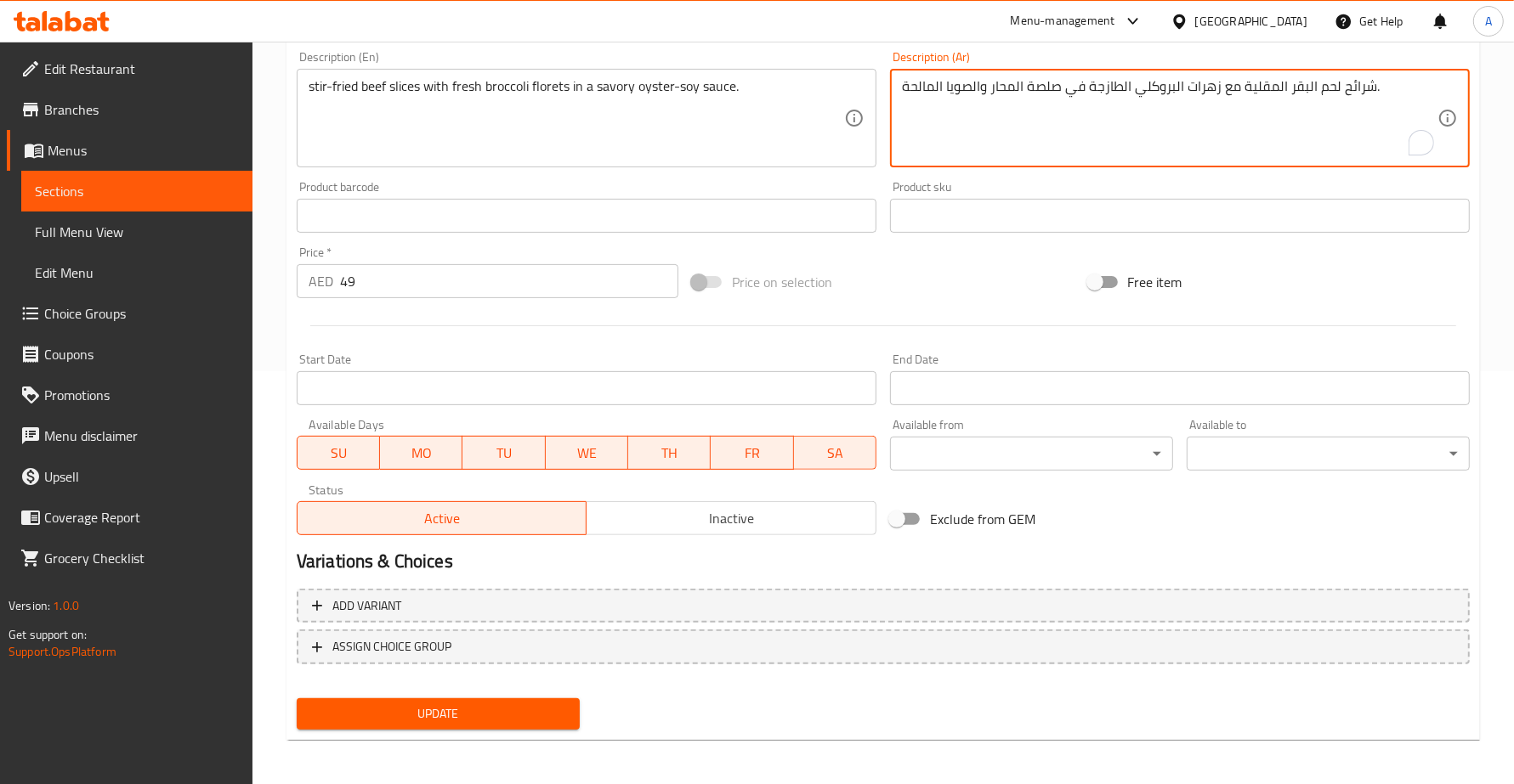
type textarea "شرائح لحم البقر المقلية مع زهرات البروكلي الطازجة في صلصة المحار والصويا المالح…"
click at [432, 706] on span "Update" at bounding box center [438, 714] width 256 height 21
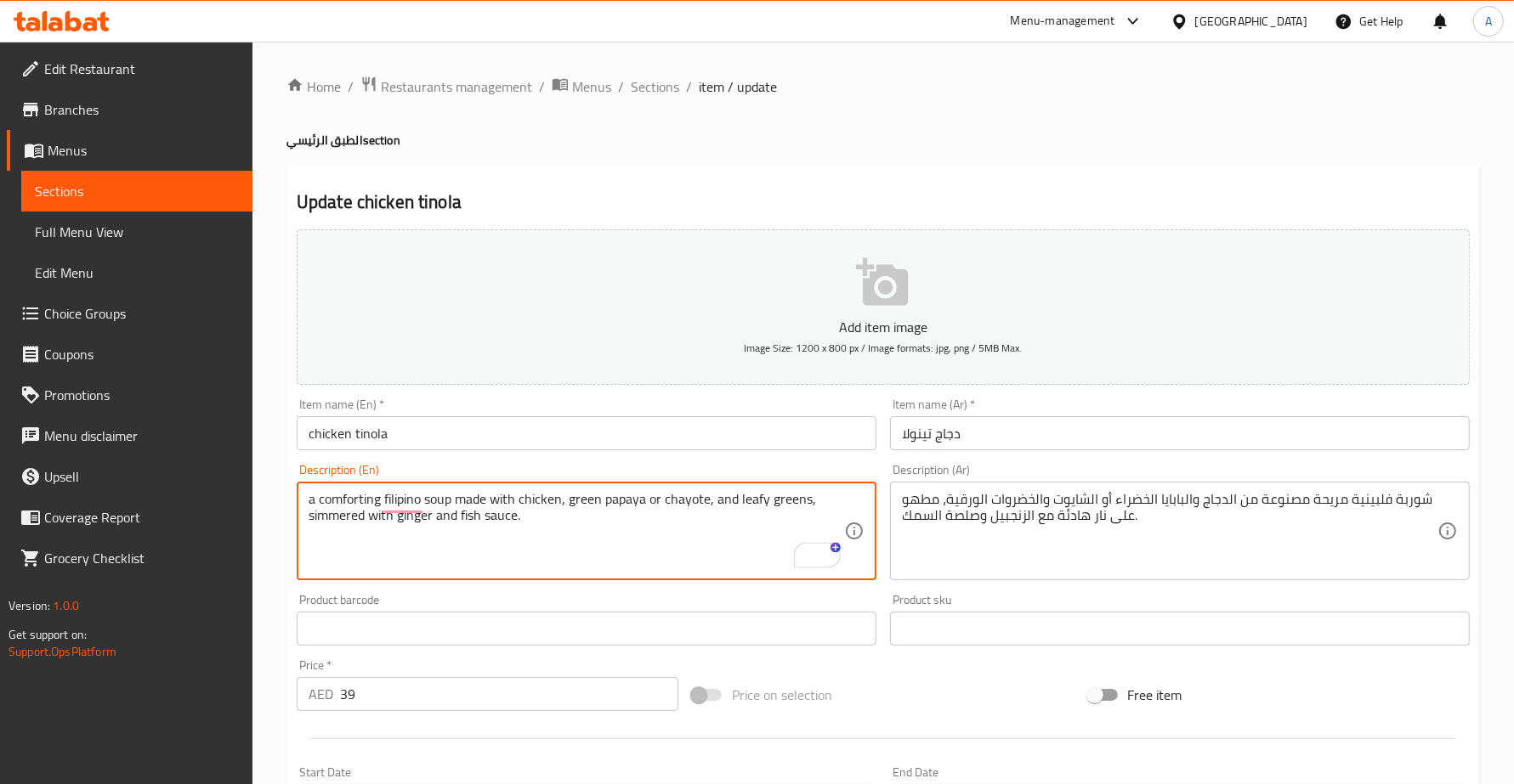
drag, startPoint x: 516, startPoint y: 515, endPoint x: 300, endPoint y: 516, distance: 216.0
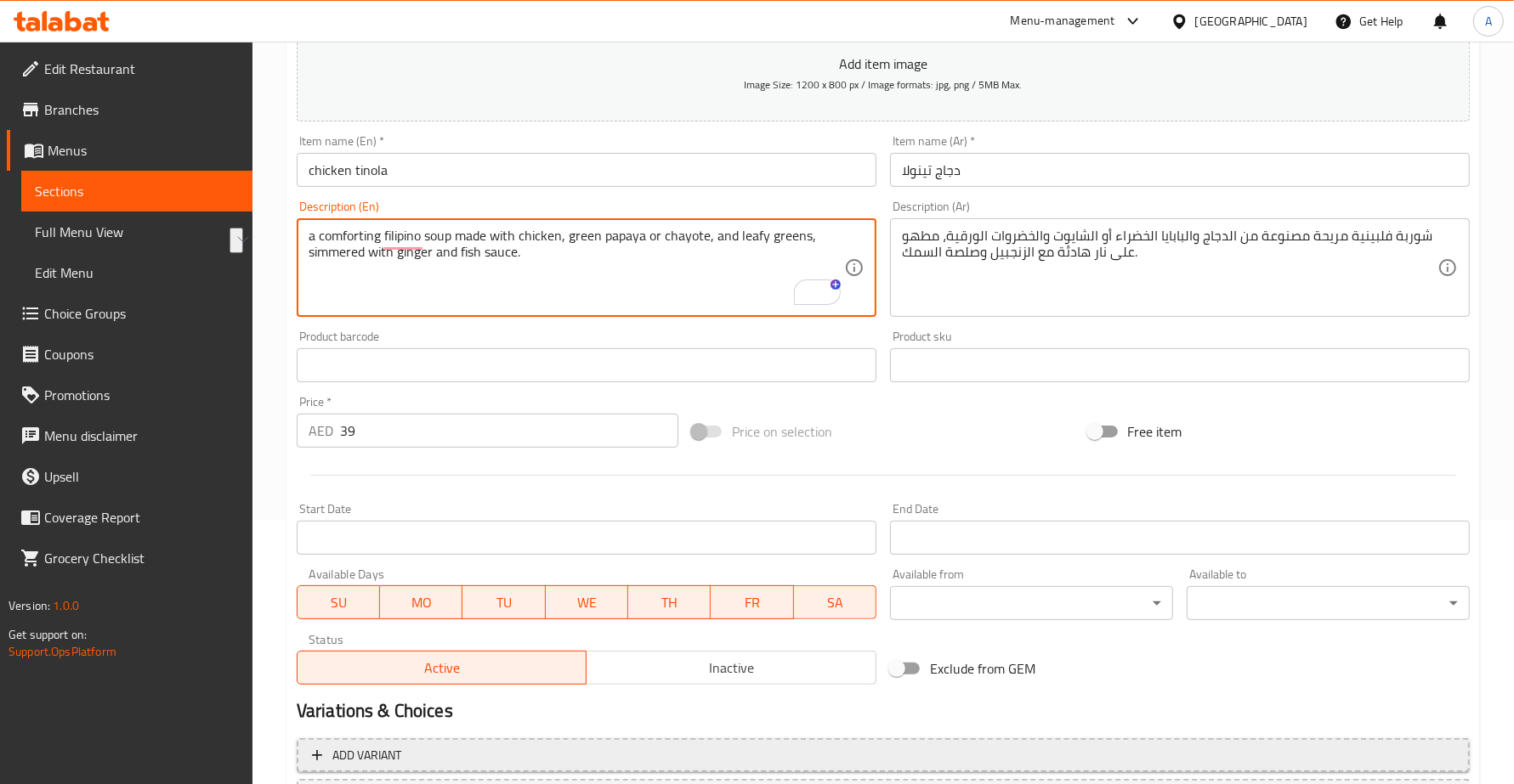
scroll to position [413, 0]
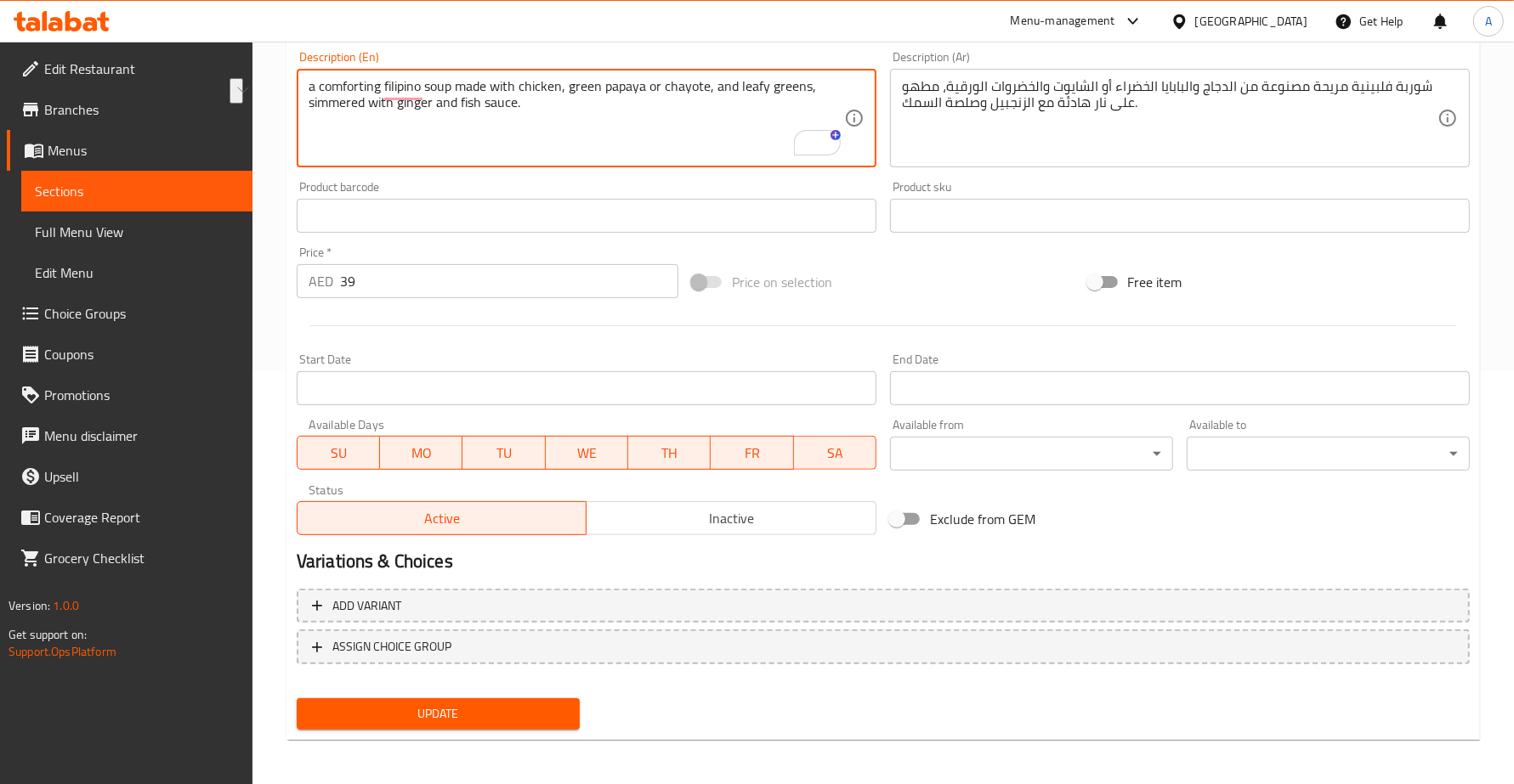
drag, startPoint x: 417, startPoint y: 718, endPoint x: 397, endPoint y: 26, distance: 692.3
click at [415, 718] on span "Update" at bounding box center [438, 714] width 256 height 21
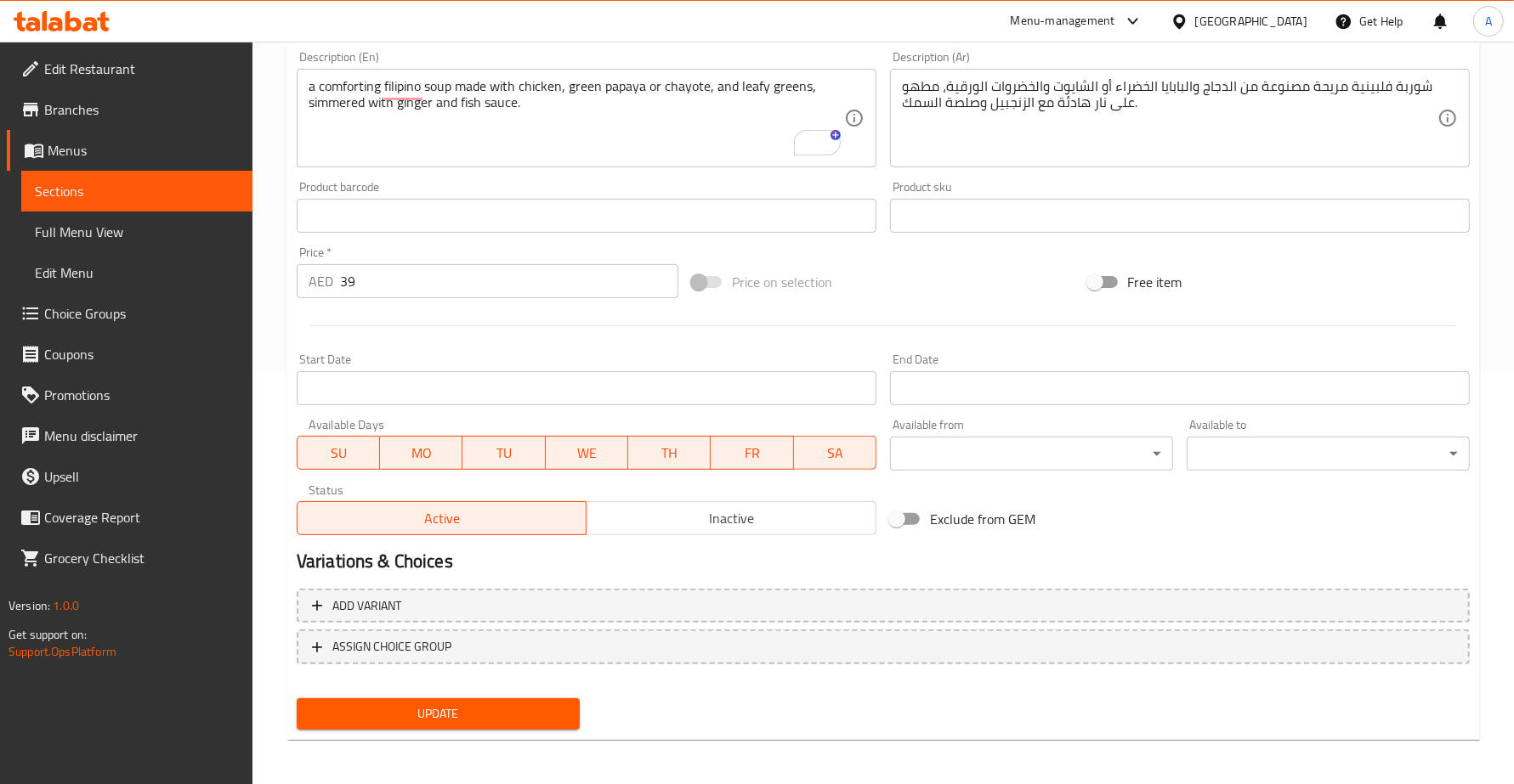
scroll to position [0, 0]
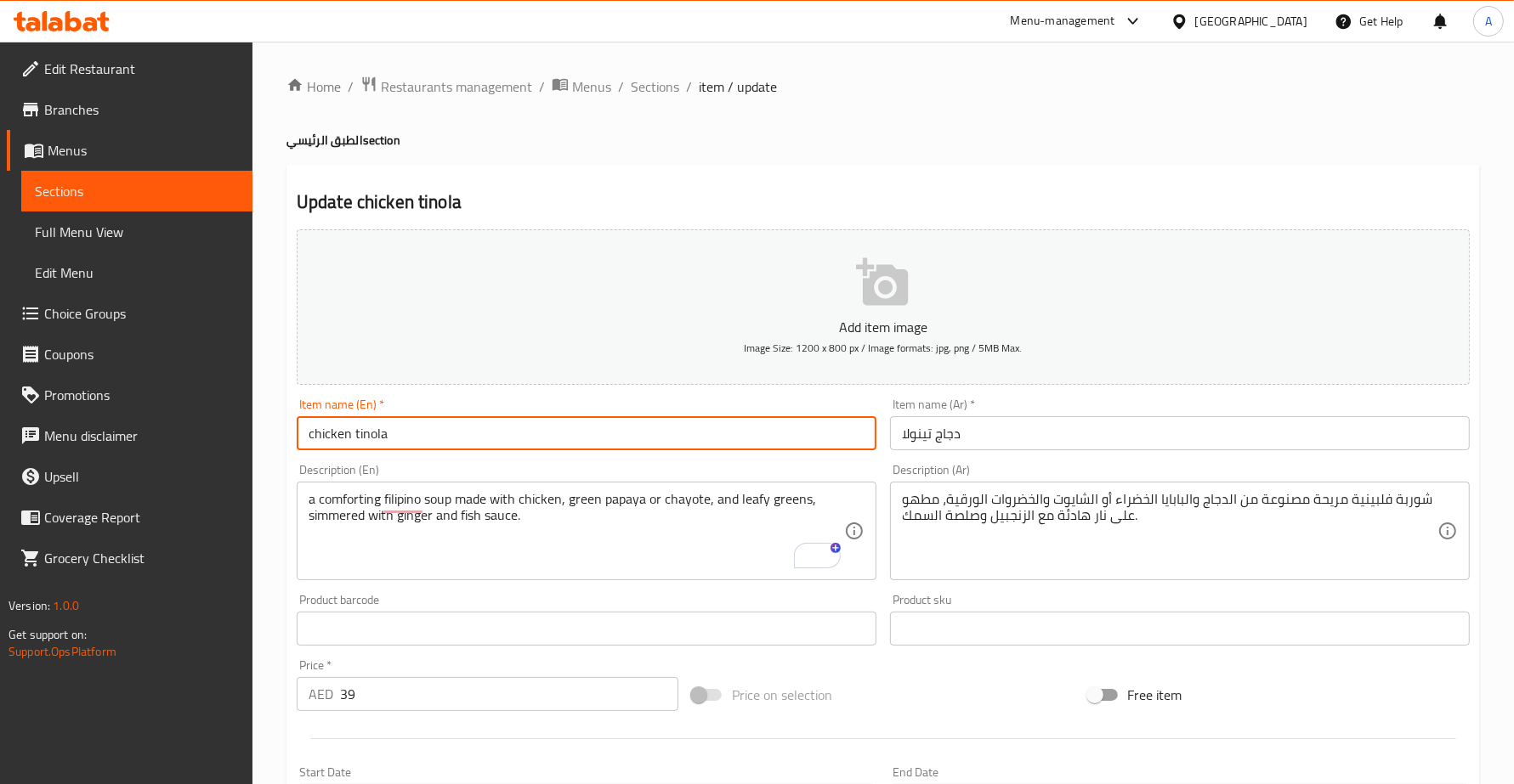
drag, startPoint x: 363, startPoint y: 422, endPoint x: 184, endPoint y: 410, distance: 179.4
click at [185, 410] on div "Edit Restaurant Branches Menus Sections Full Menu View Edit Menu Choice Groups …" at bounding box center [757, 621] width 1514 height 1159
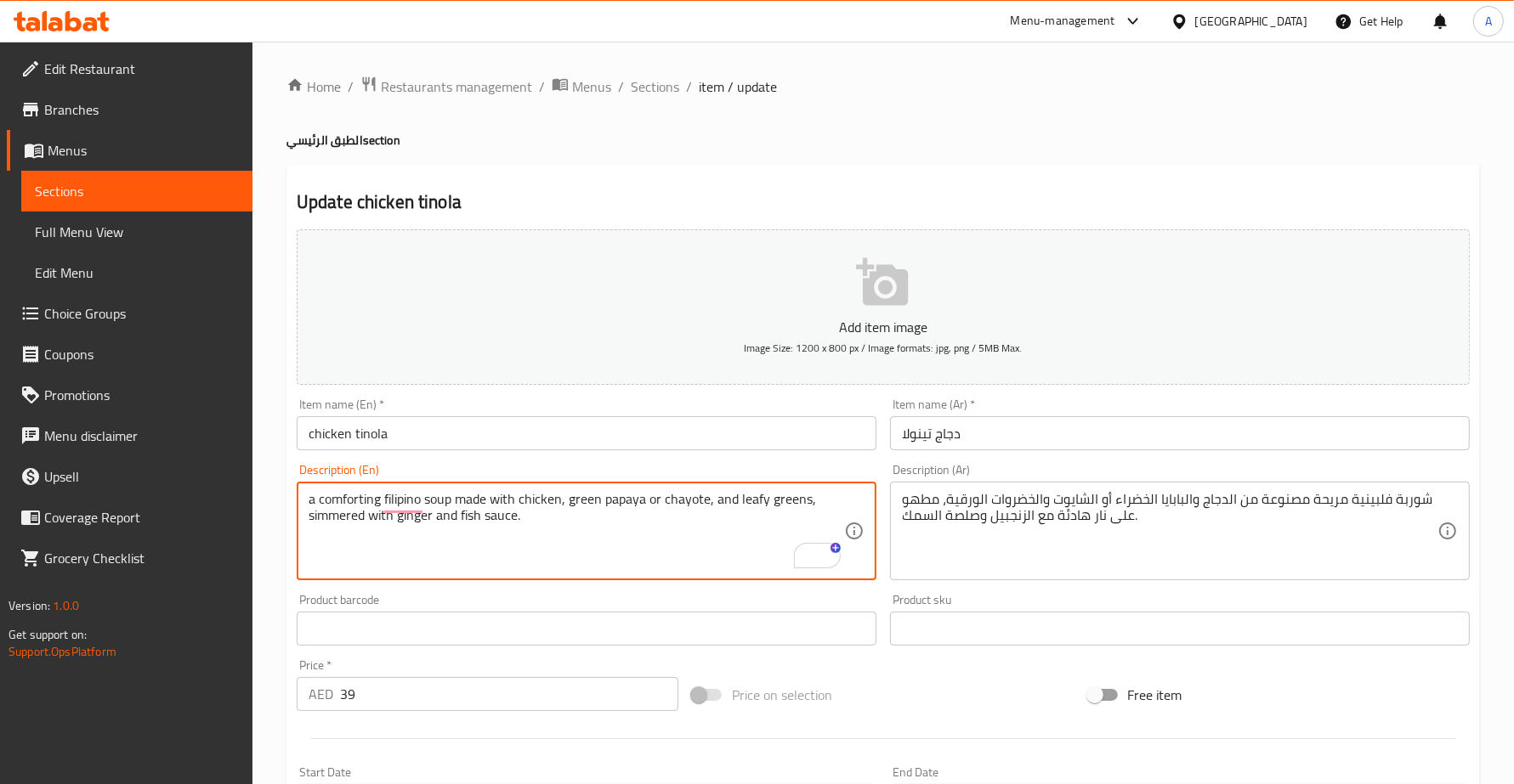
click at [621, 502] on textarea "a comforting filipino soup made with chicken, green papaya or chayote, and leaf…" at bounding box center [576, 531] width 535 height 81
click at [647, 502] on textarea "a comforting filipino soup made with chicken, green papaya or chayote, and leaf…" at bounding box center [576, 531] width 535 height 81
drag, startPoint x: 644, startPoint y: 498, endPoint x: 567, endPoint y: 502, distance: 77.1
click at [567, 502] on textarea "a comforting filipino soup made with chicken, green papaya or chayote, and leaf…" at bounding box center [576, 531] width 535 height 81
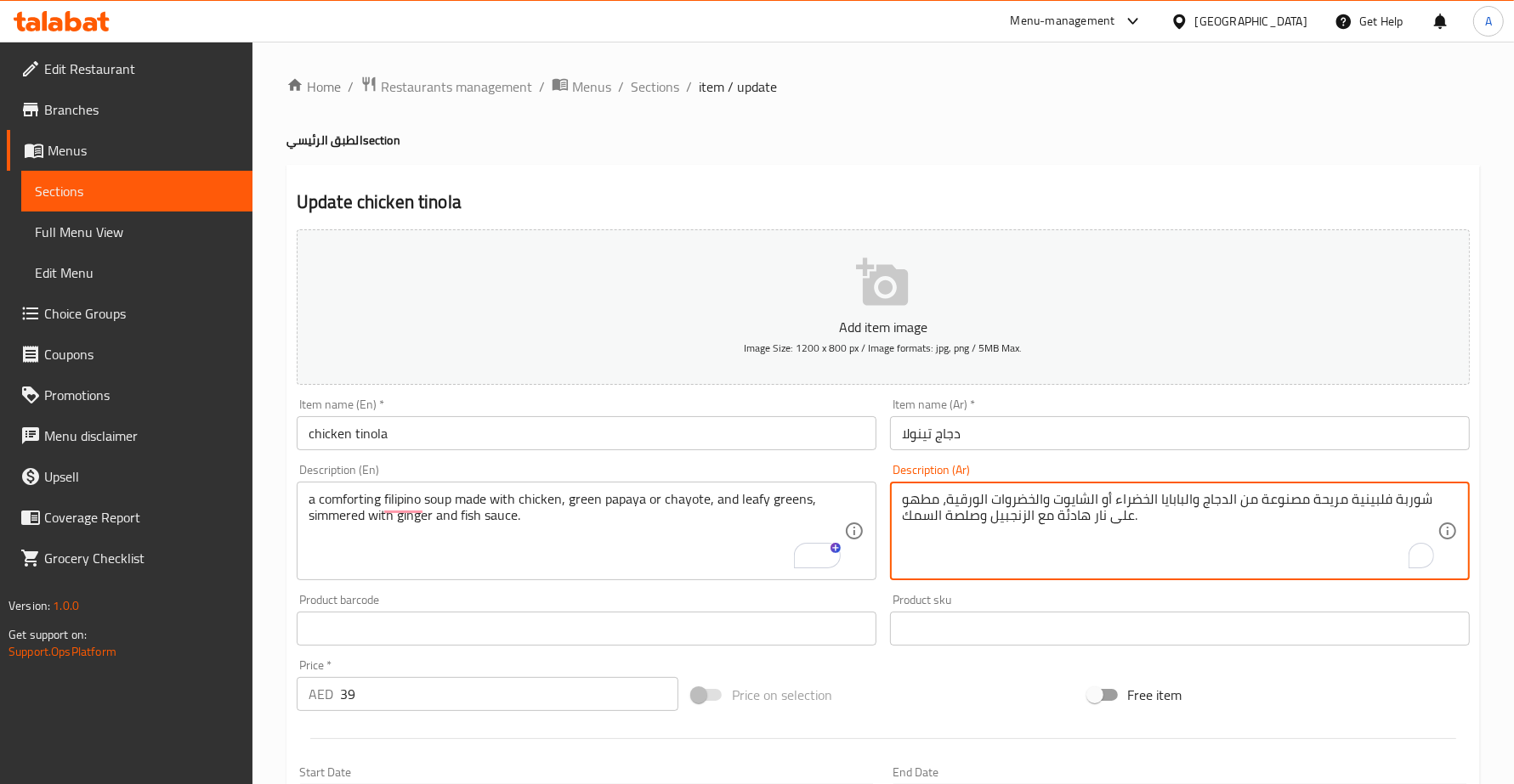
drag, startPoint x: 1191, startPoint y: 495, endPoint x: 1113, endPoint y: 507, distance: 78.9
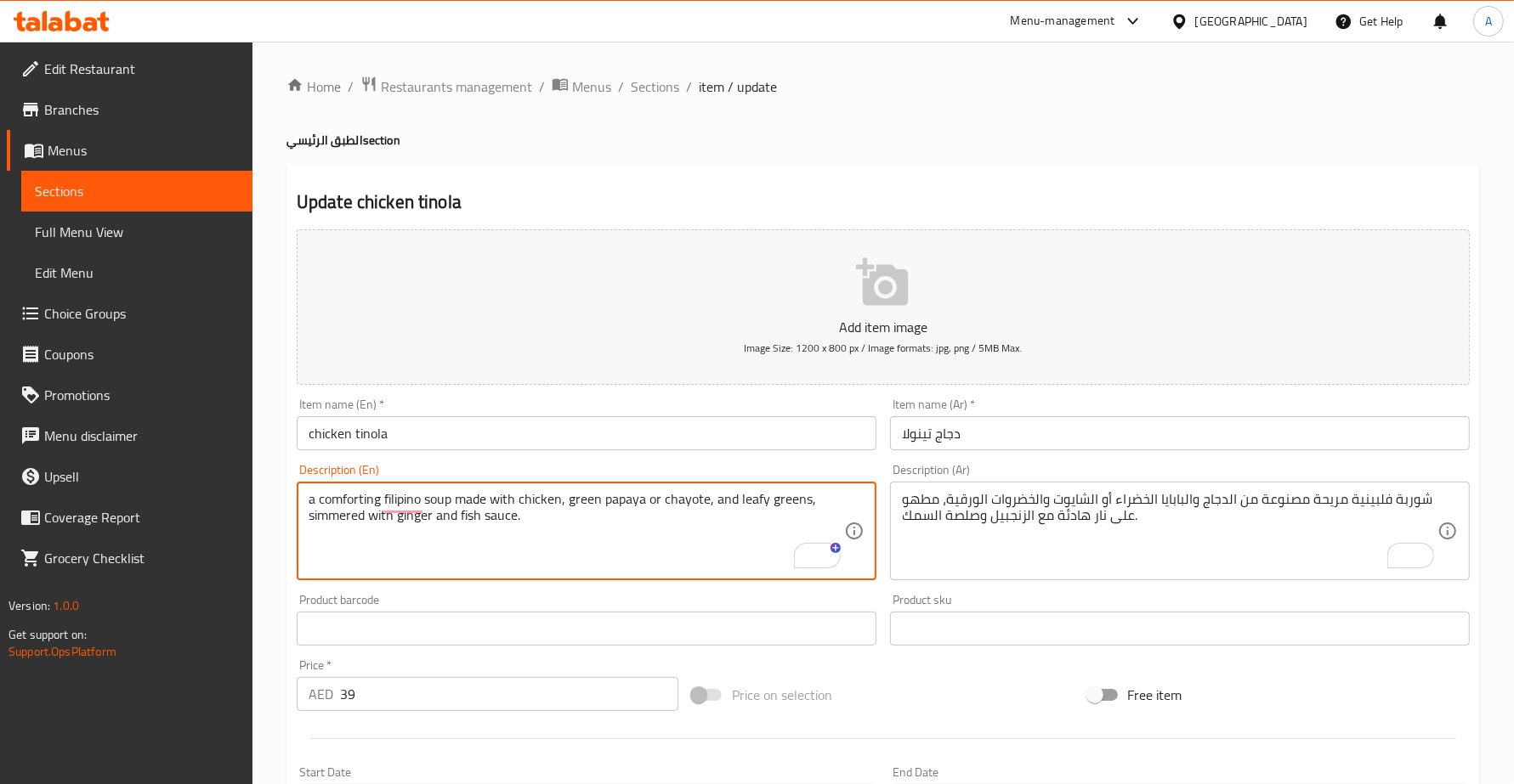
click at [686, 500] on textarea "a comforting filipino soup made with chicken, green papaya or chayote, and leaf…" at bounding box center [576, 531] width 535 height 81
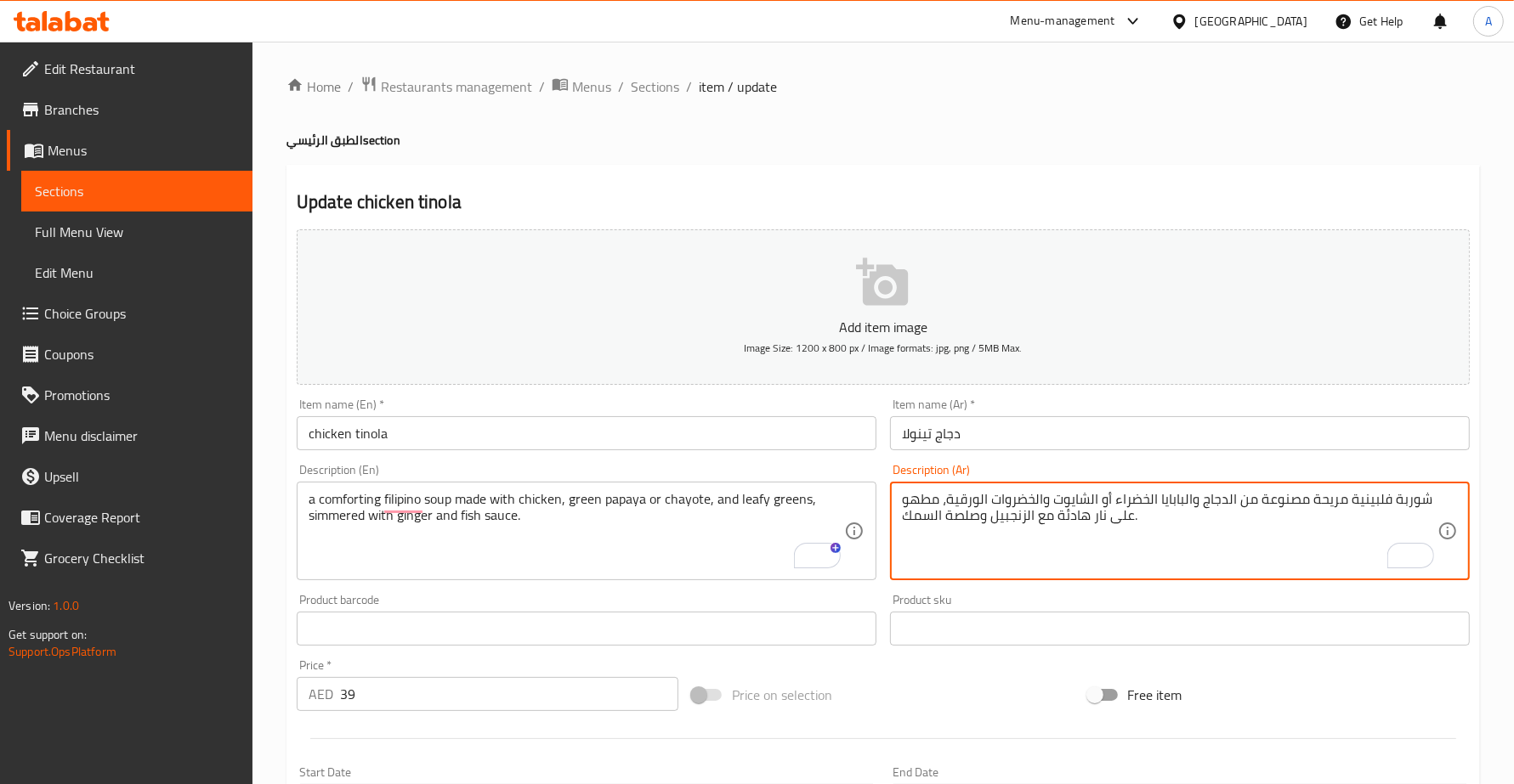
click at [1084, 502] on textarea "شوربة فلبينية مريحة مصنوعة من الدجاج والبابايا الخضراء أو الشايوت والخضروات الو…" at bounding box center [1170, 531] width 535 height 81
click at [405, 415] on div "Item name (En)   * chicken tinola Item name (En) *" at bounding box center [586, 424] width 580 height 52
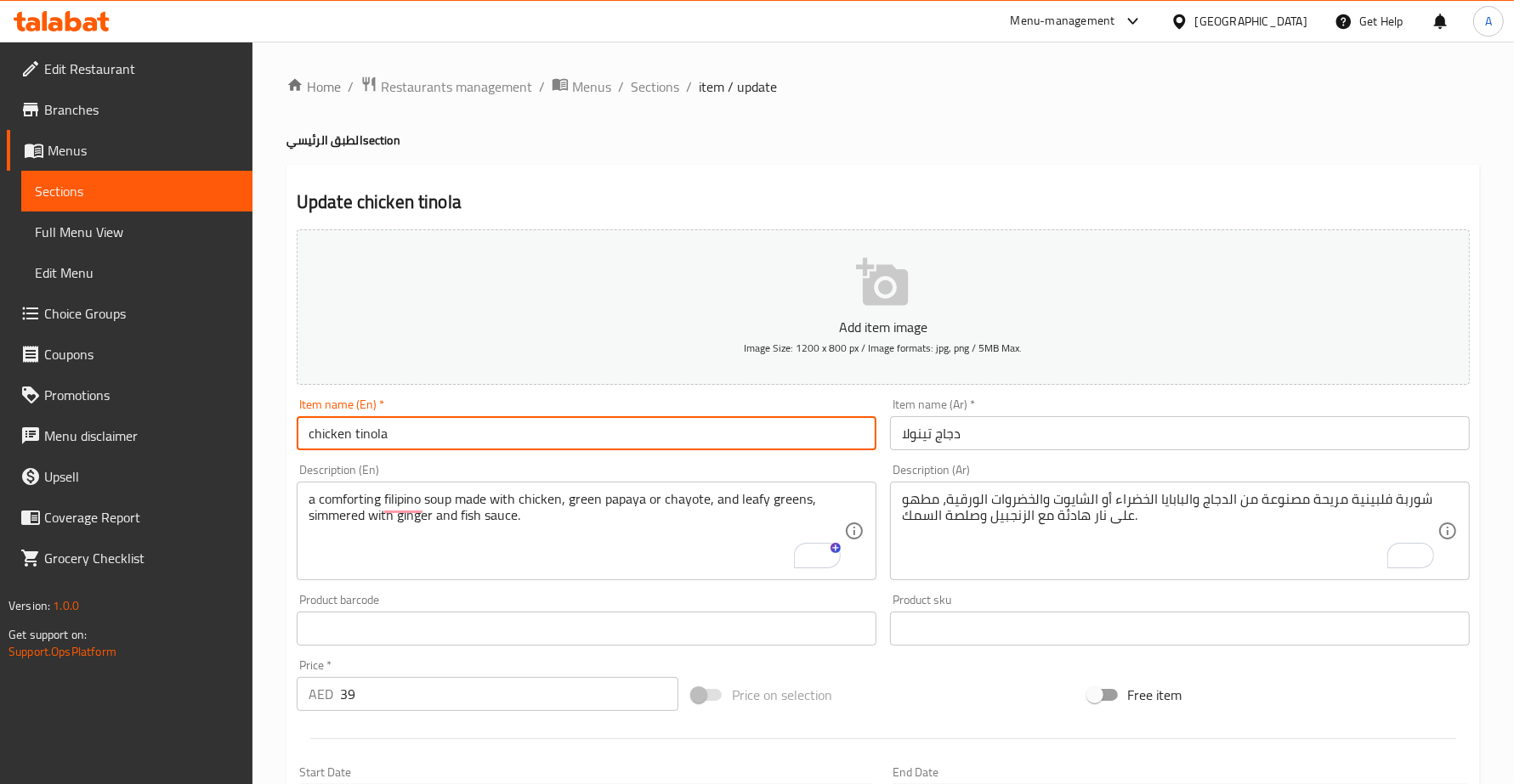
click at [399, 434] on input "chicken tinola" at bounding box center [586, 433] width 580 height 34
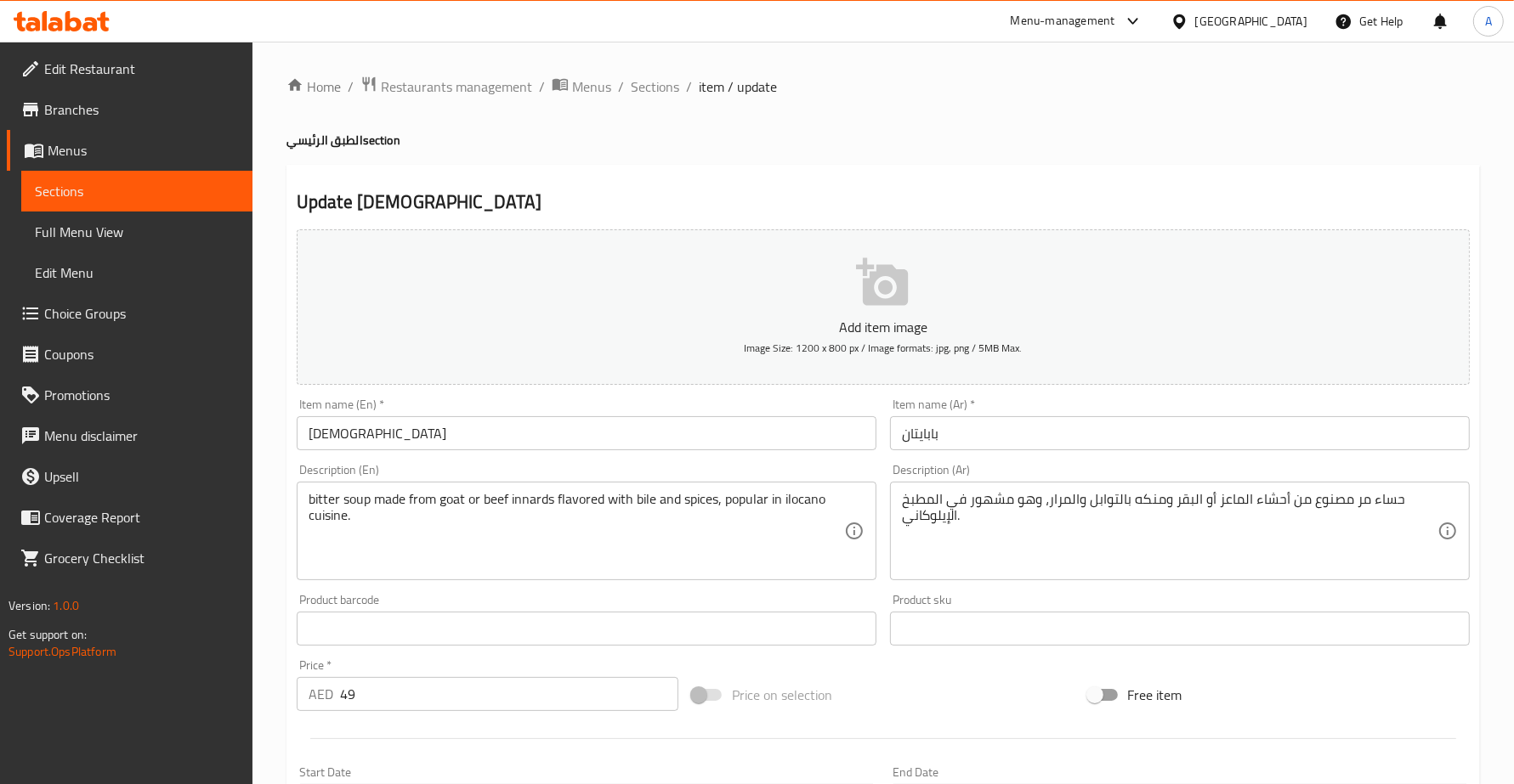
click at [453, 495] on textarea "bitter soup made from goat or beef innards flavored with bile and spices, popul…" at bounding box center [576, 531] width 535 height 81
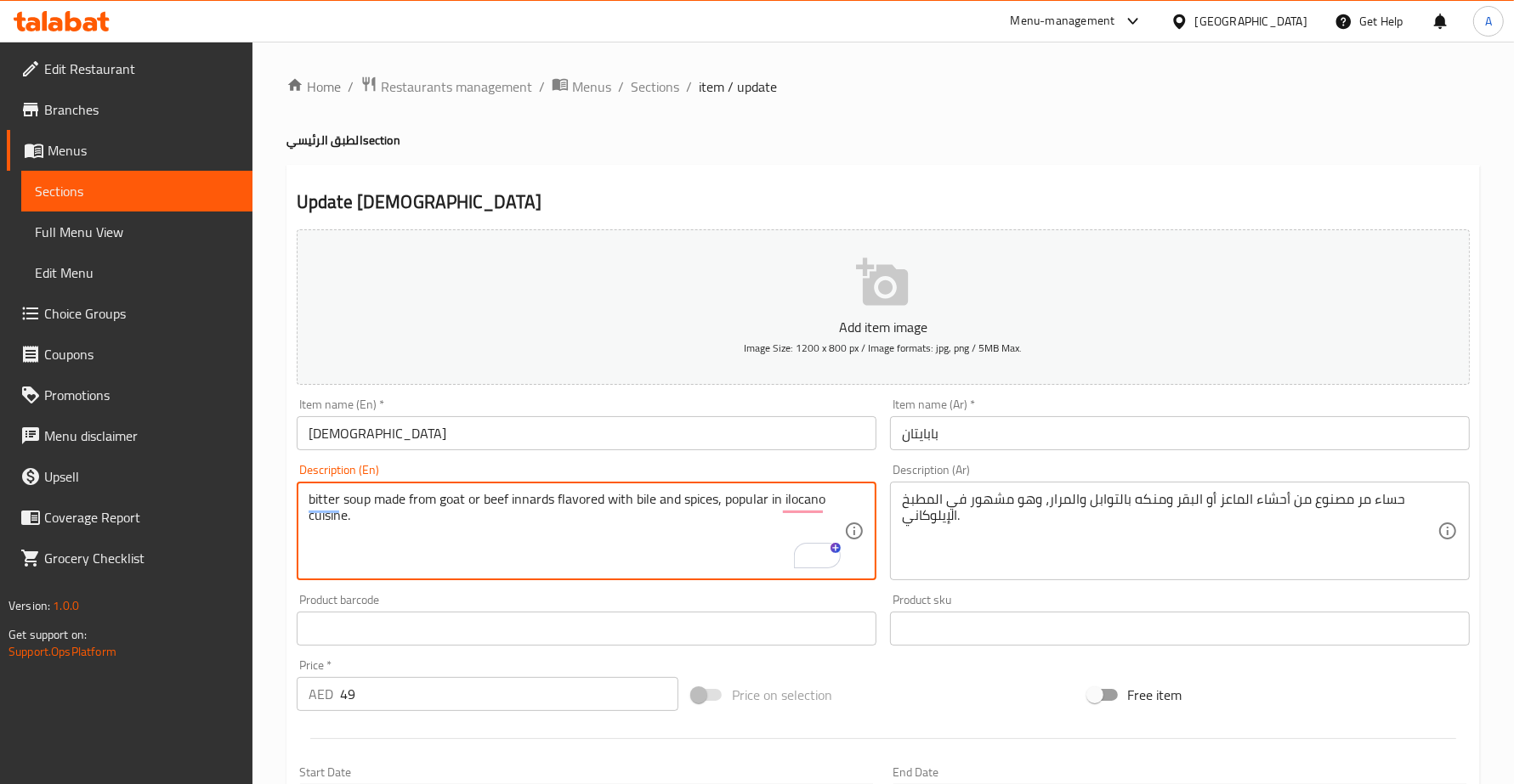
click at [490, 498] on textarea "bitter soup made from goat or beef innards flavored with bile and spices, popul…" at bounding box center [576, 531] width 535 height 81
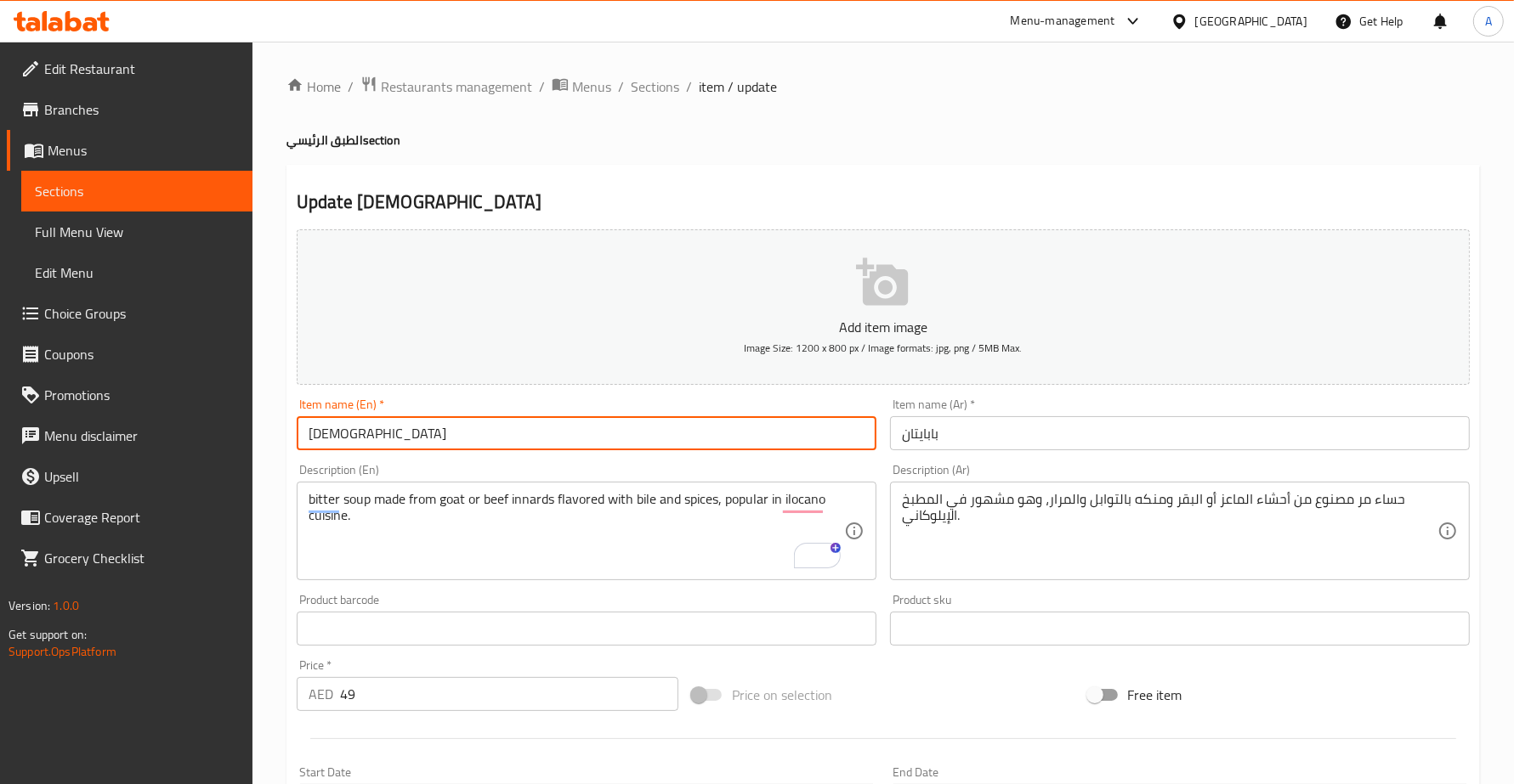
click at [418, 436] on input "papaitan" at bounding box center [586, 433] width 580 height 34
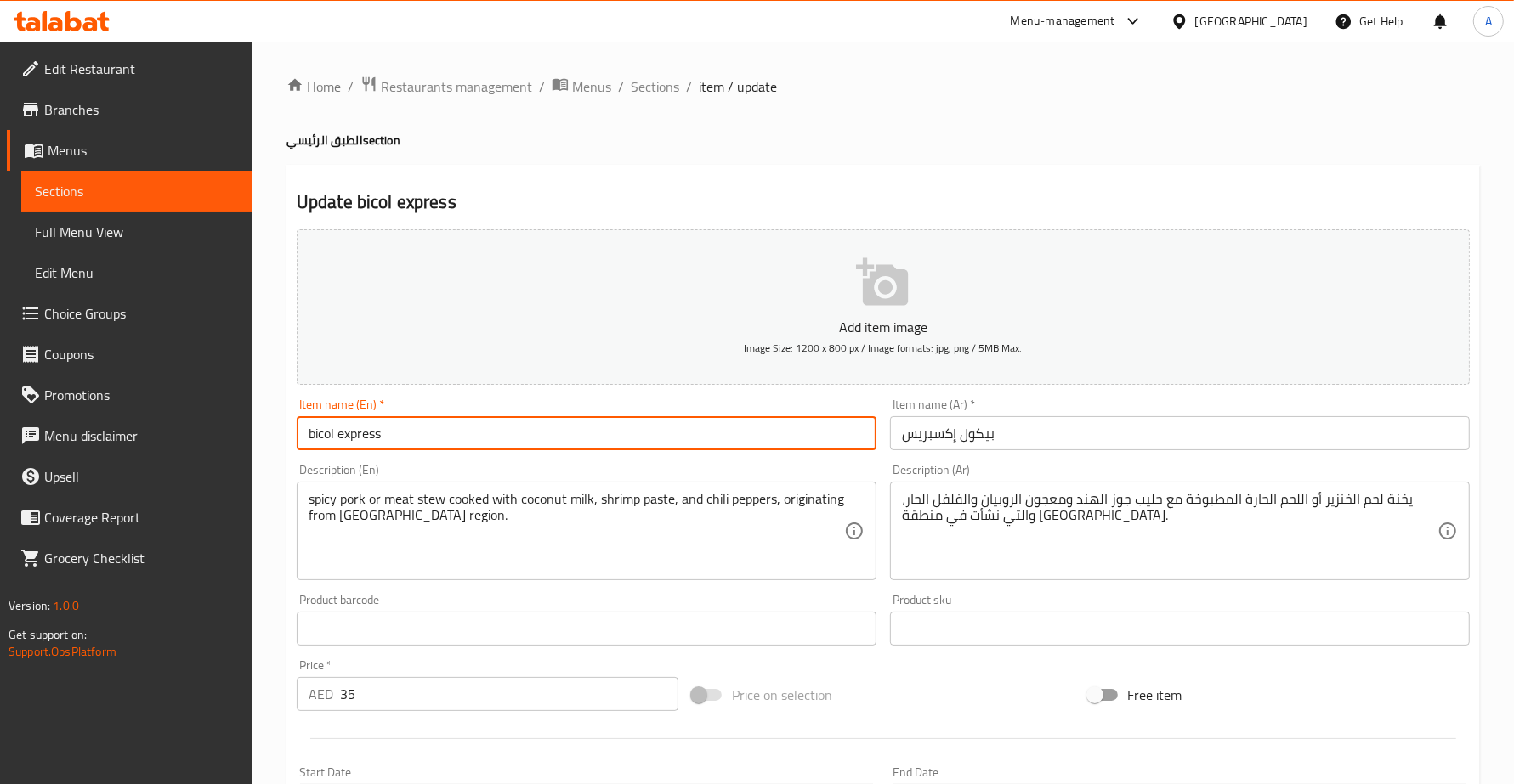
click at [400, 430] on input "bicol express" at bounding box center [586, 433] width 580 height 34
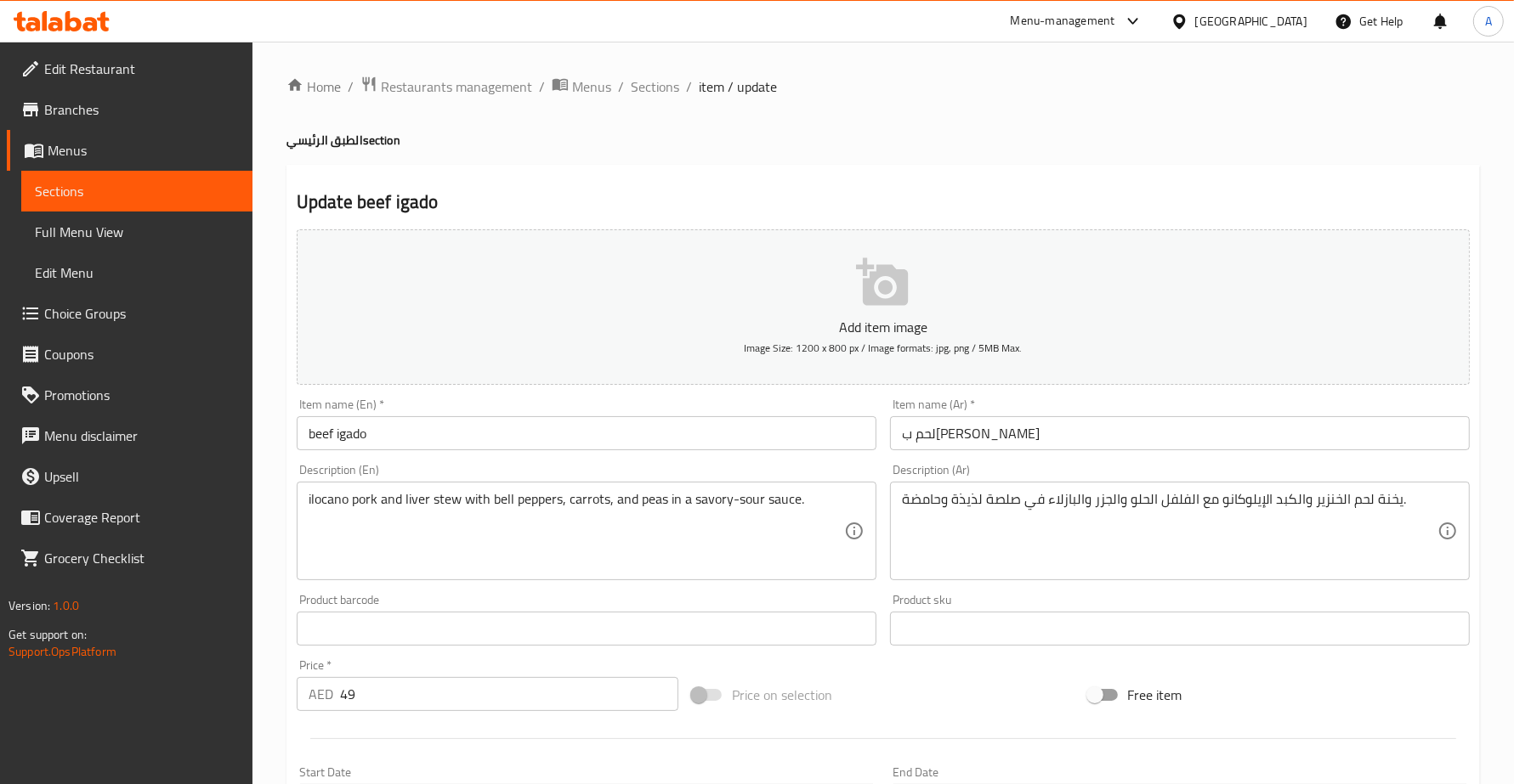
click at [402, 438] on input "beef igado" at bounding box center [586, 433] width 580 height 34
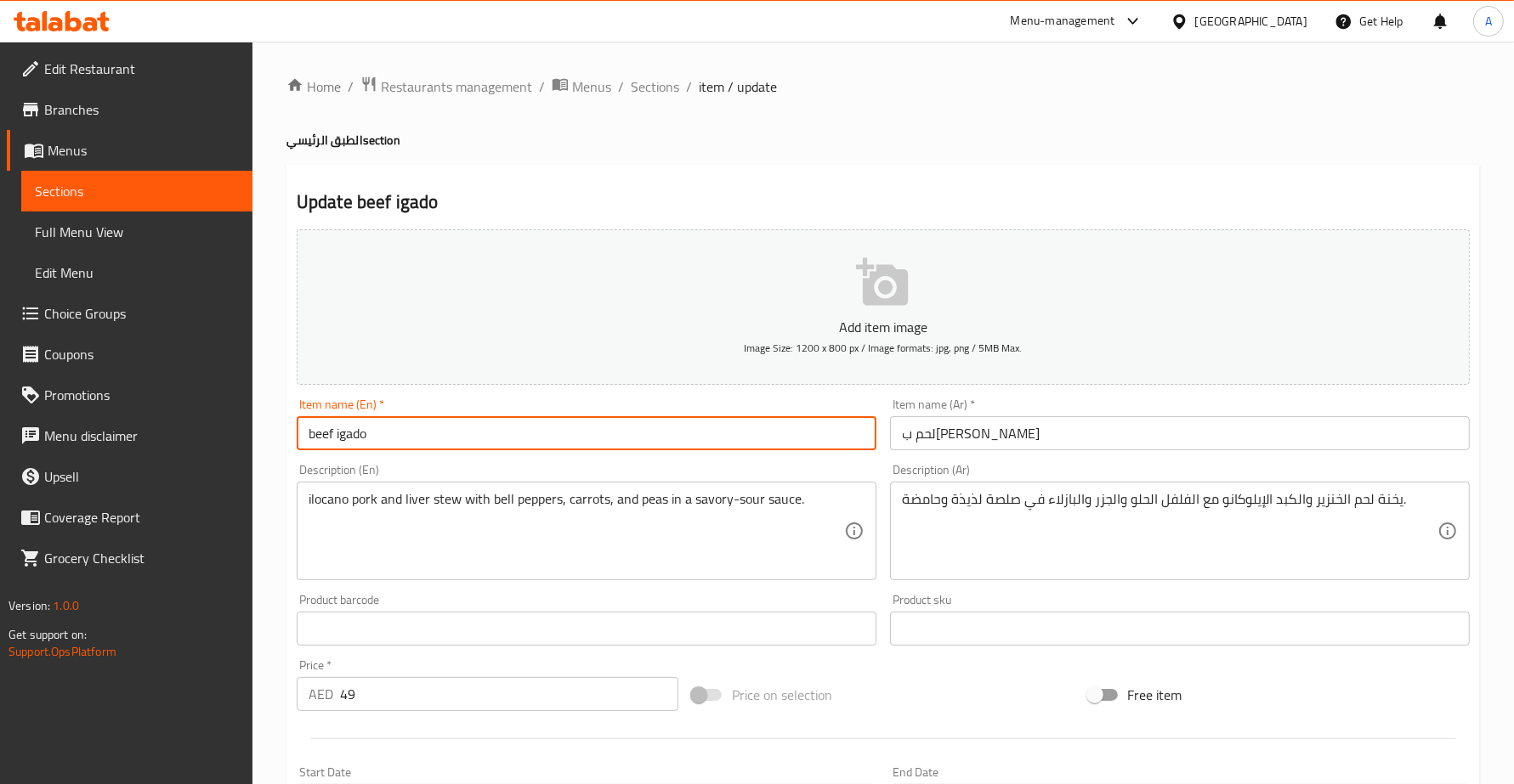
click at [402, 438] on input "beef igado" at bounding box center [586, 433] width 580 height 34
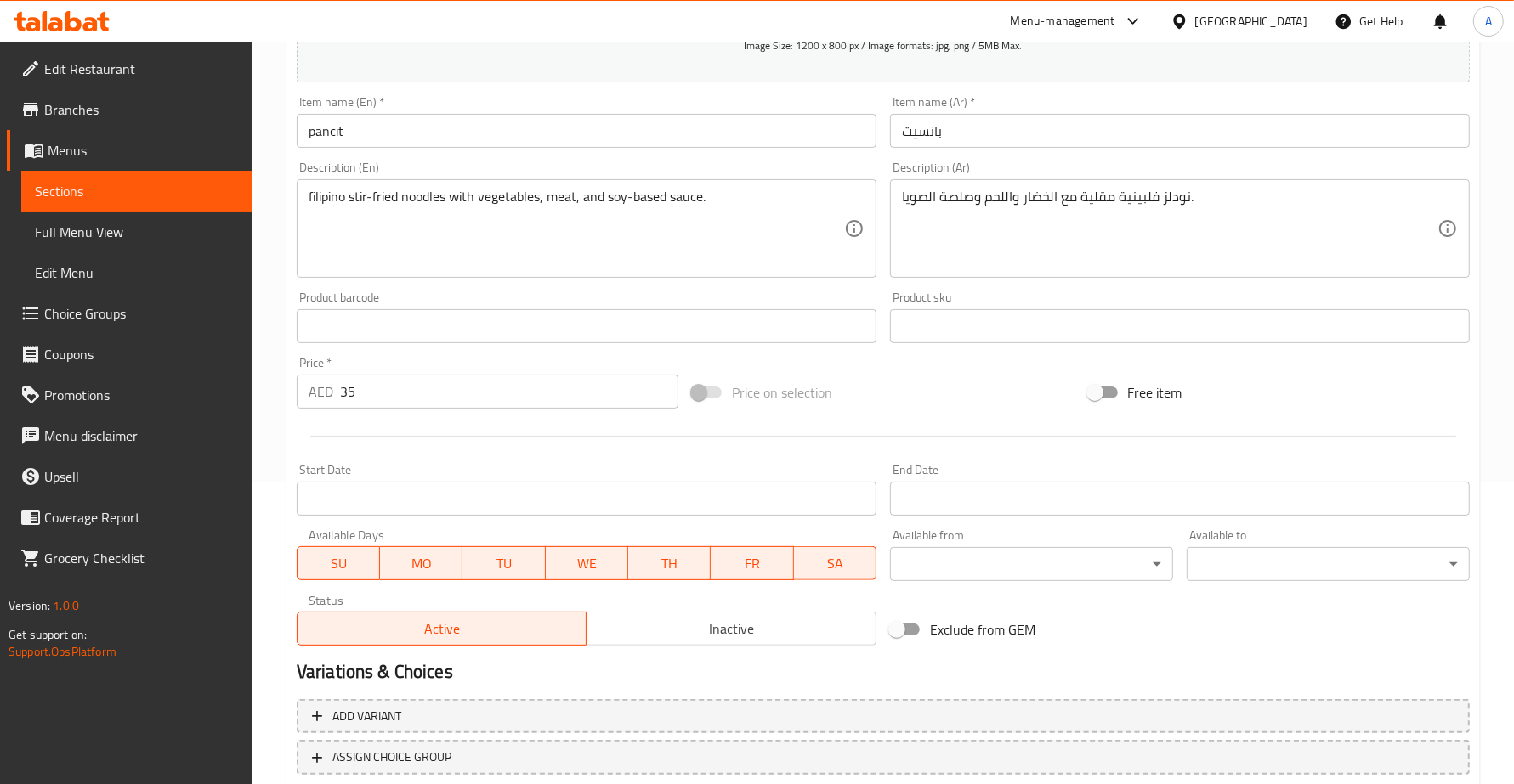
scroll to position [413, 0]
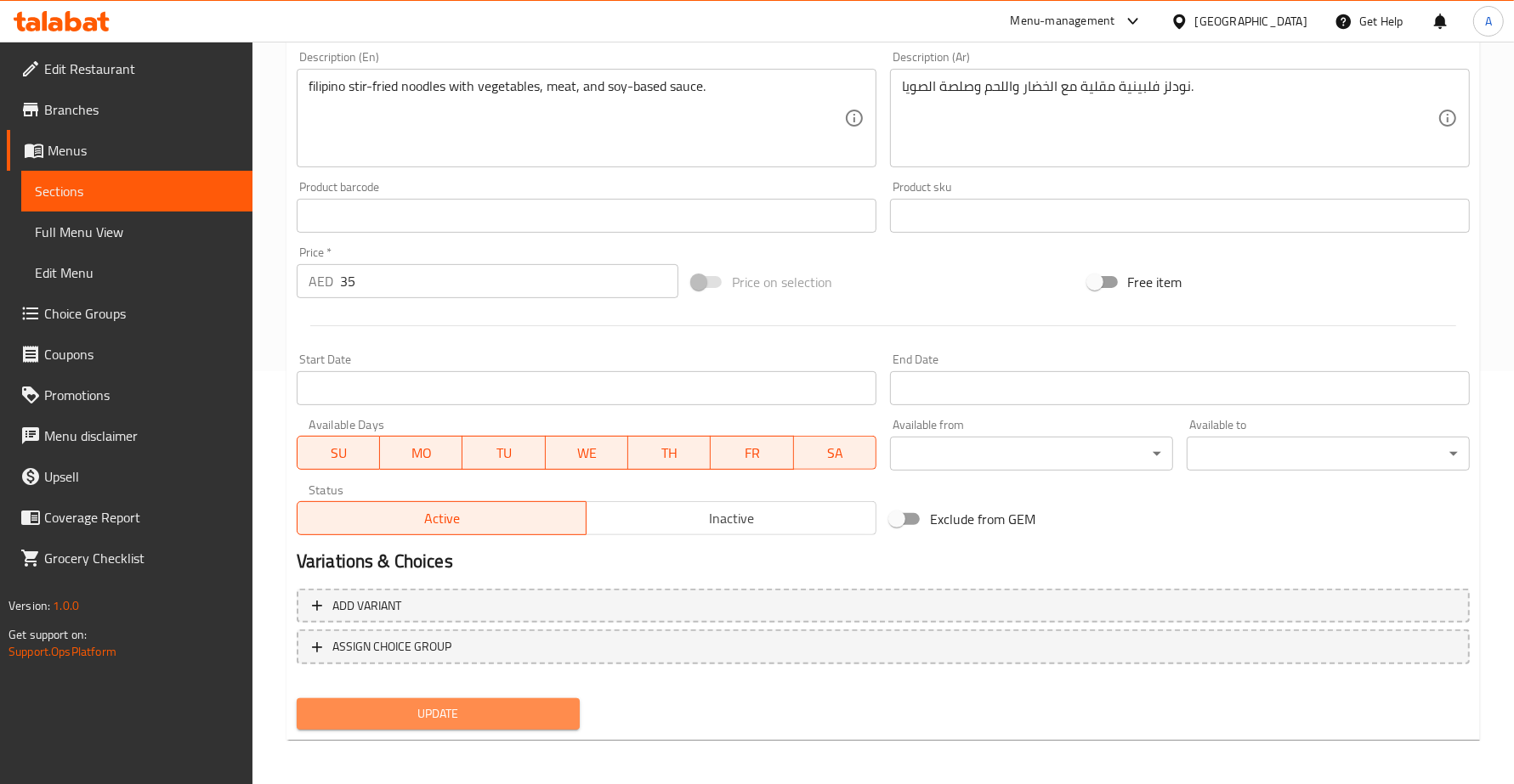
click at [446, 723] on button "Update" at bounding box center [438, 714] width 283 height 31
